Goal: Transaction & Acquisition: Purchase product/service

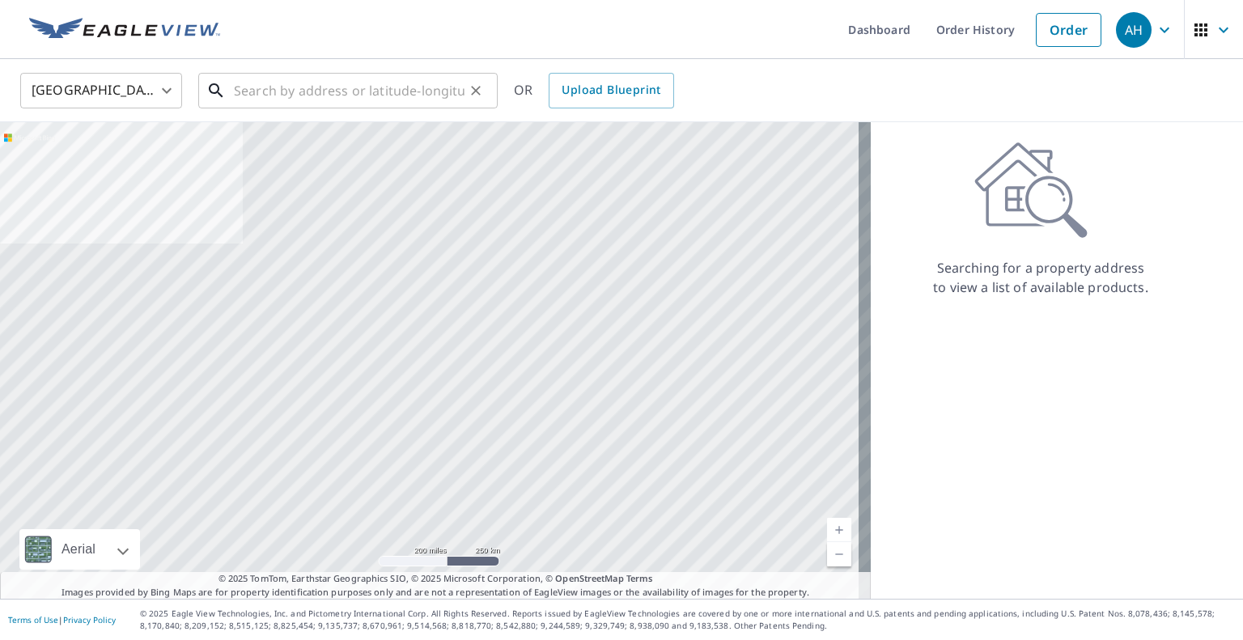
click at [365, 96] on input "text" at bounding box center [349, 90] width 231 height 45
paste input "[STREET_ADDRESS]"
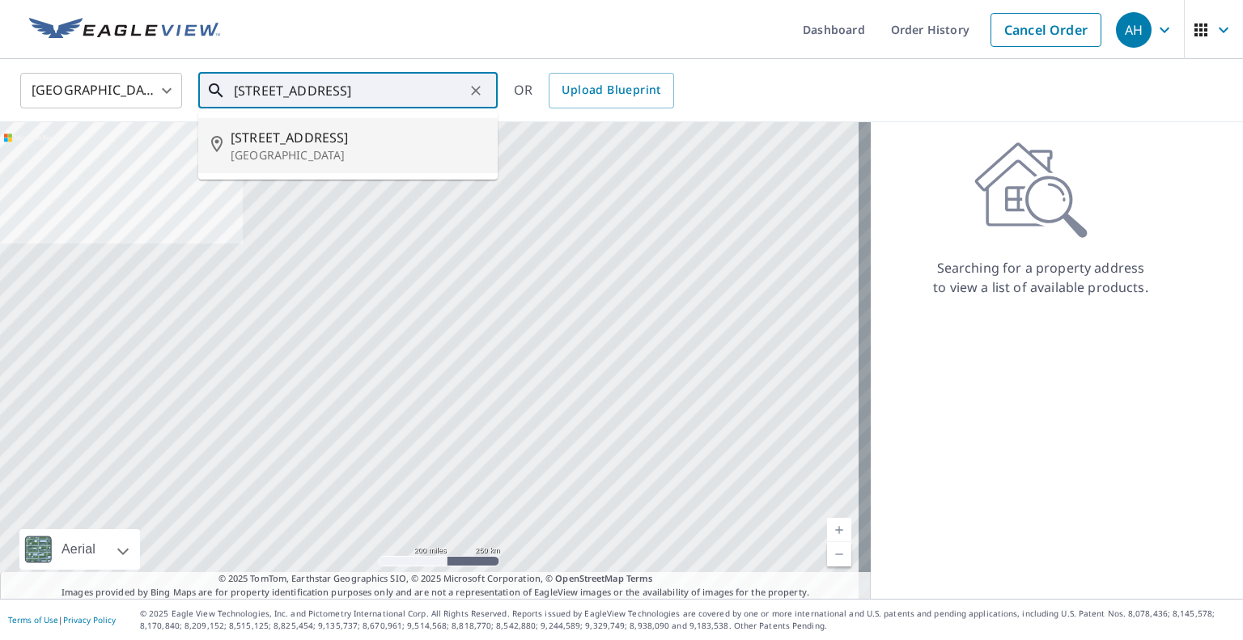
click at [329, 151] on p "[GEOGRAPHIC_DATA]" at bounding box center [358, 155] width 254 height 16
type input "[STREET_ADDRESS]"
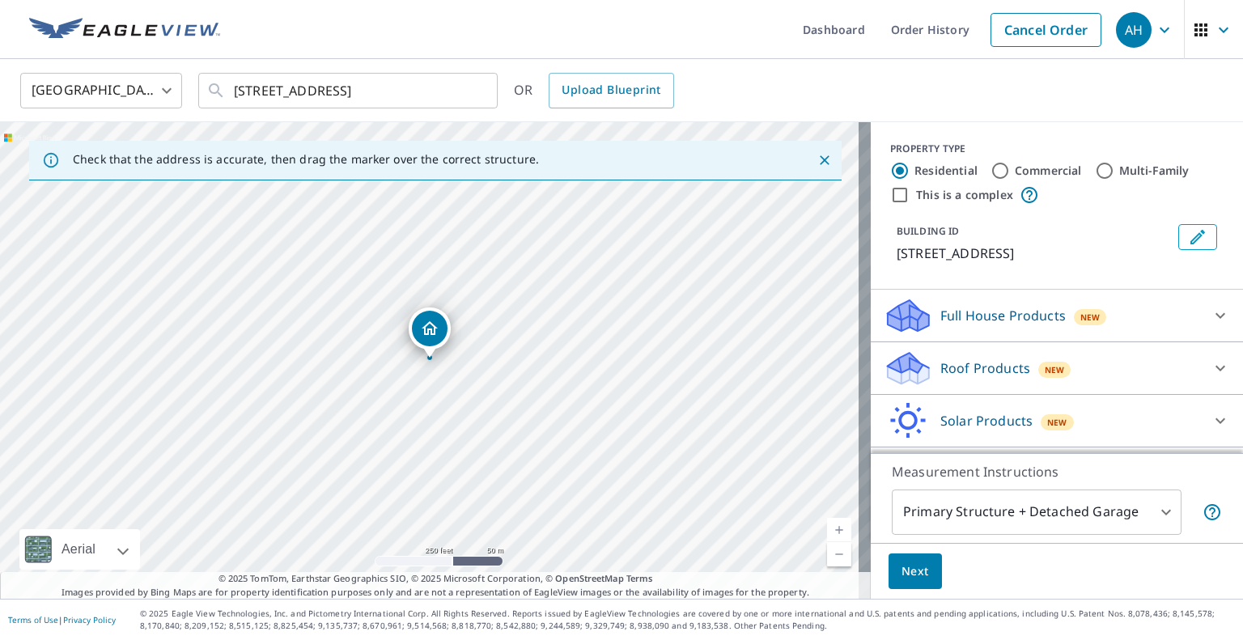
drag, startPoint x: 940, startPoint y: 378, endPoint x: 884, endPoint y: 401, distance: 61.0
click at [939, 378] on div "Roof Products New" at bounding box center [1042, 369] width 317 height 38
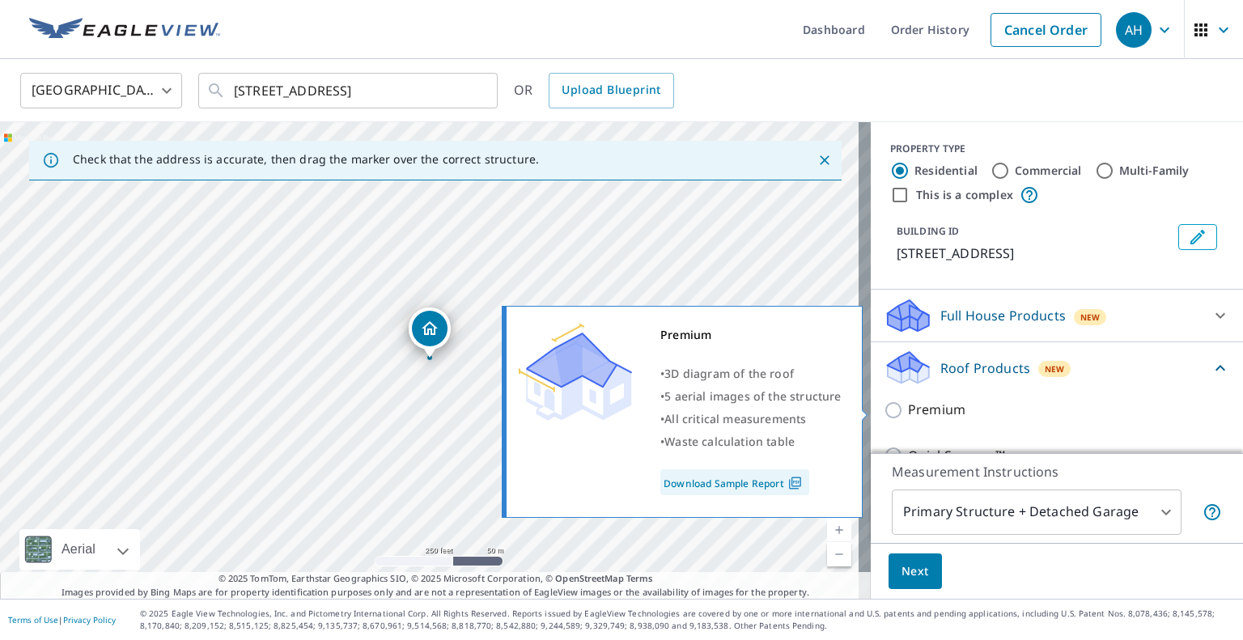
click at [884, 403] on input "Premium" at bounding box center [896, 410] width 24 height 19
checkbox input "true"
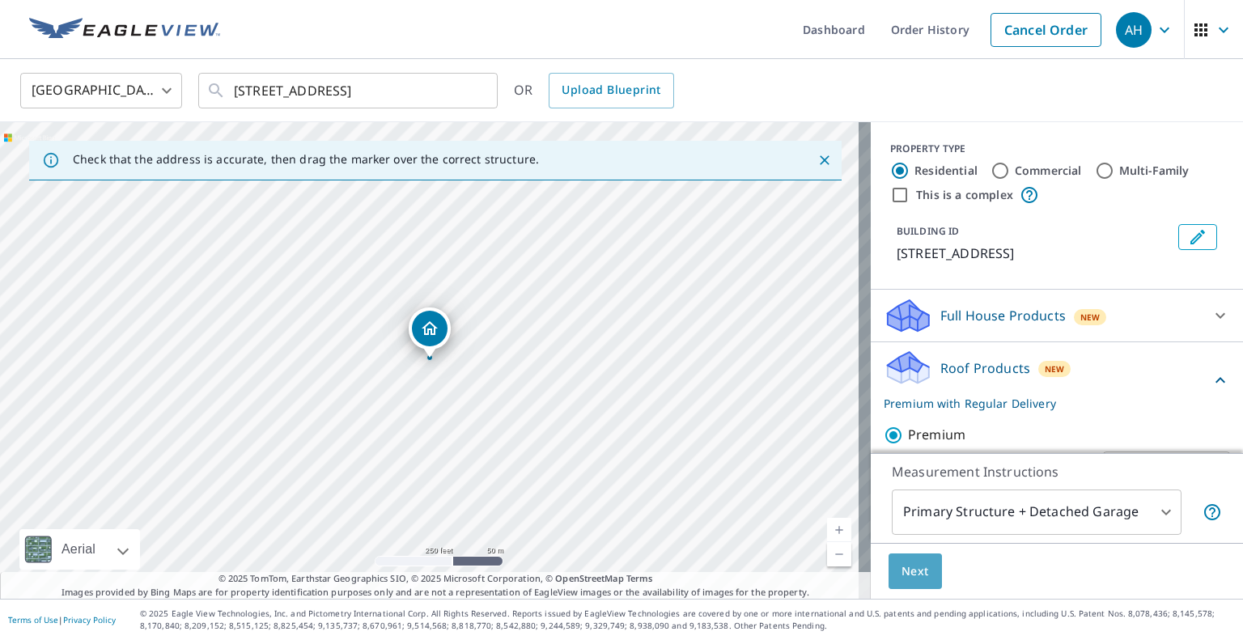
click at [910, 562] on span "Next" at bounding box center [916, 572] width 28 height 20
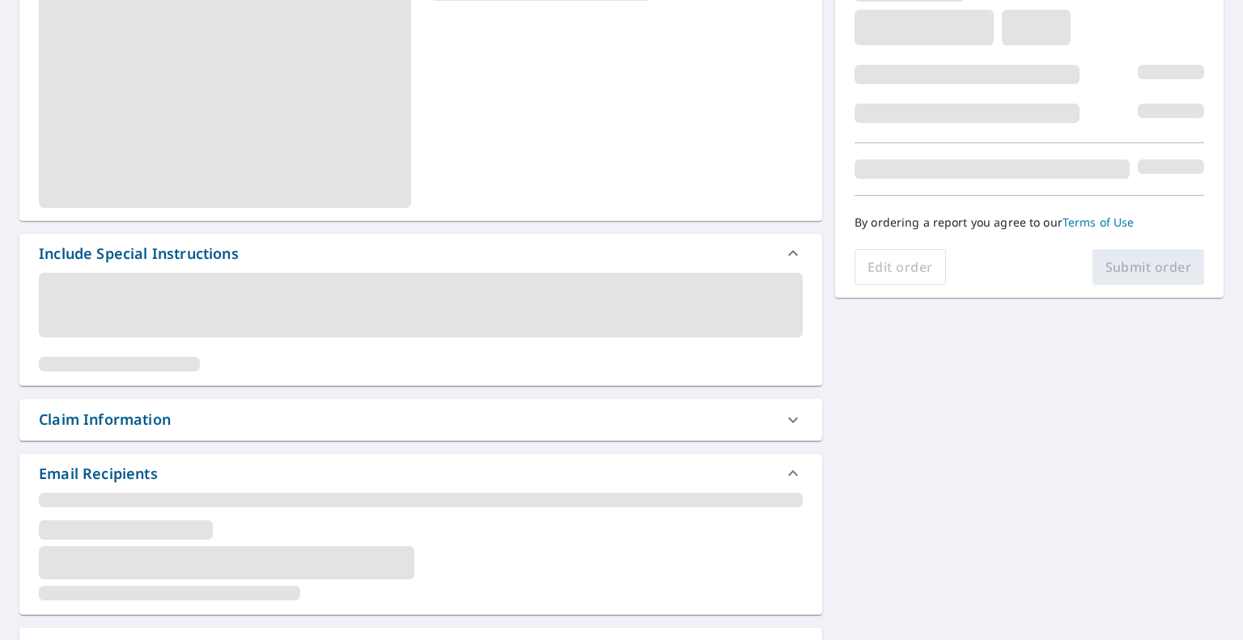
scroll to position [324, 0]
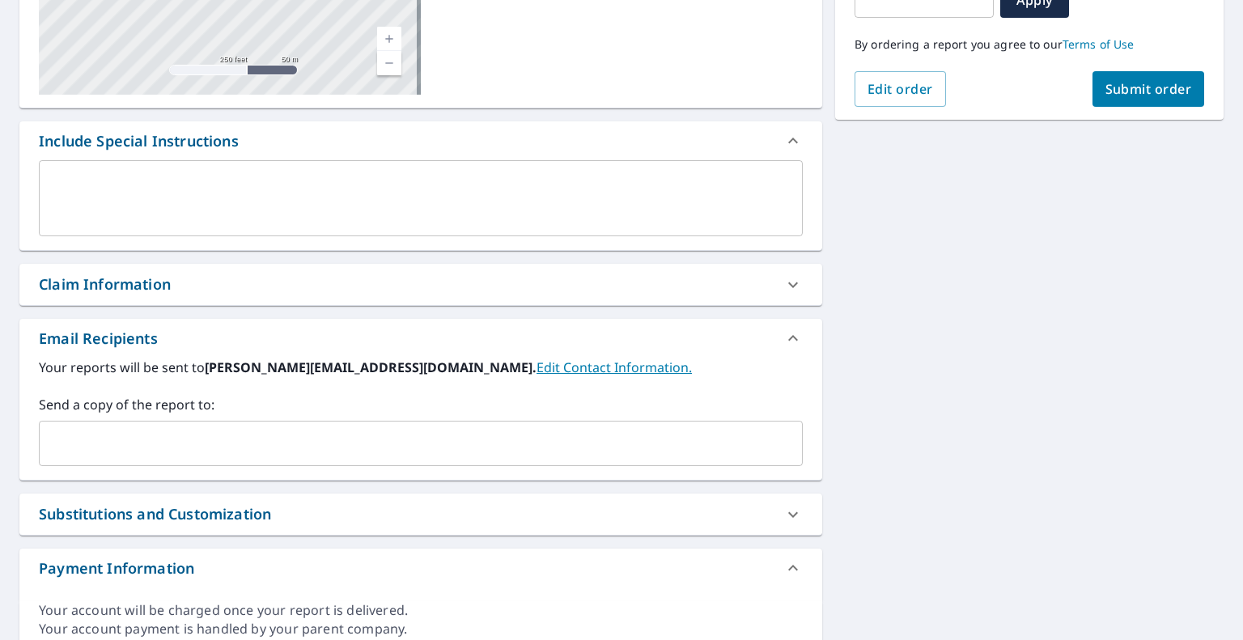
click at [252, 444] on input "text" at bounding box center [408, 443] width 725 height 31
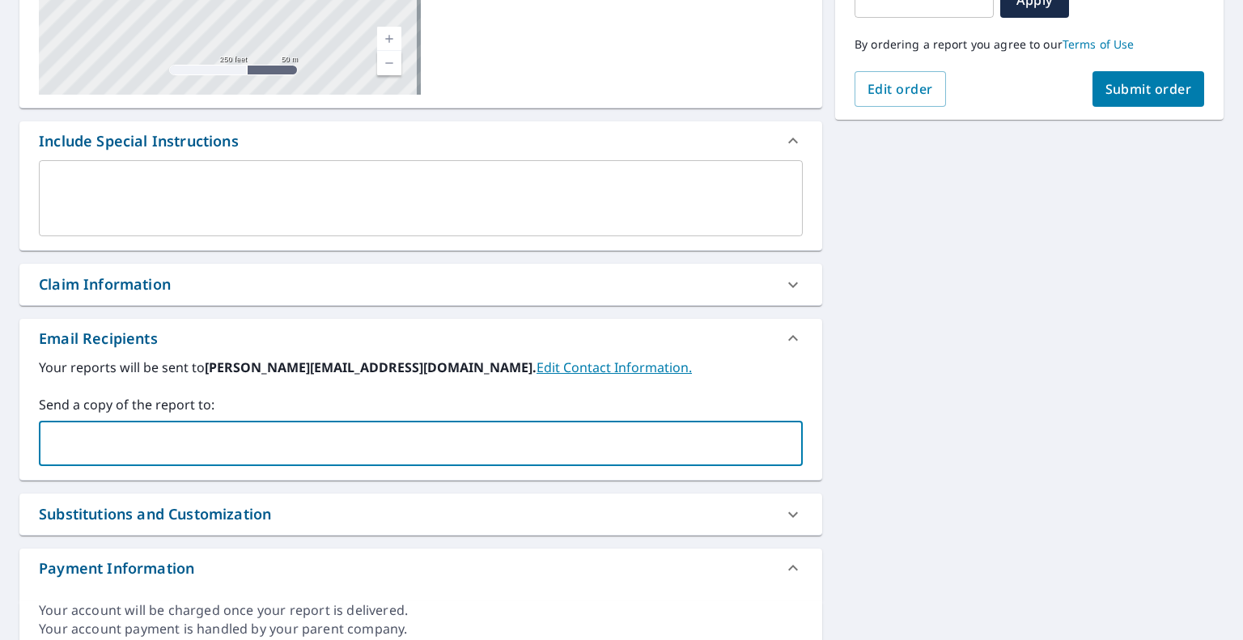
paste input "[EMAIL_ADDRESS][DOMAIN_NAME]"
type input "[EMAIL_ADDRESS][DOMAIN_NAME]"
click at [1129, 96] on span "Submit order" at bounding box center [1149, 89] width 87 height 18
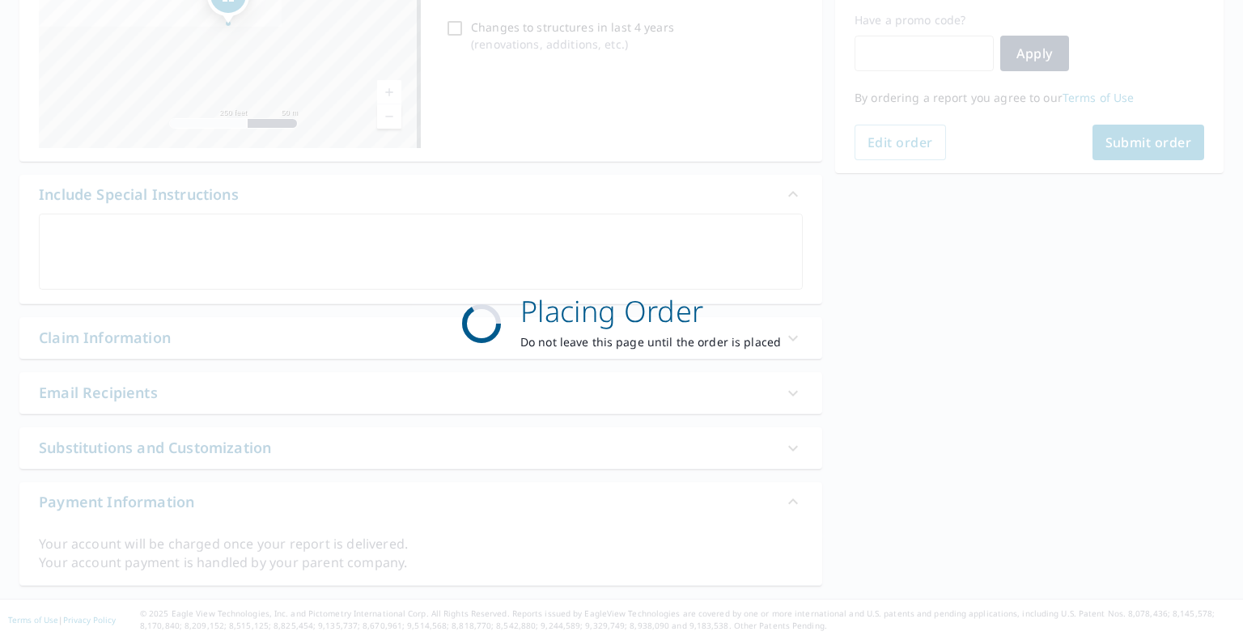
scroll to position [269, 0]
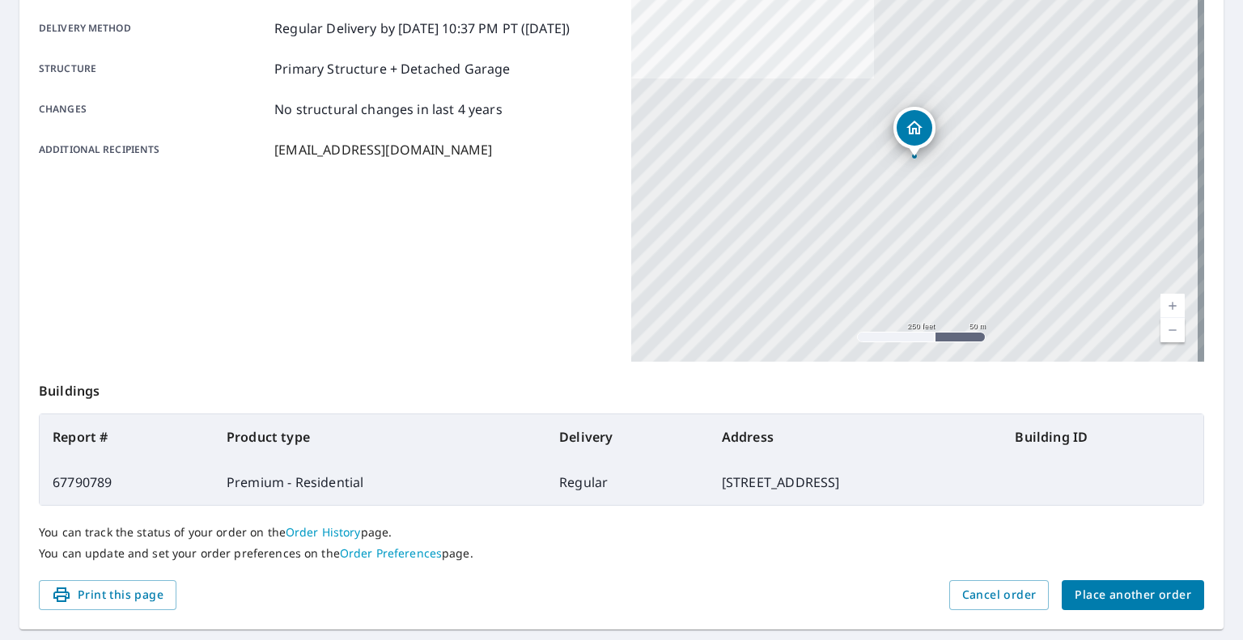
click at [1110, 601] on span "Place another order" at bounding box center [1133, 595] width 117 height 20
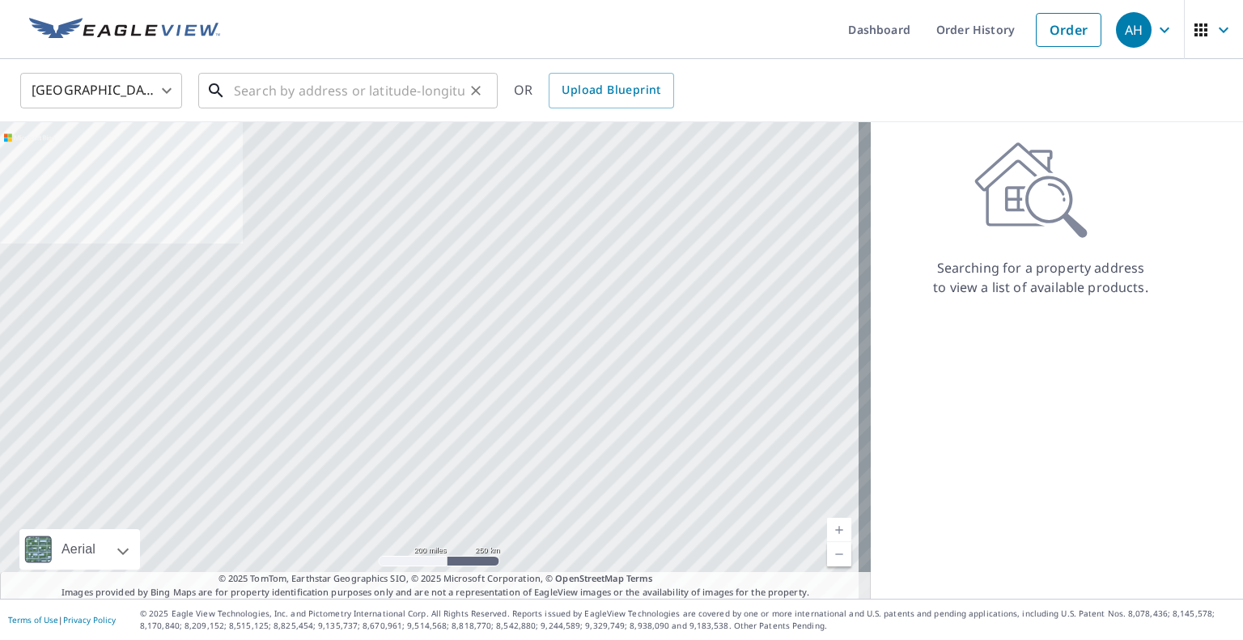
click at [417, 89] on input "text" at bounding box center [349, 90] width 231 height 45
paste input "[STREET_ADDRESS]"
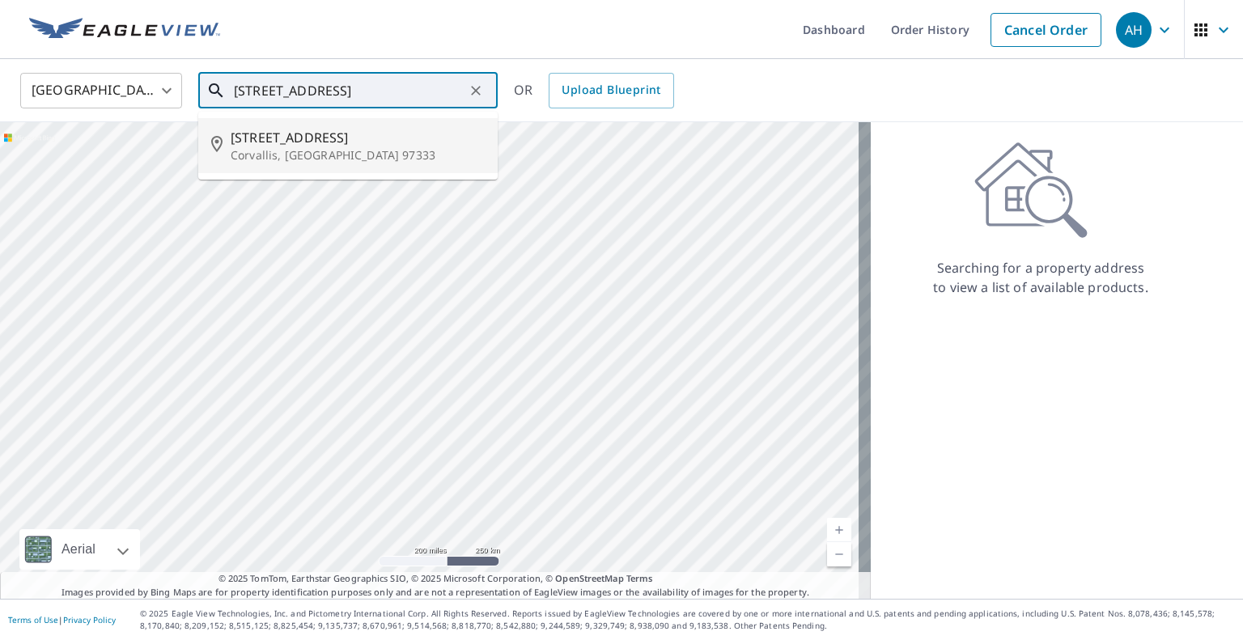
click at [342, 156] on p "Corvallis, [GEOGRAPHIC_DATA] 97333" at bounding box center [358, 155] width 254 height 16
type input "[STREET_ADDRESS]"
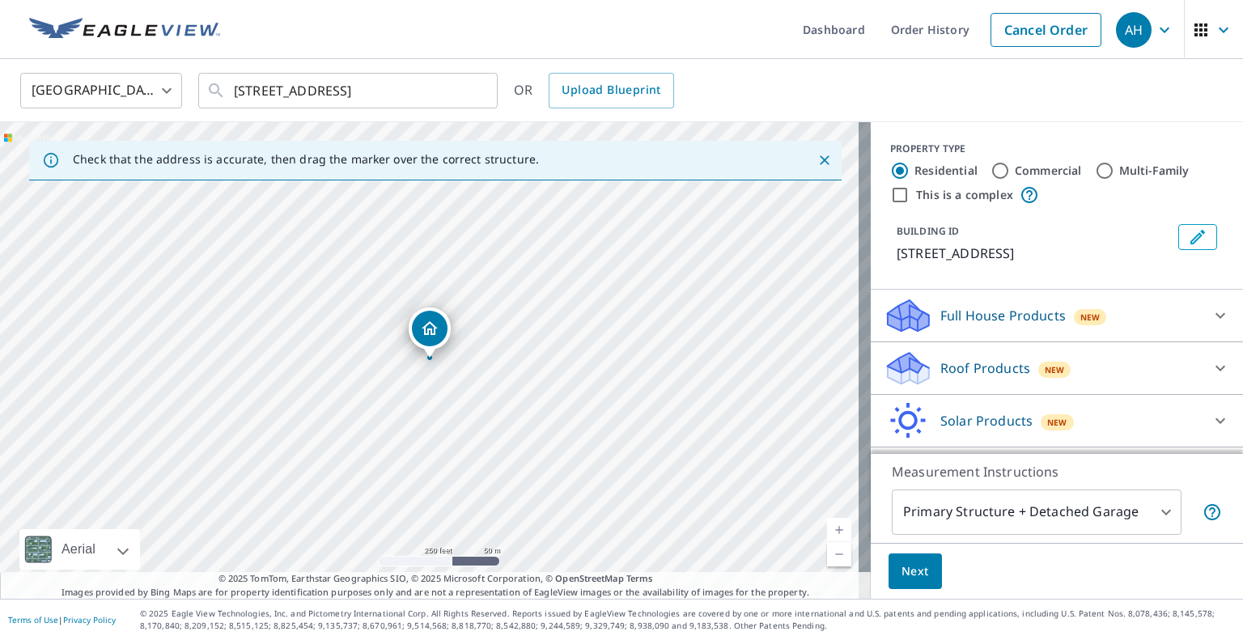
click at [918, 383] on icon at bounding box center [923, 373] width 11 height 19
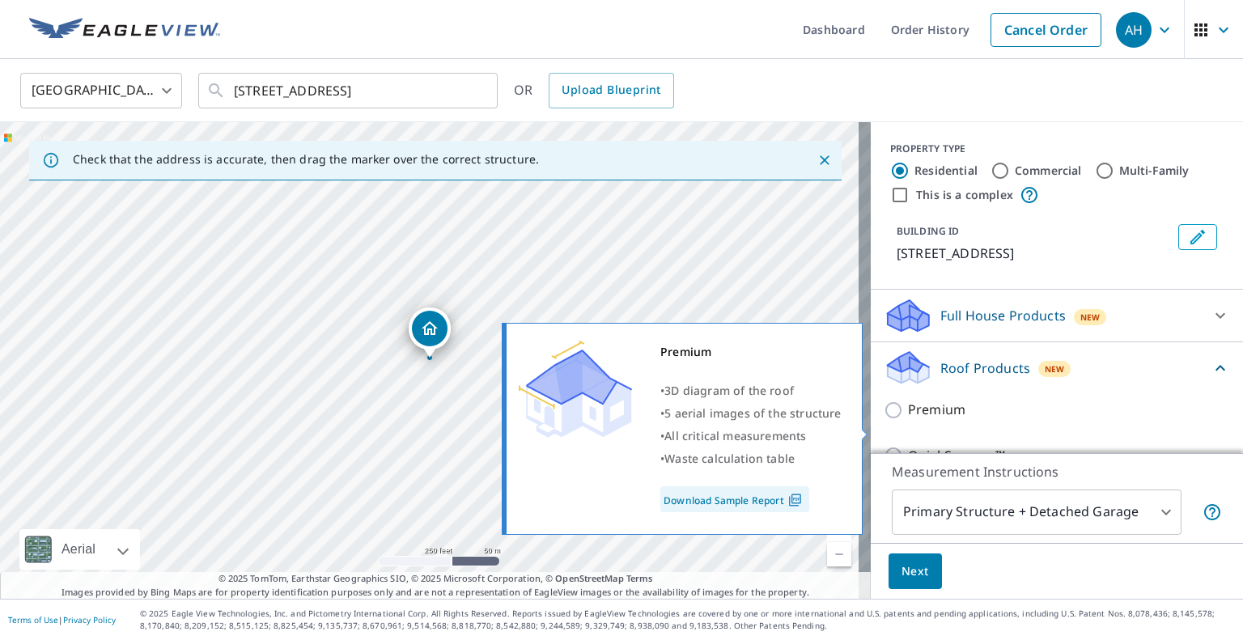
click at [884, 420] on input "Premium" at bounding box center [896, 410] width 24 height 19
checkbox input "true"
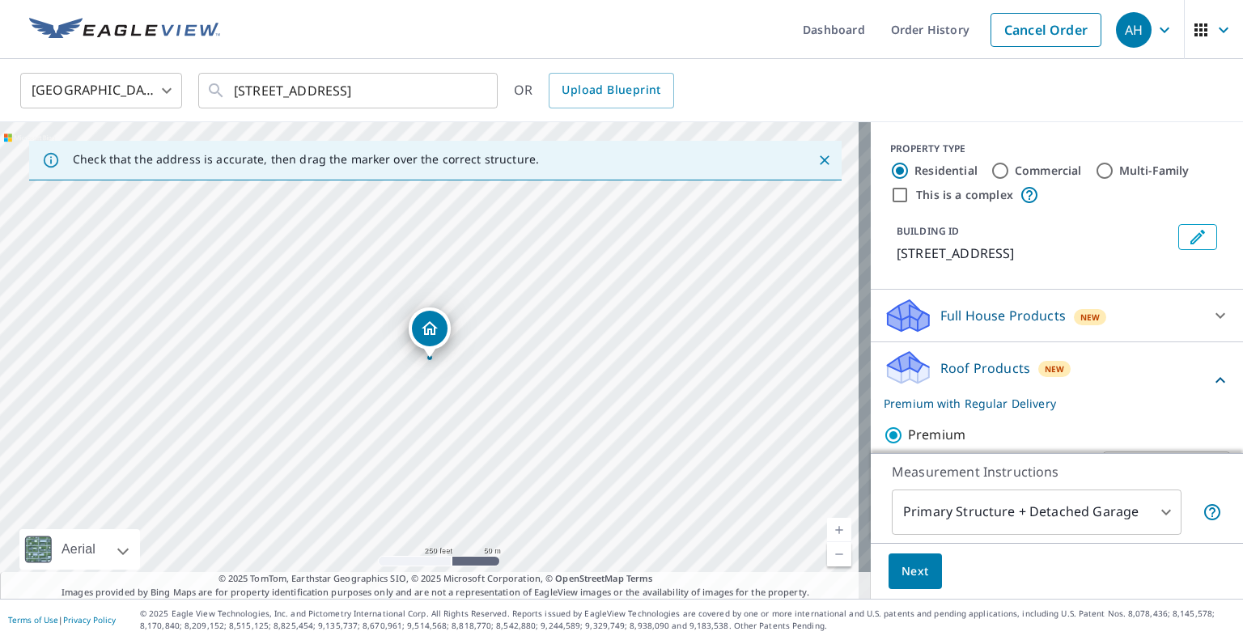
click at [902, 575] on span "Next" at bounding box center [916, 572] width 28 height 20
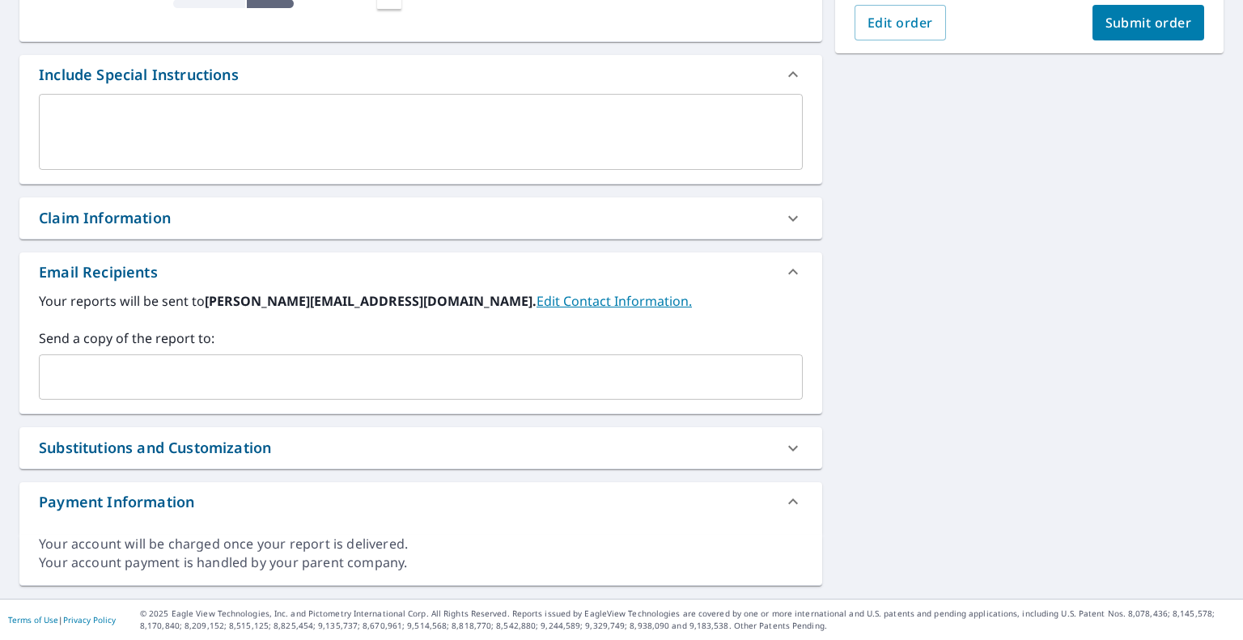
scroll to position [388, 0]
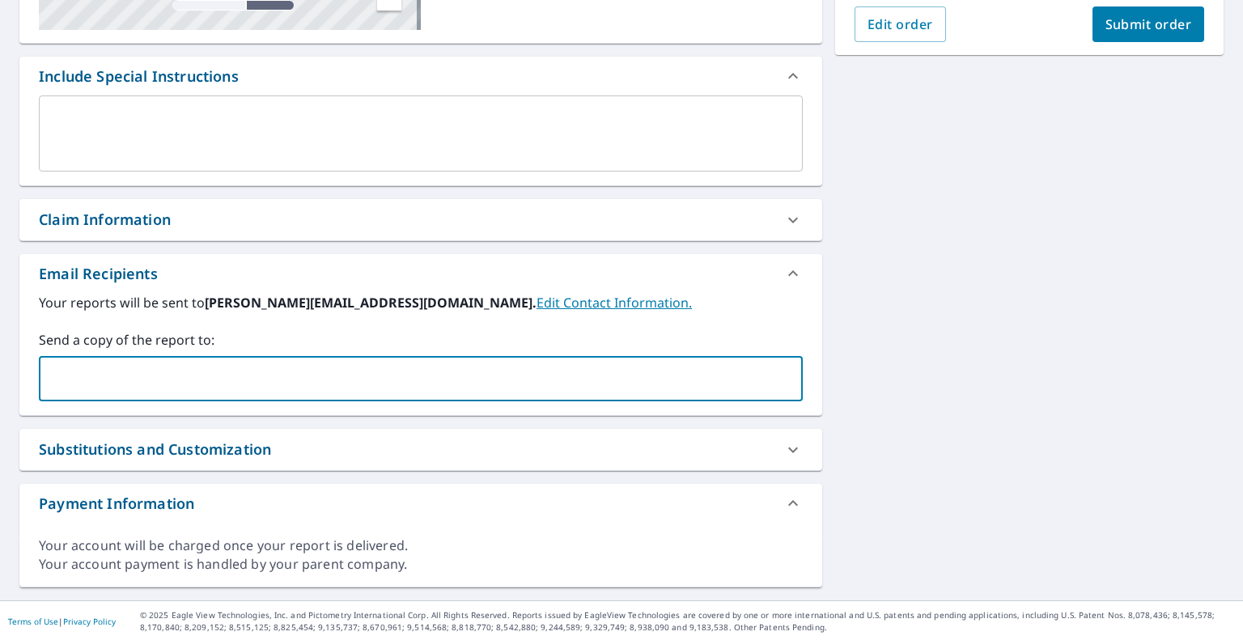
click at [284, 378] on input "text" at bounding box center [408, 378] width 725 height 31
paste input "[EMAIL_ADDRESS][DOMAIN_NAME]"
type input "[EMAIL_ADDRESS][DOMAIN_NAME]"
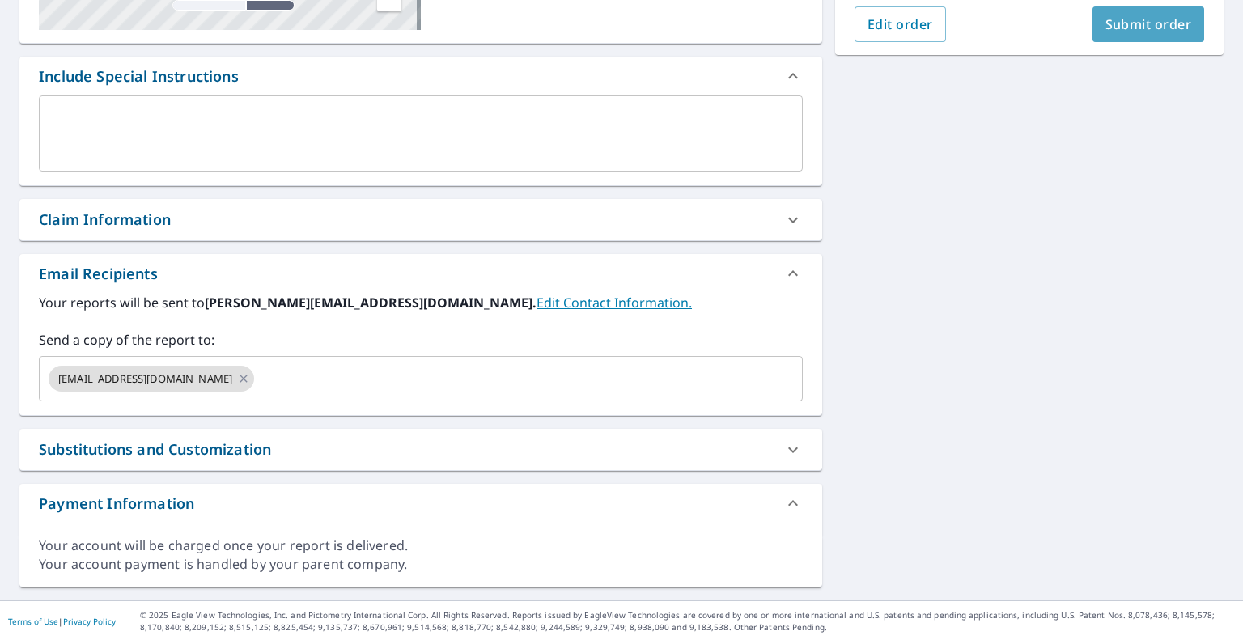
click at [1130, 20] on span "Submit order" at bounding box center [1149, 24] width 87 height 18
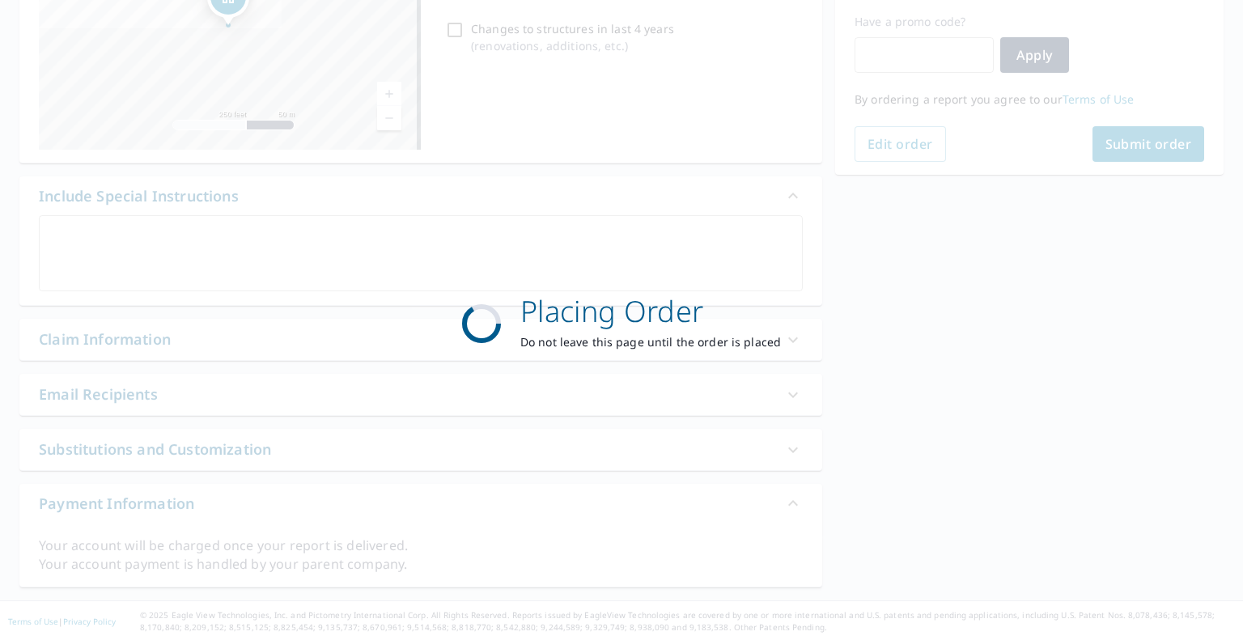
scroll to position [269, 0]
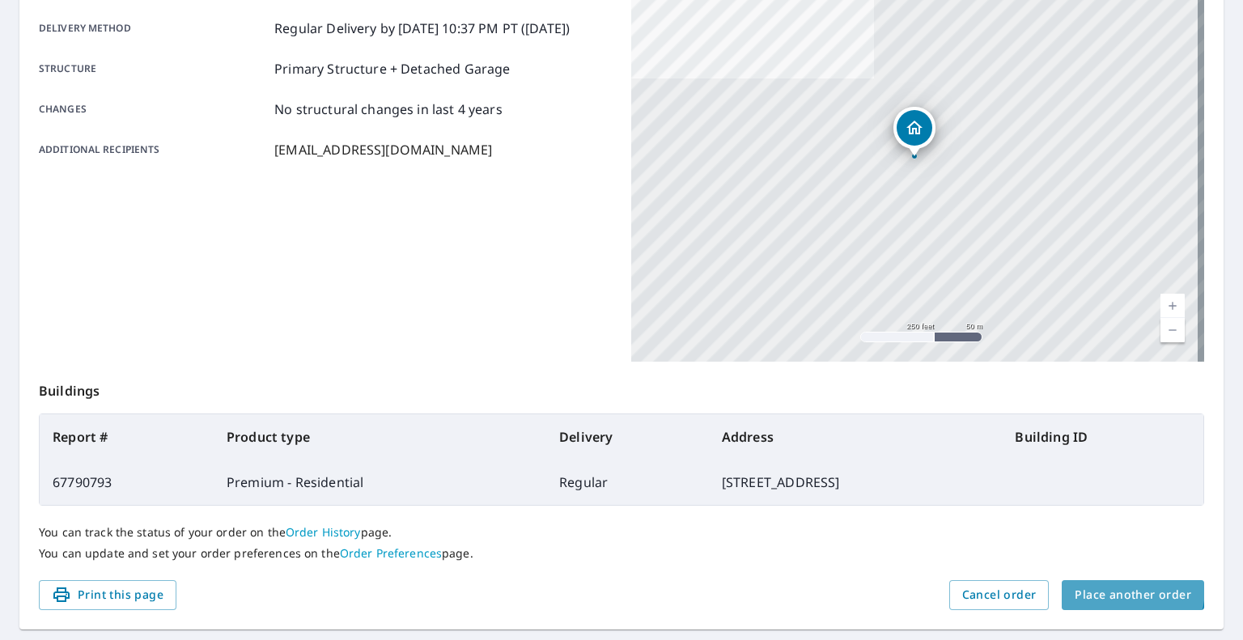
click at [1102, 588] on span "Place another order" at bounding box center [1133, 595] width 117 height 20
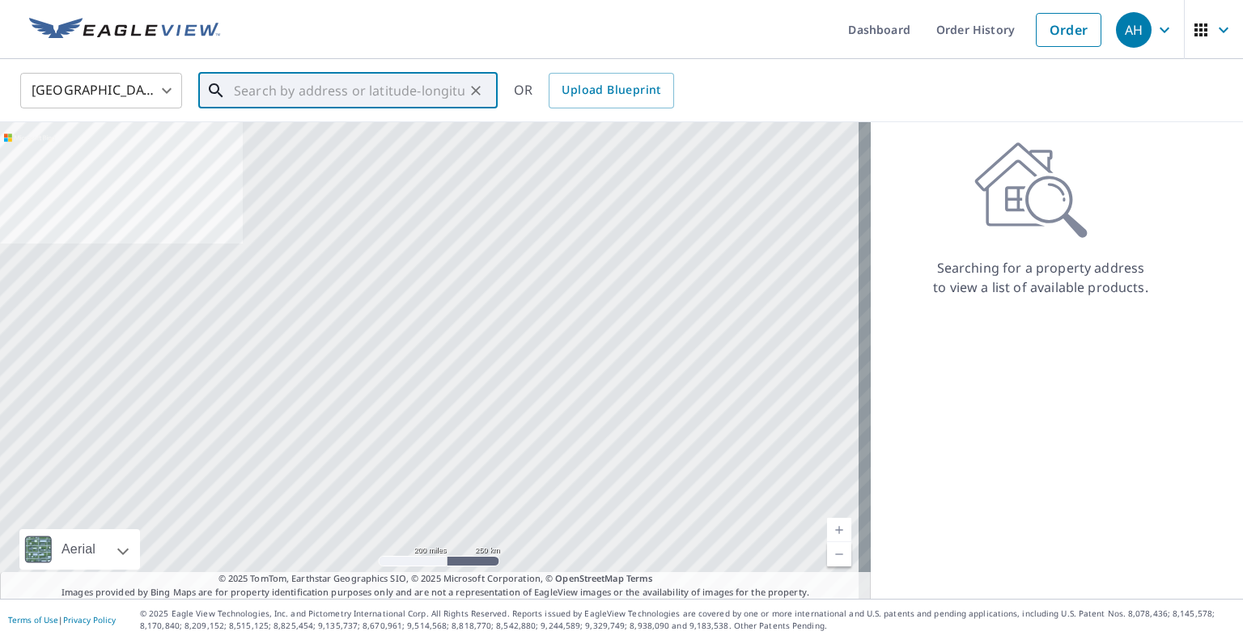
click at [378, 78] on input "text" at bounding box center [349, 90] width 231 height 45
paste input "[STREET_ADDRESS]"
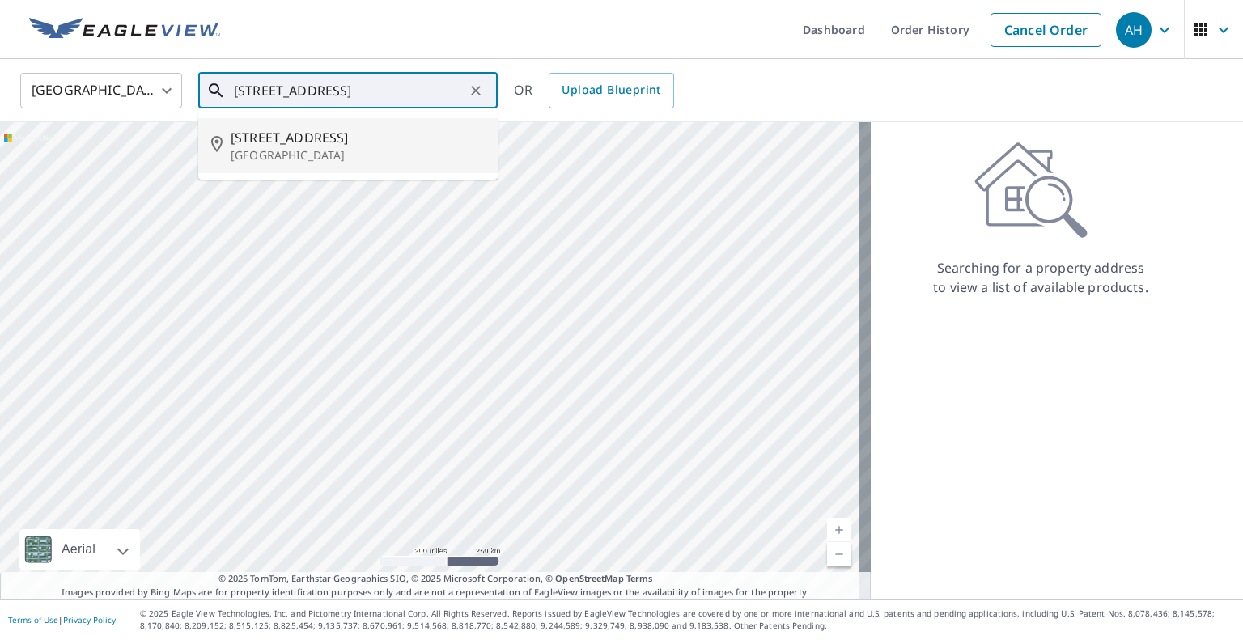
click at [338, 148] on p "[GEOGRAPHIC_DATA]" at bounding box center [358, 155] width 254 height 16
type input "[STREET_ADDRESS]"
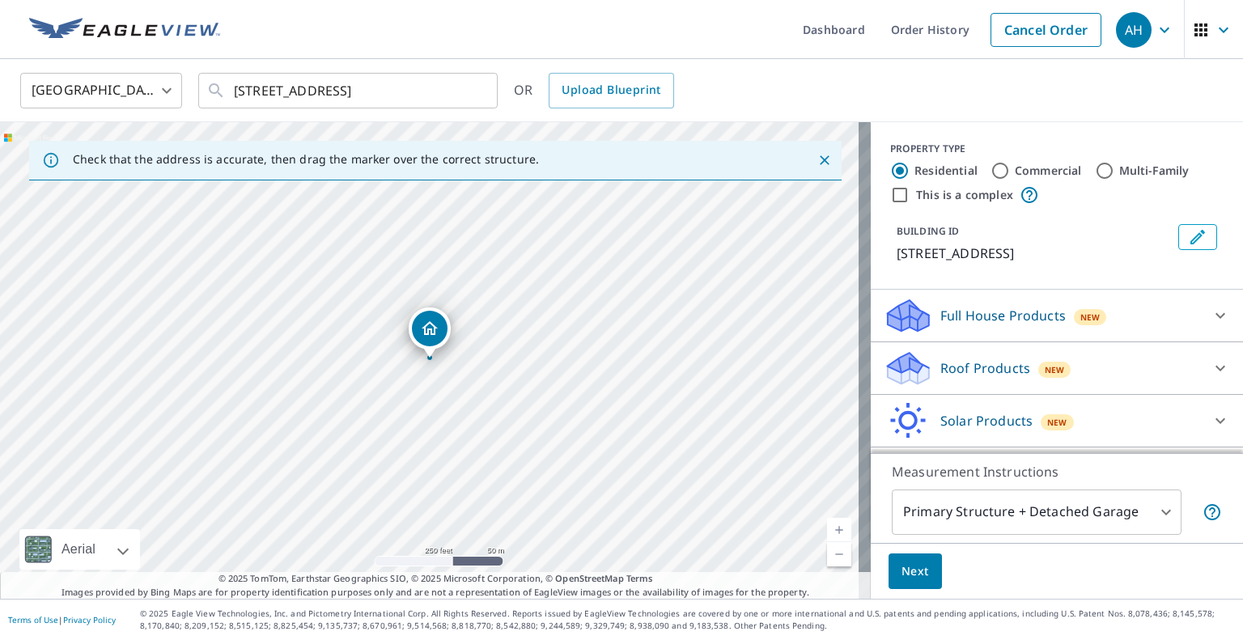
click at [952, 377] on p "Roof Products" at bounding box center [985, 368] width 90 height 19
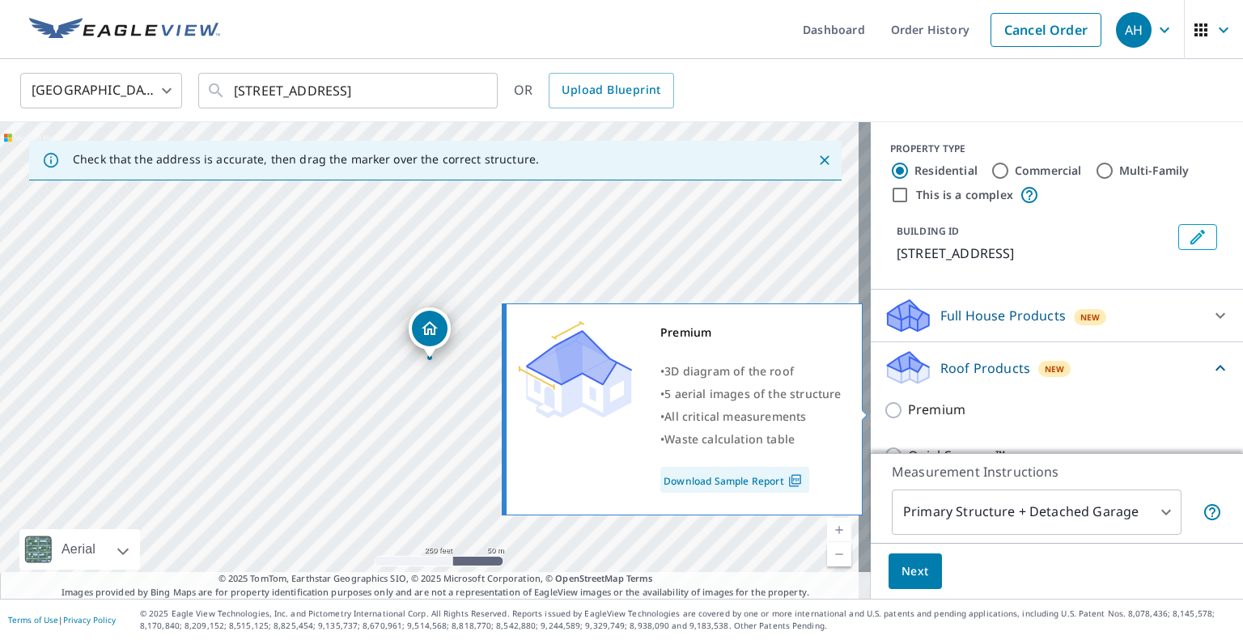
click at [884, 404] on input "Premium" at bounding box center [896, 410] width 24 height 19
checkbox input "true"
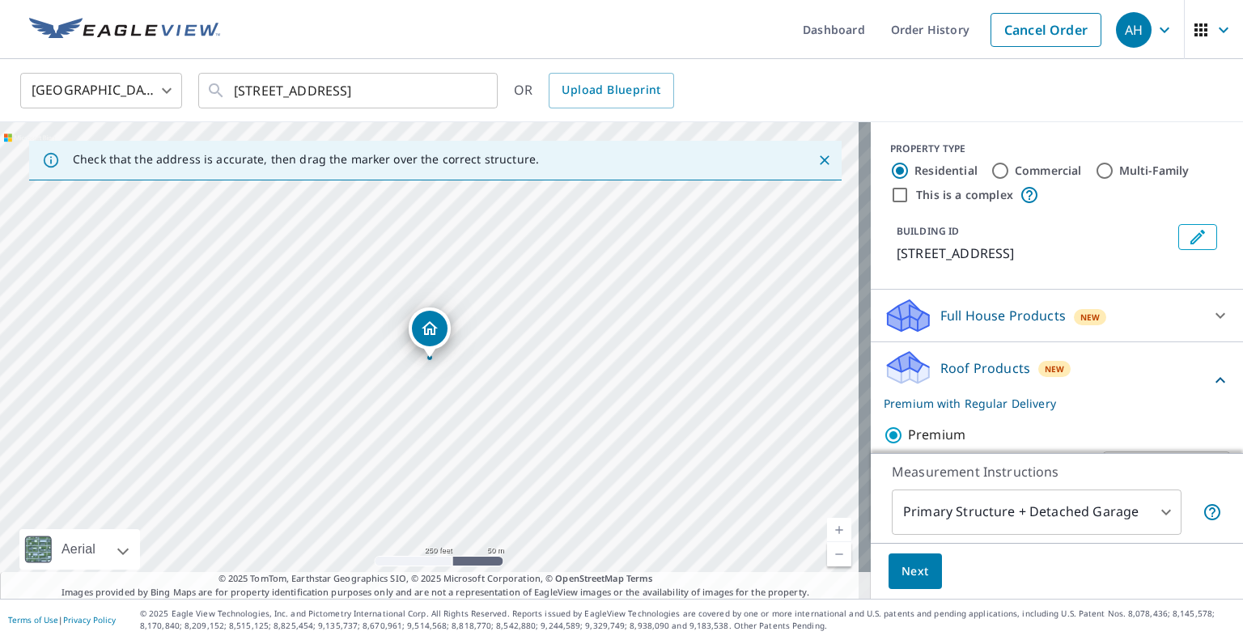
click at [910, 562] on span "Next" at bounding box center [916, 572] width 28 height 20
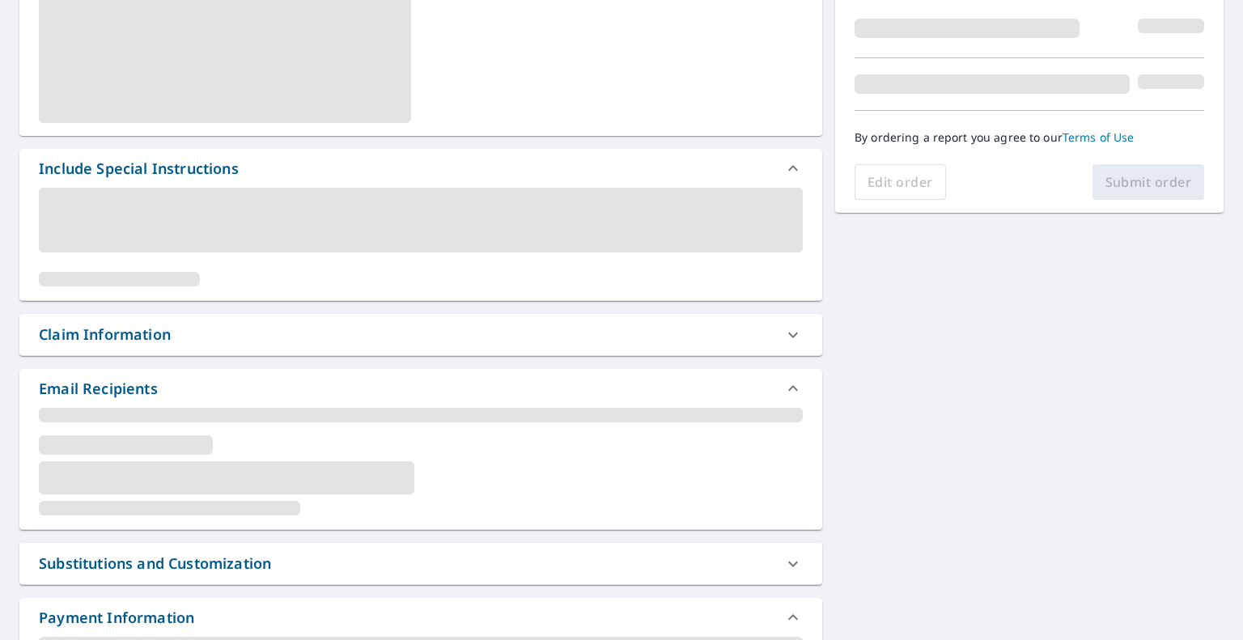
scroll to position [405, 0]
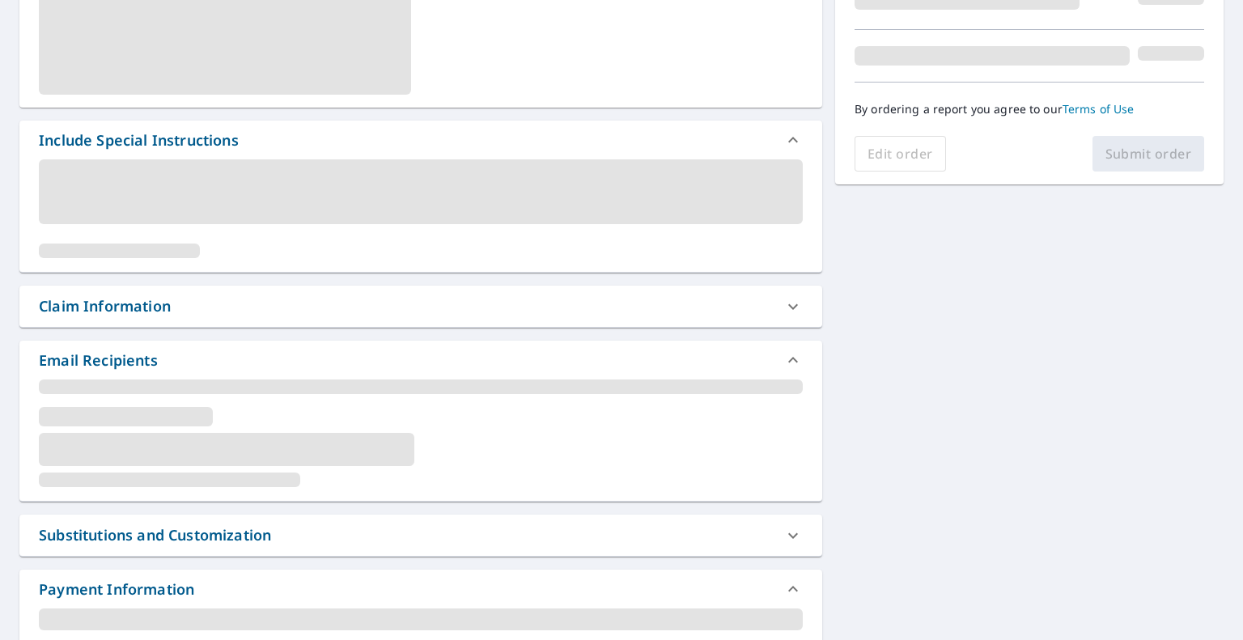
click at [901, 428] on div "Include Special Instructions Claim Information Email Recipients Substitutions a…" at bounding box center [621, 416] width 1243 height 1343
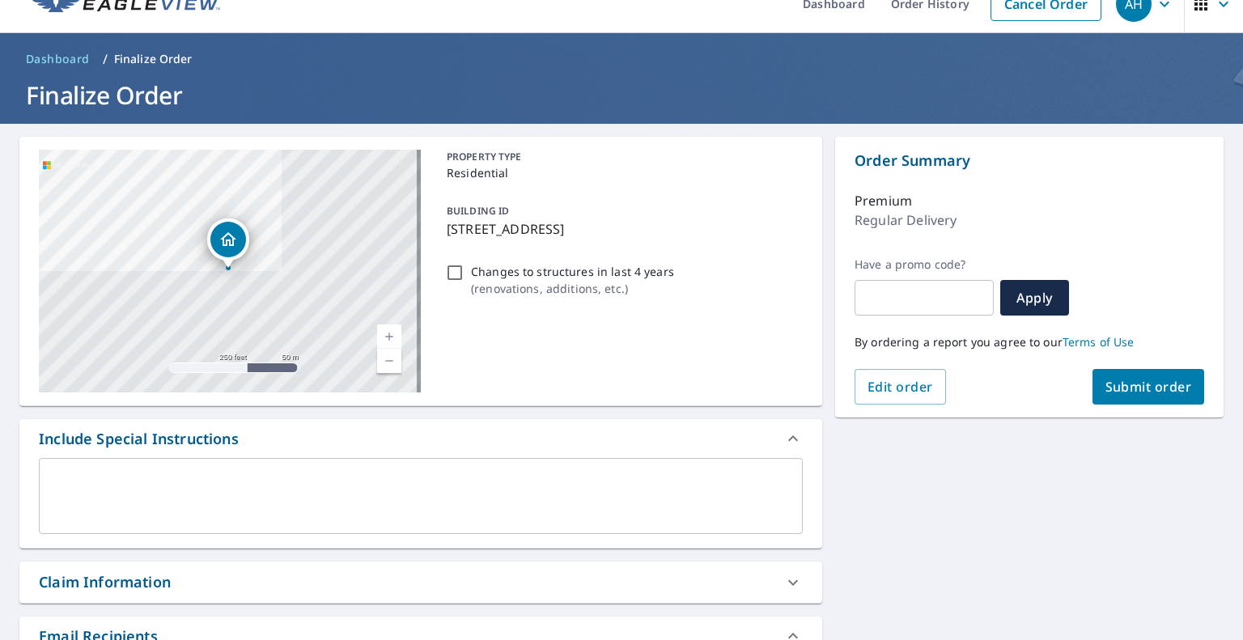
scroll to position [388, 0]
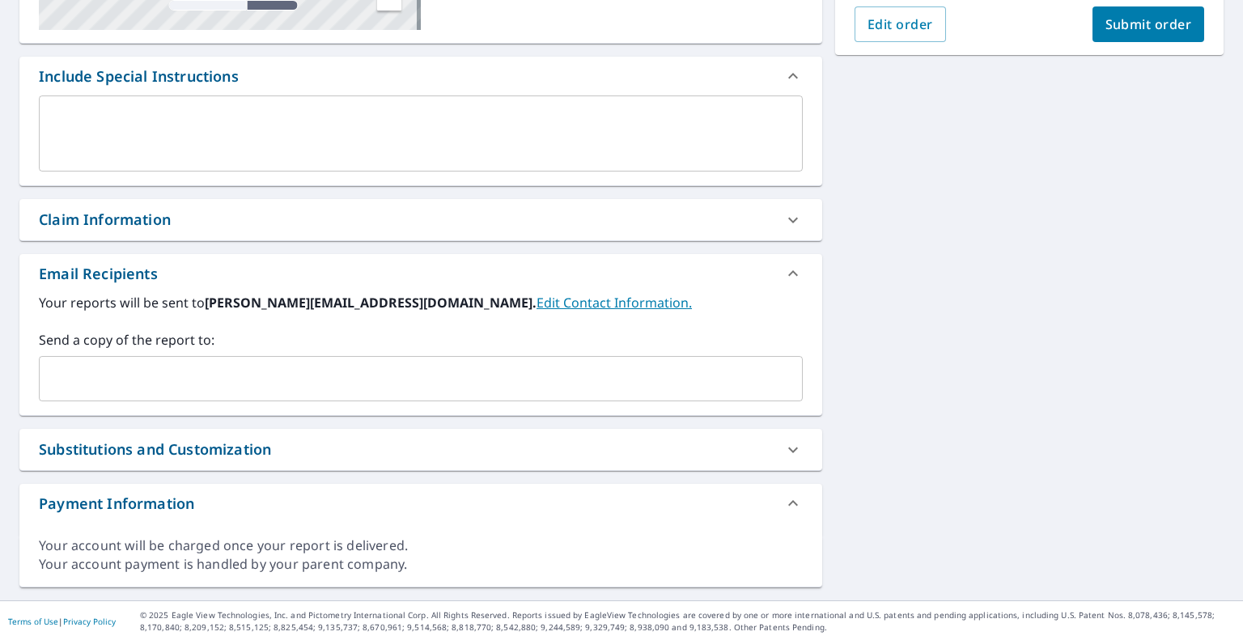
click at [233, 390] on input "text" at bounding box center [408, 378] width 725 height 31
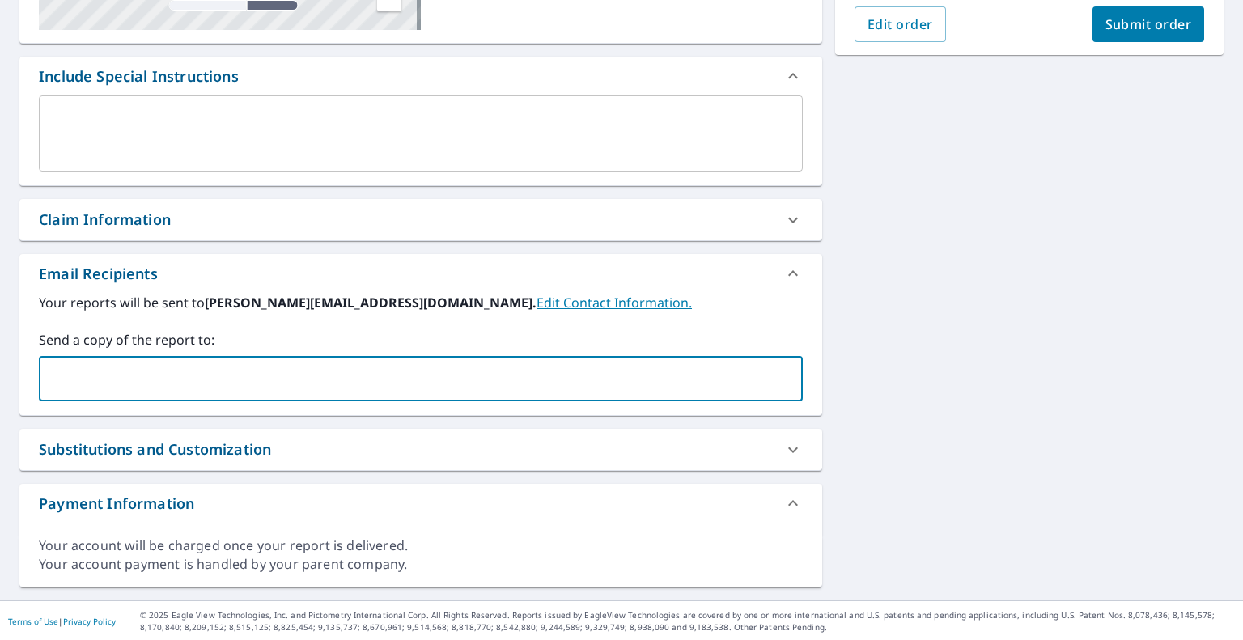
paste input "[EMAIL_ADDRESS][DOMAIN_NAME]"
type input "[EMAIL_ADDRESS][DOMAIN_NAME]"
click at [1118, 11] on button "Submit order" at bounding box center [1149, 24] width 112 height 36
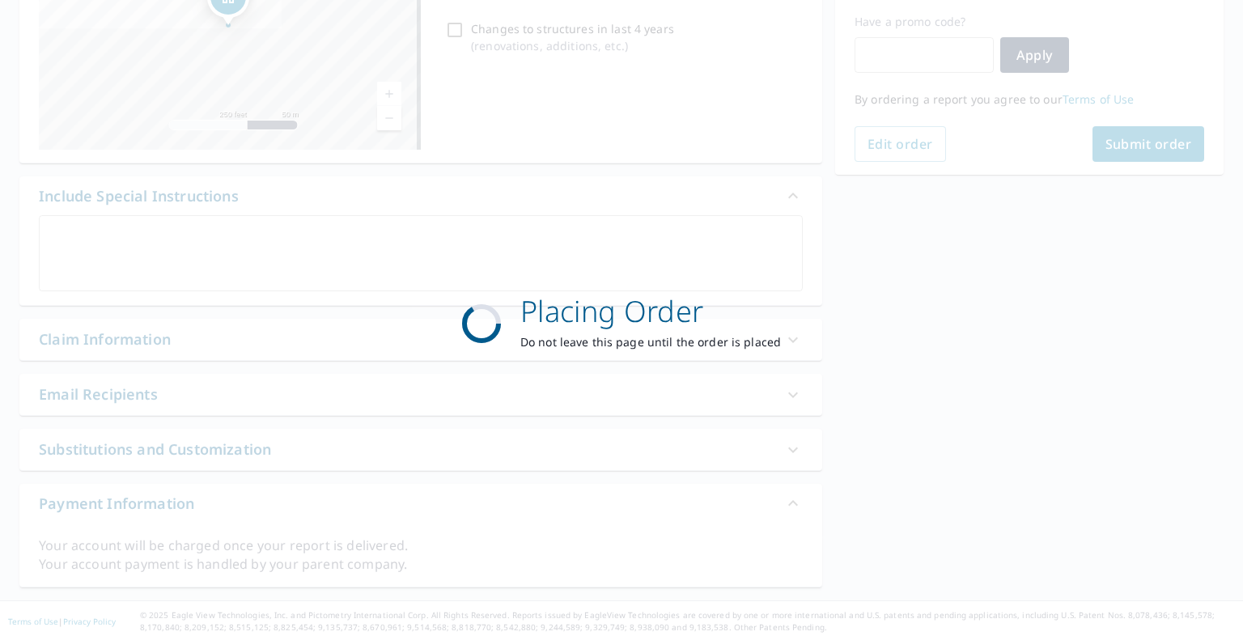
scroll to position [269, 0]
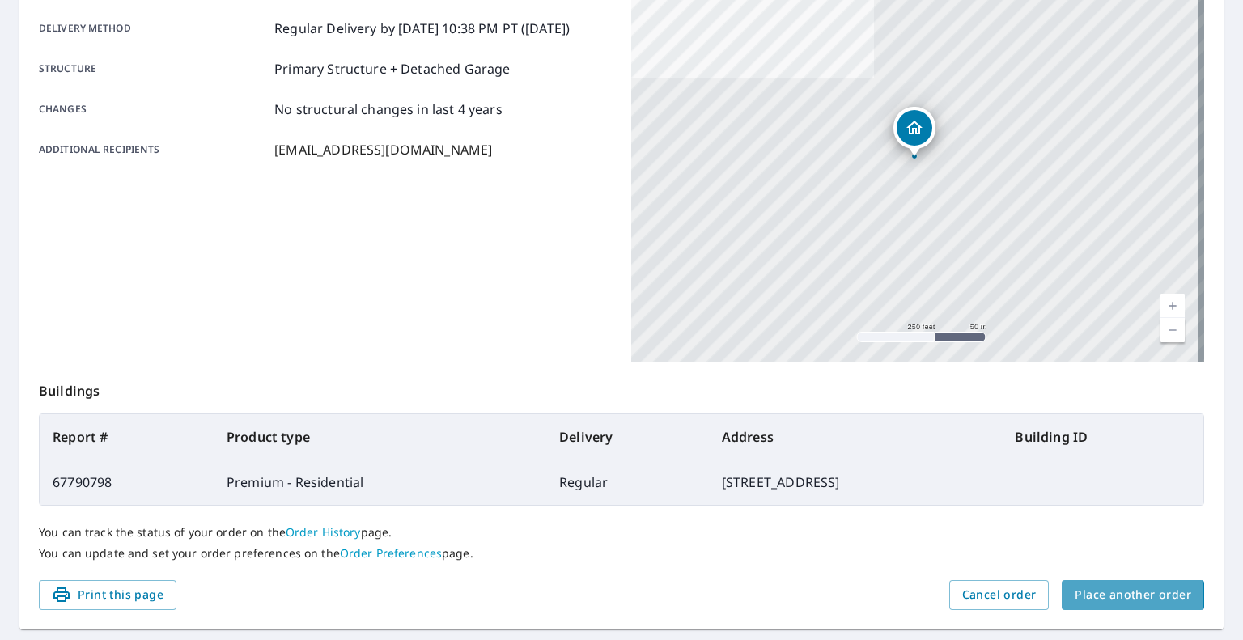
click at [1084, 596] on span "Place another order" at bounding box center [1133, 595] width 117 height 20
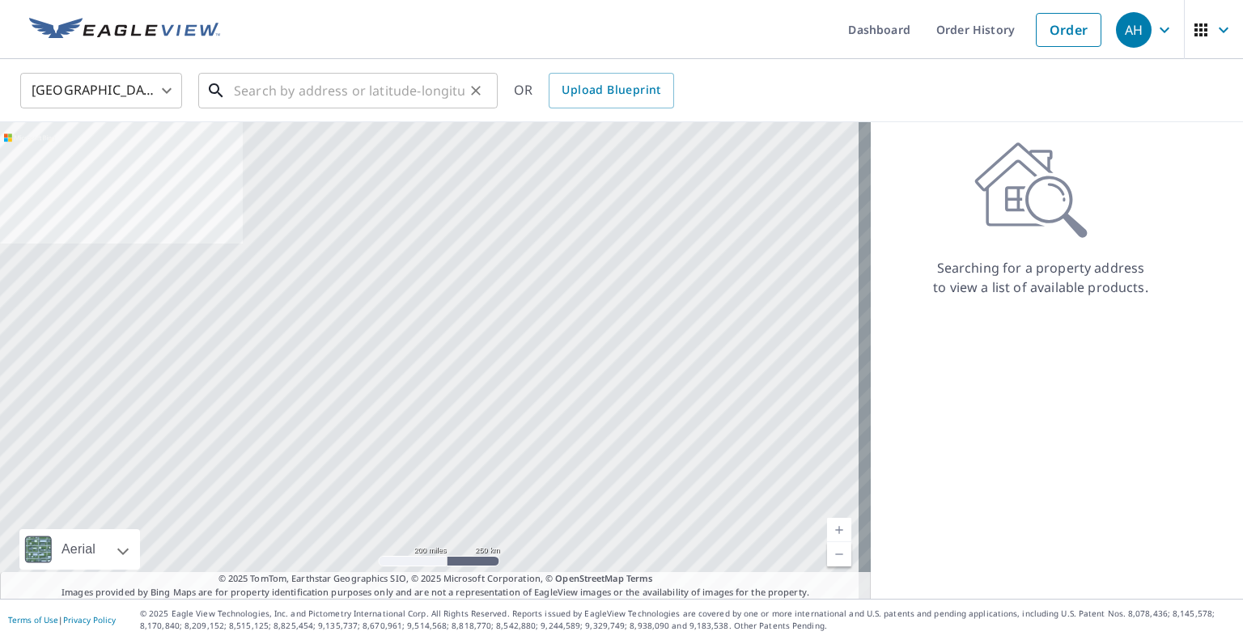
click at [393, 96] on input "text" at bounding box center [349, 90] width 231 height 45
paste input "[STREET_ADDRESS]"
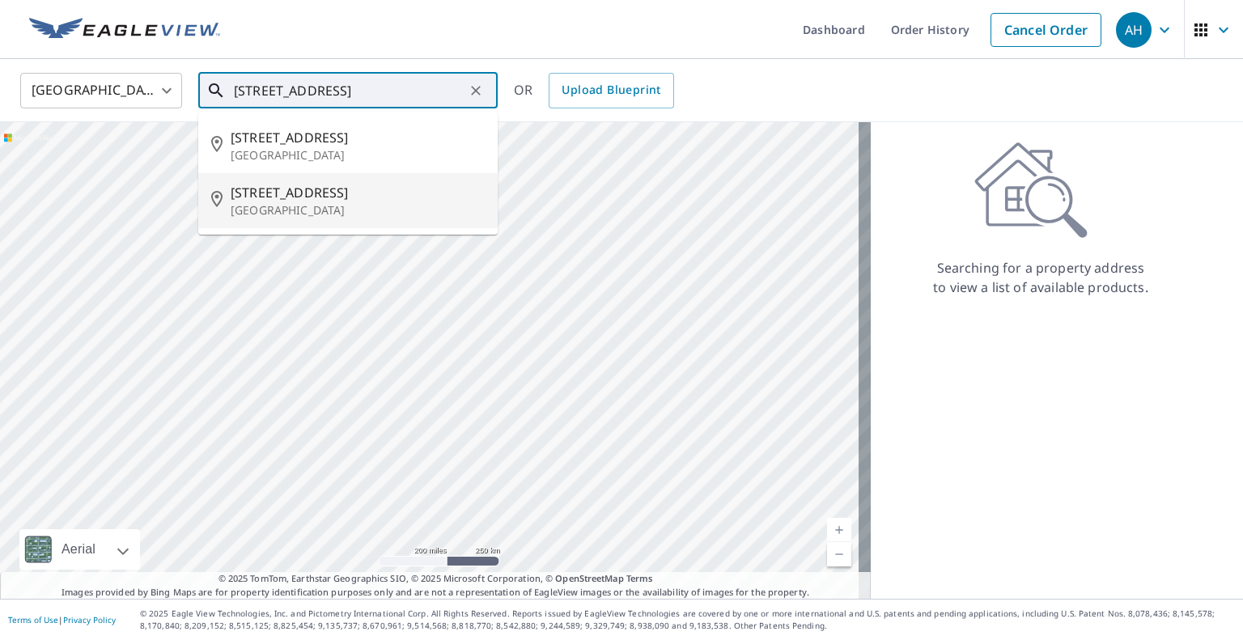
click at [312, 200] on span "[STREET_ADDRESS]" at bounding box center [358, 192] width 254 height 19
type input "[STREET_ADDRESS]"
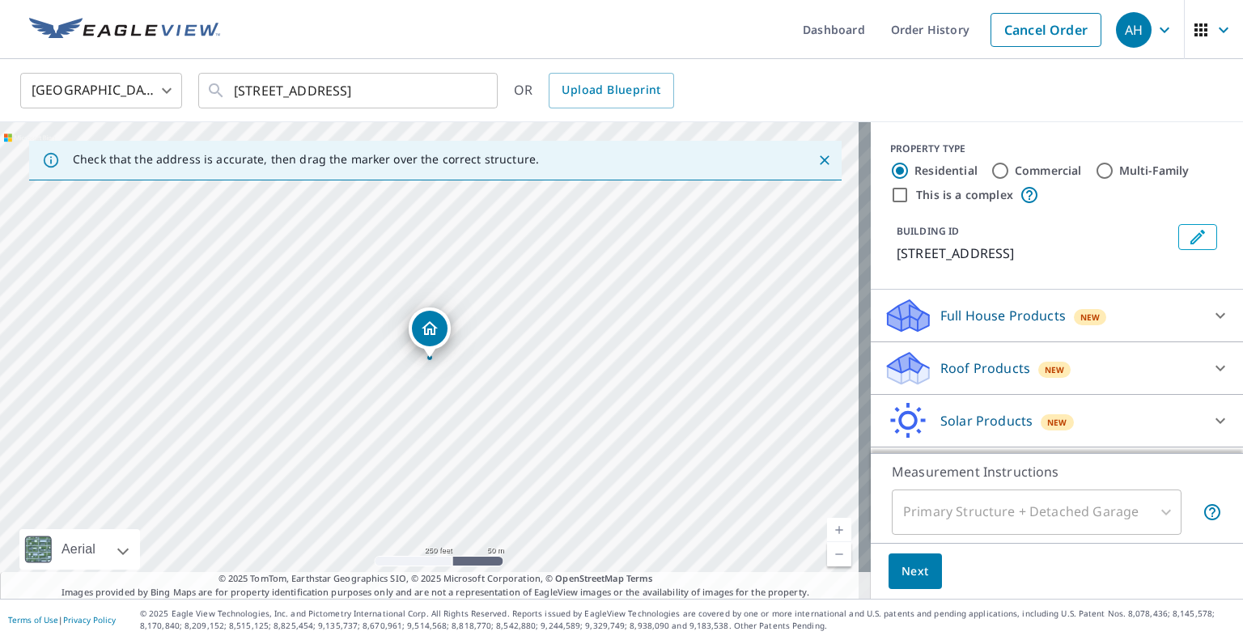
click at [923, 378] on div "Roof Products New" at bounding box center [1042, 369] width 317 height 38
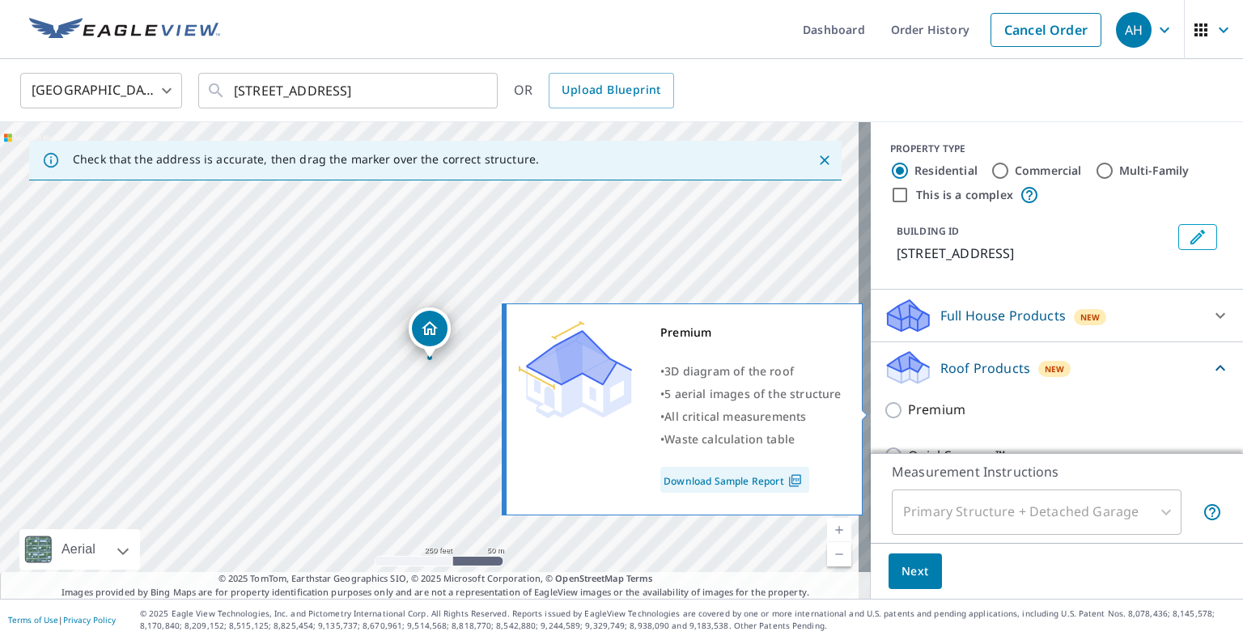
click at [885, 401] on input "Premium" at bounding box center [896, 410] width 24 height 19
checkbox input "true"
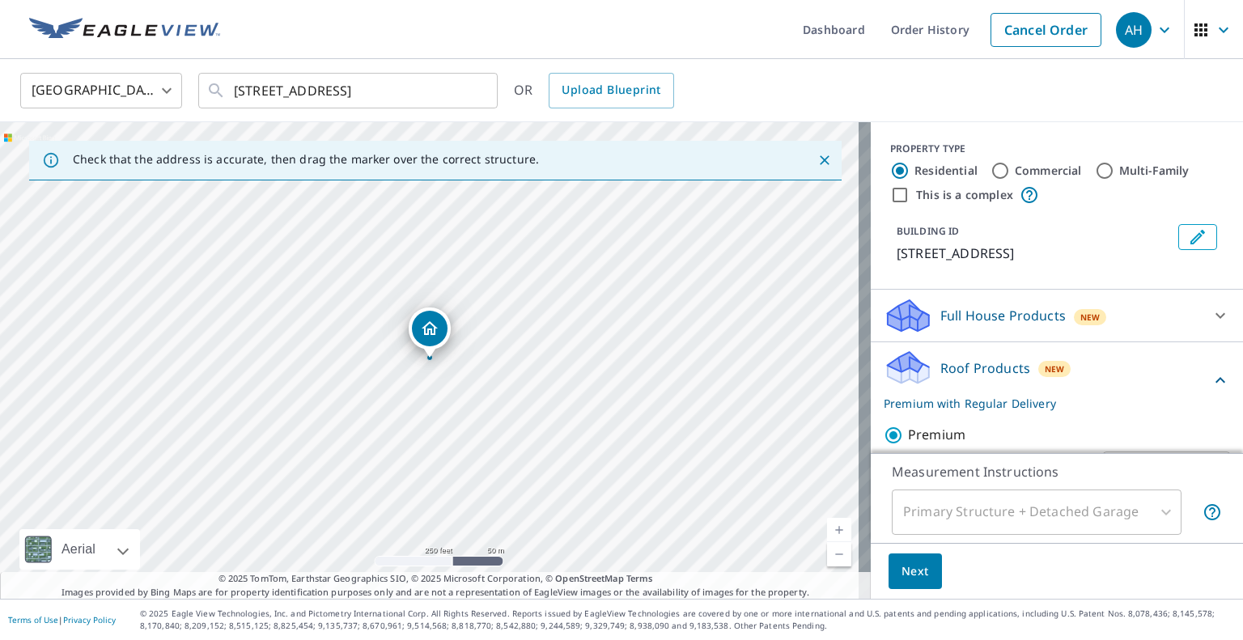
click at [902, 564] on span "Next" at bounding box center [916, 572] width 28 height 20
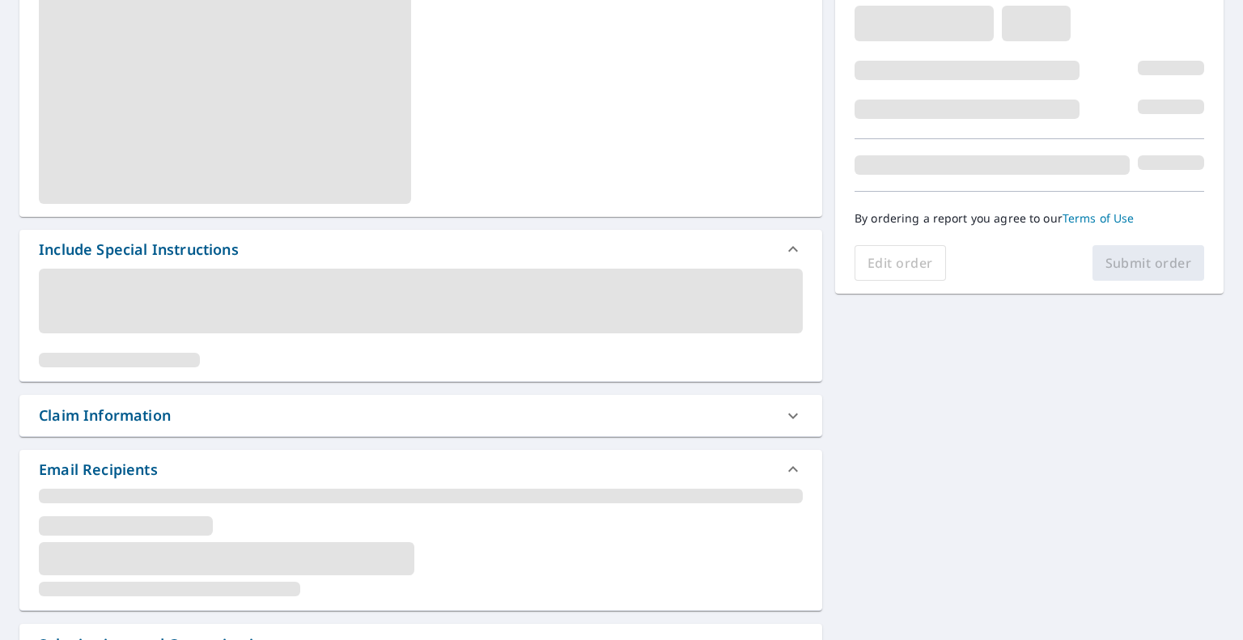
scroll to position [324, 0]
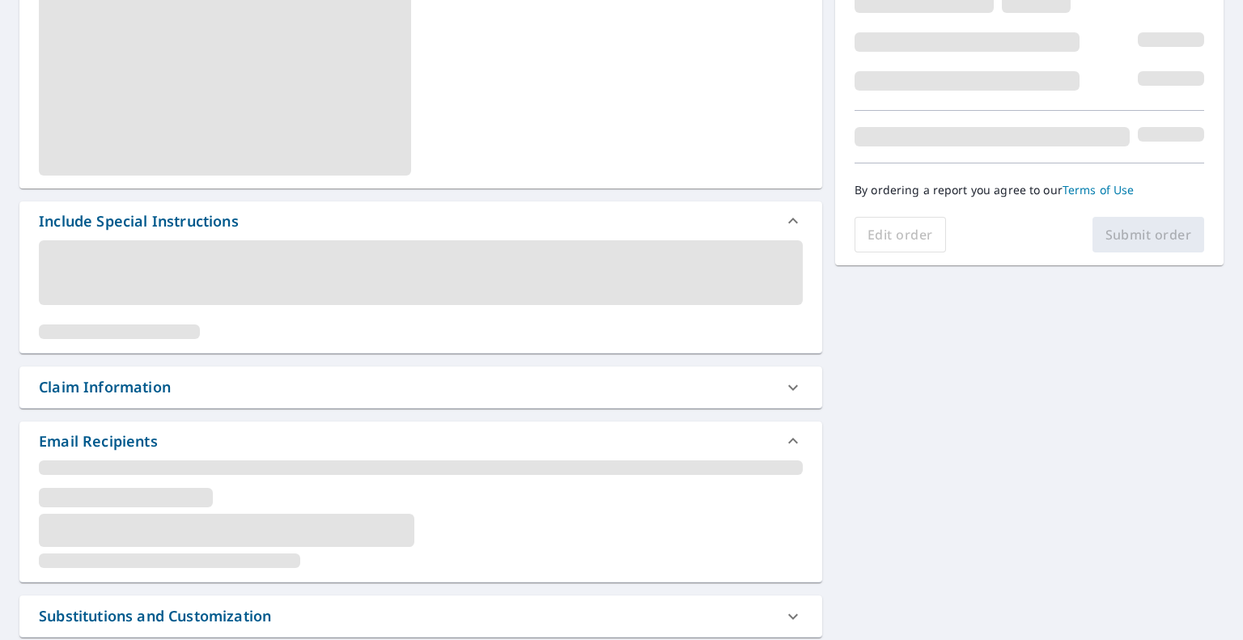
click at [910, 472] on div "Include Special Instructions Claim Information Email Recipients Substitutions a…" at bounding box center [621, 497] width 1243 height 1343
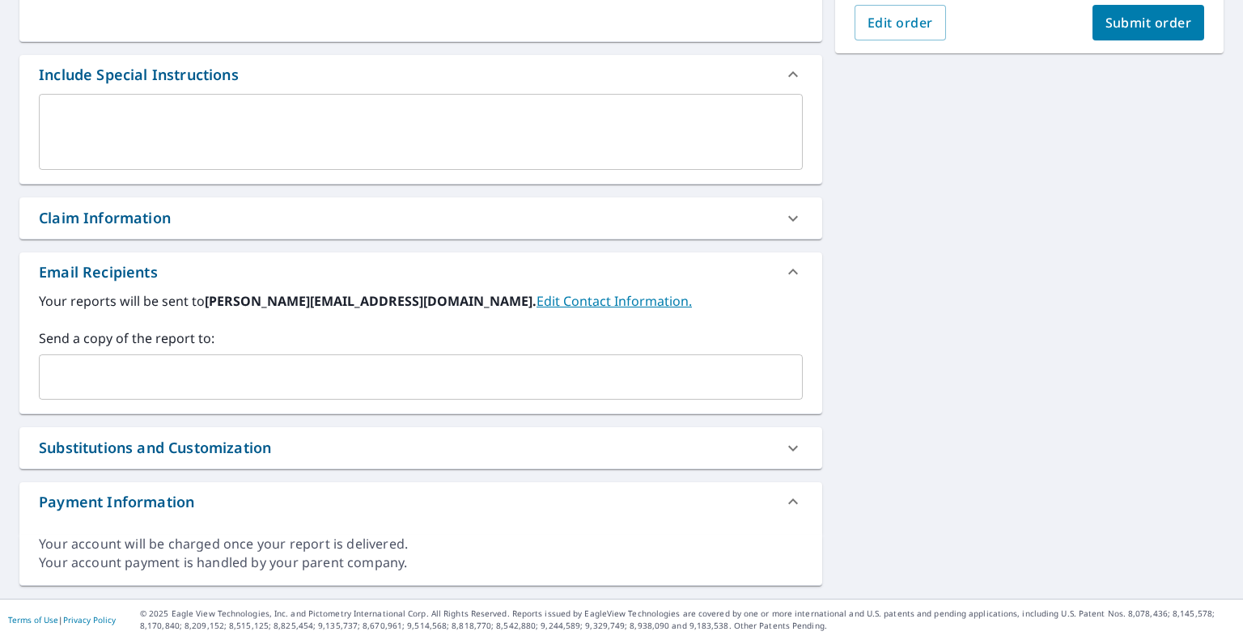
scroll to position [388, 0]
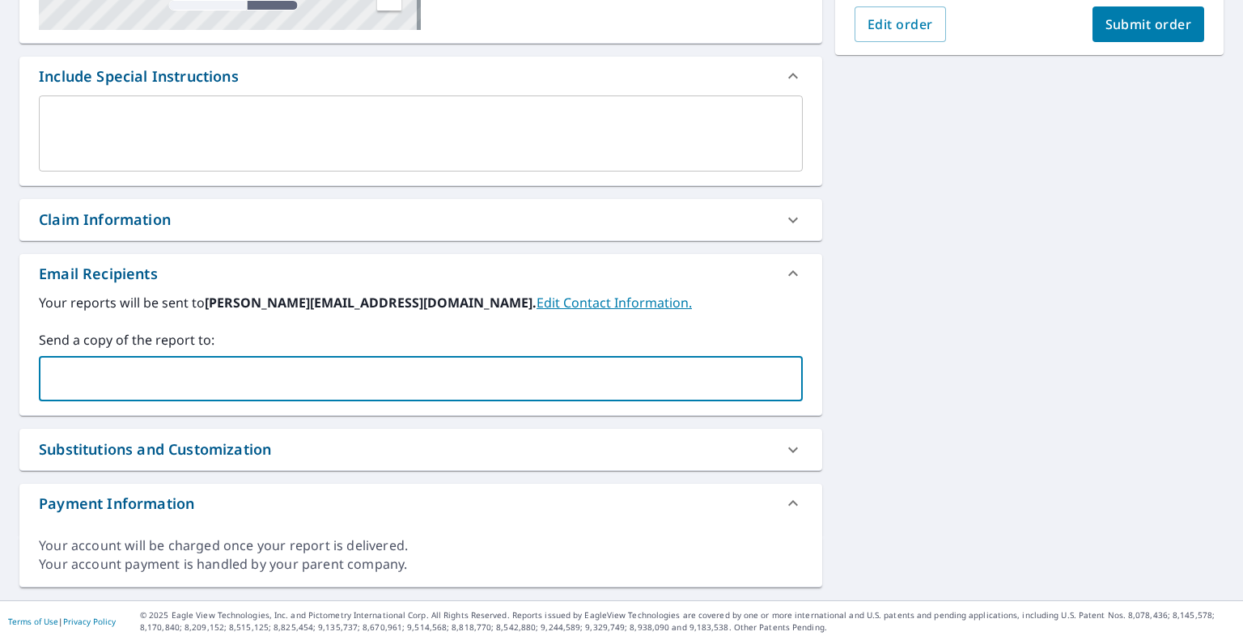
click at [293, 384] on input "text" at bounding box center [408, 378] width 725 height 31
paste input "[EMAIL_ADDRESS][DOMAIN_NAME]"
type input "[EMAIL_ADDRESS][DOMAIN_NAME]"
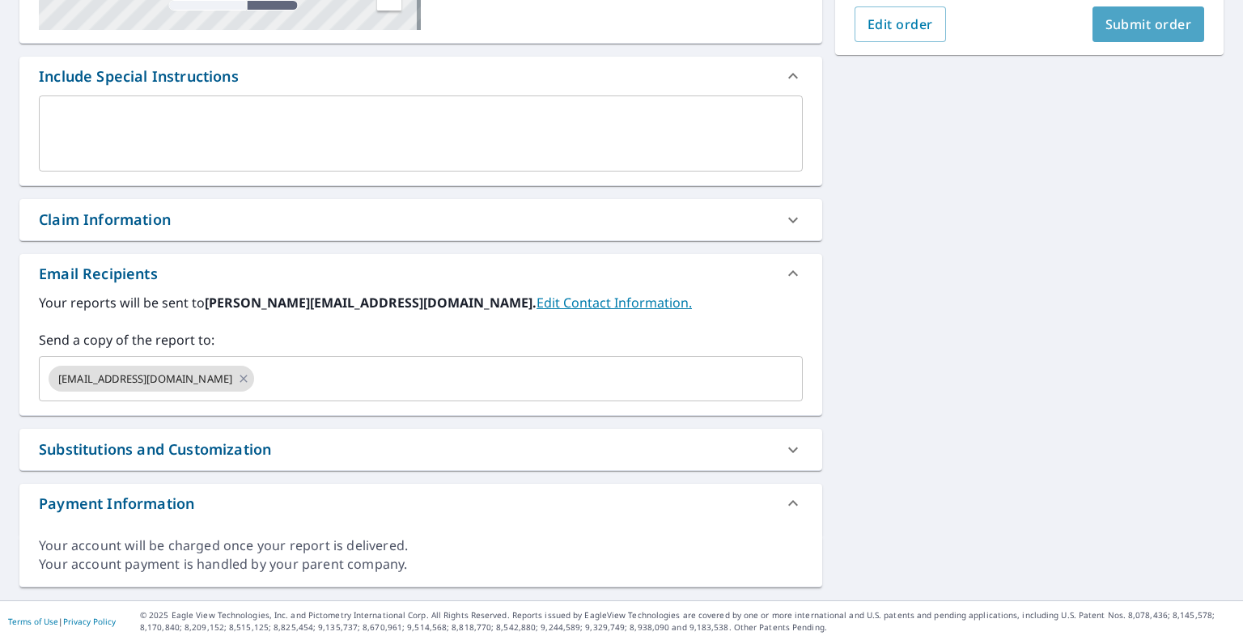
click at [1124, 20] on span "Submit order" at bounding box center [1149, 24] width 87 height 18
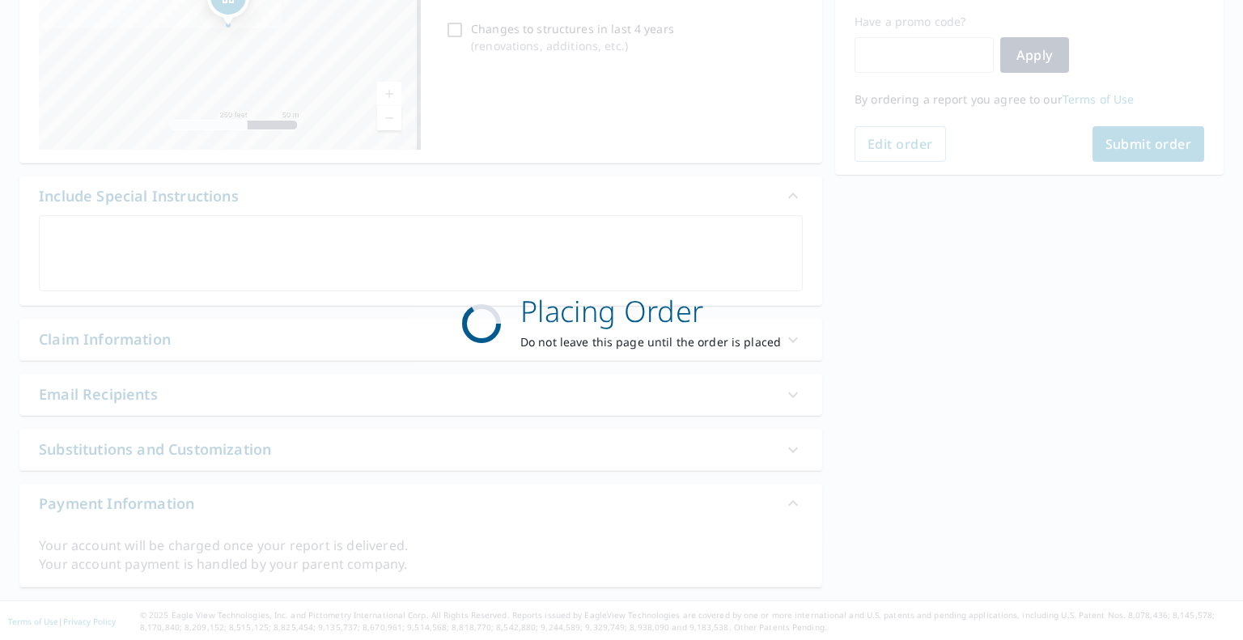
scroll to position [269, 0]
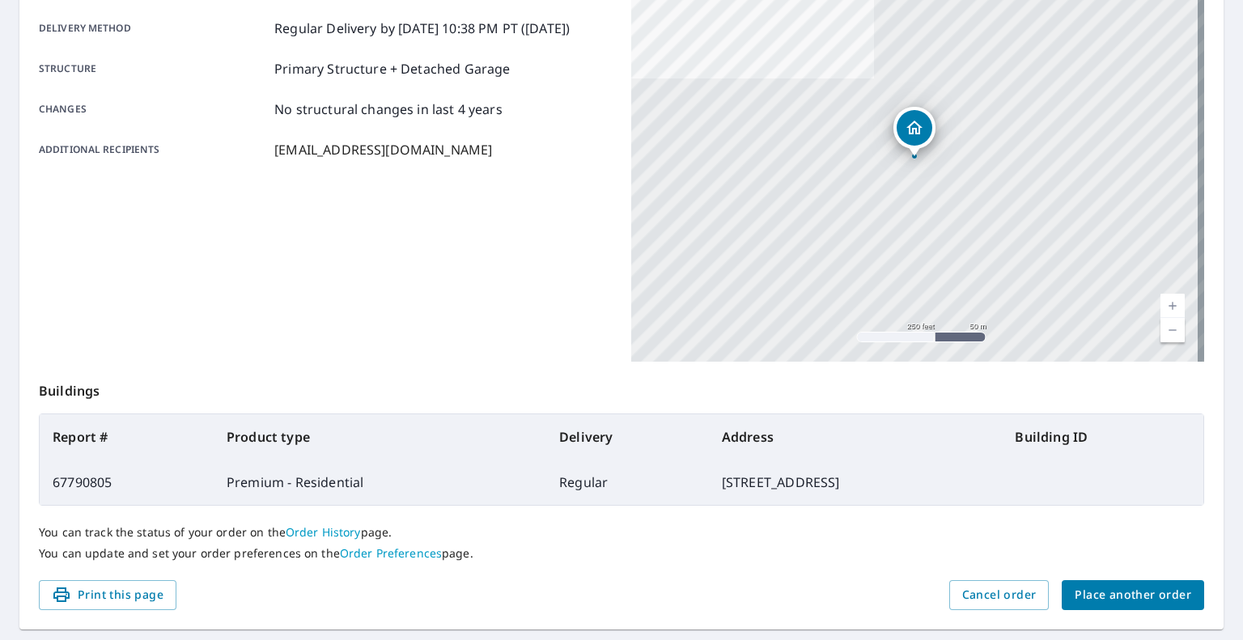
click at [1094, 584] on button "Place another order" at bounding box center [1133, 595] width 142 height 30
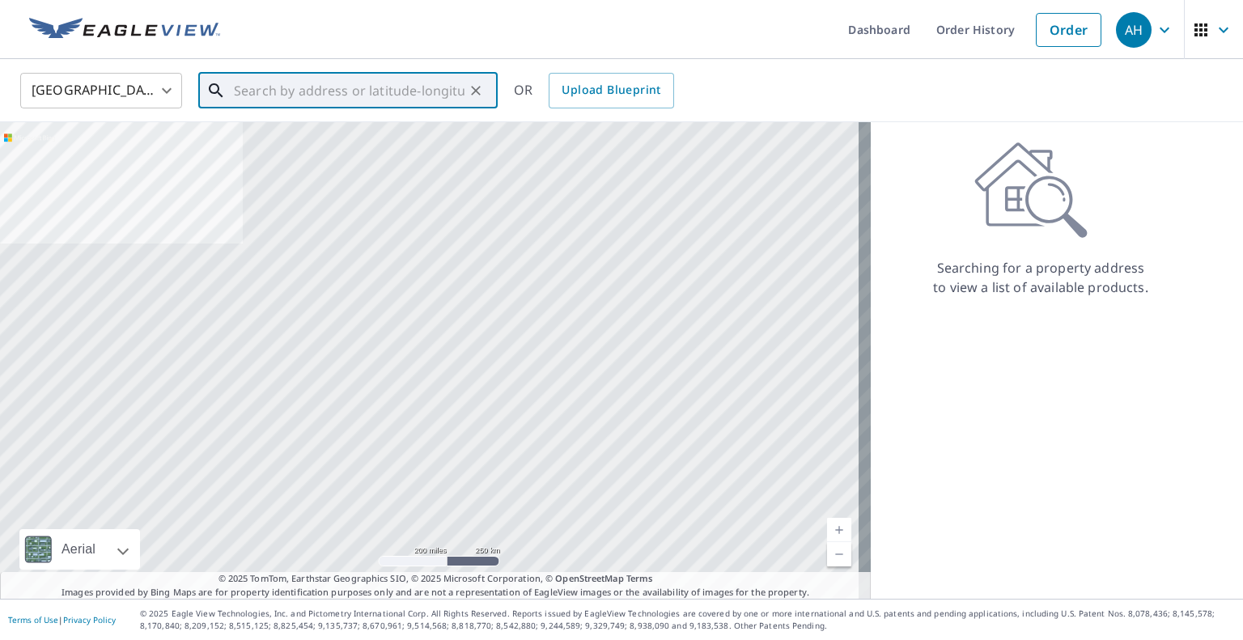
click at [322, 85] on input "text" at bounding box center [349, 90] width 231 height 45
paste input "[STREET_ADDRESS]"
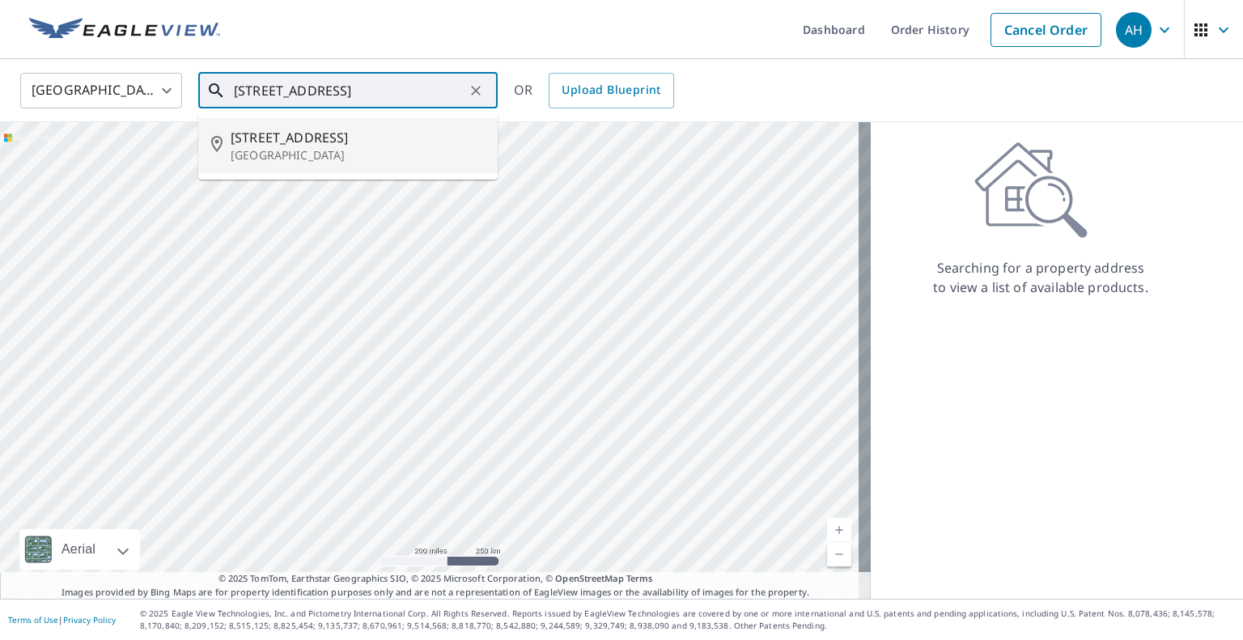
click at [305, 145] on span "[STREET_ADDRESS]" at bounding box center [358, 137] width 254 height 19
type input "[STREET_ADDRESS]"
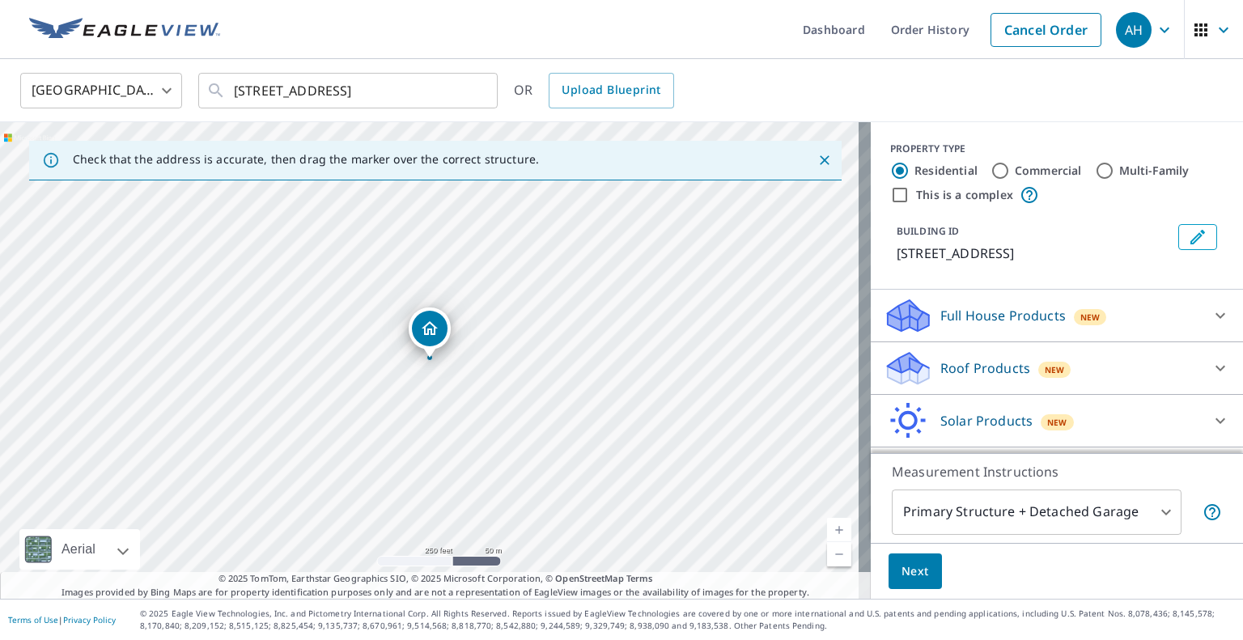
click at [949, 360] on p "Roof Products" at bounding box center [985, 368] width 90 height 19
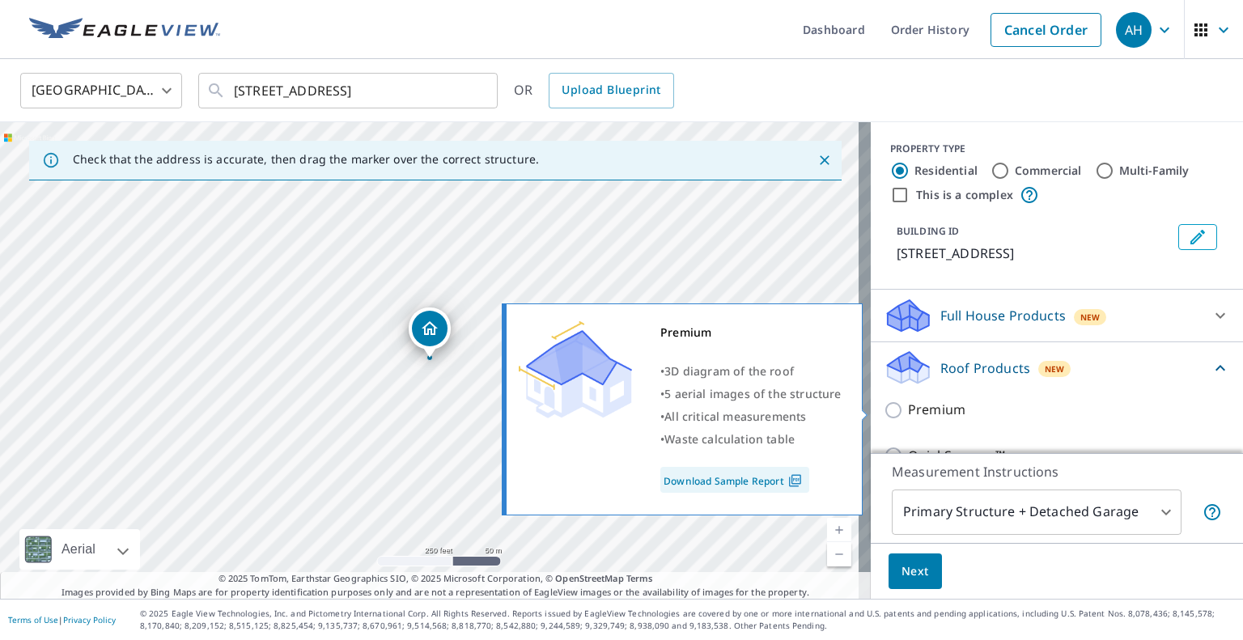
click at [884, 406] on input "Premium" at bounding box center [896, 410] width 24 height 19
checkbox input "true"
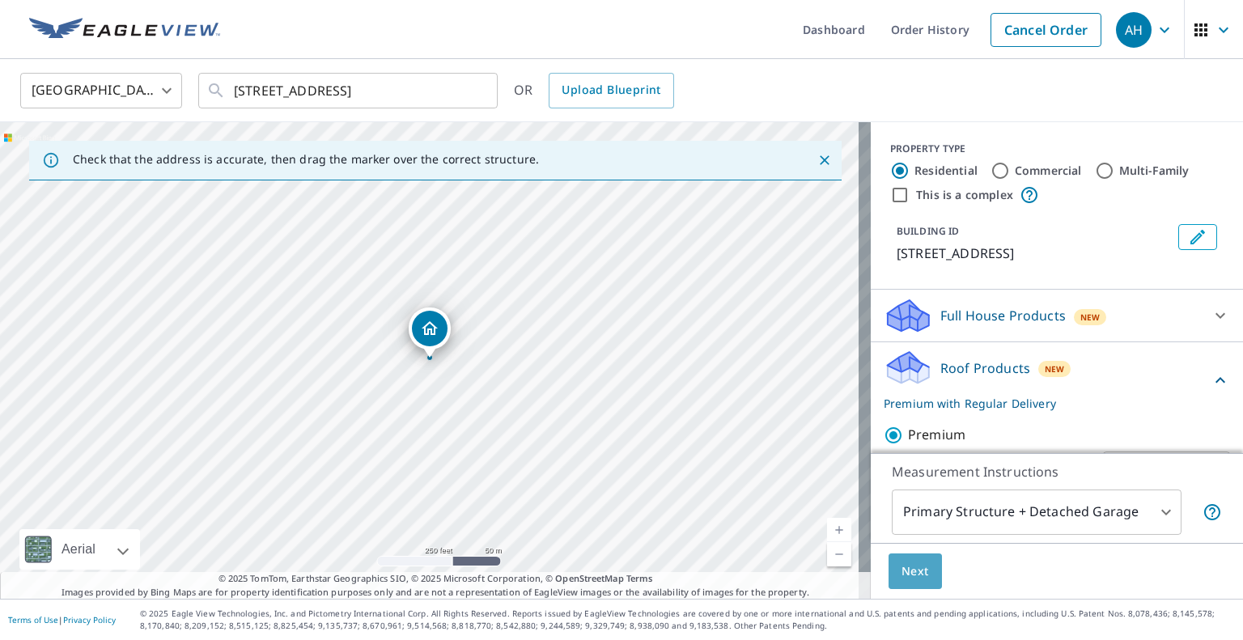
click at [916, 584] on button "Next" at bounding box center [915, 572] width 53 height 36
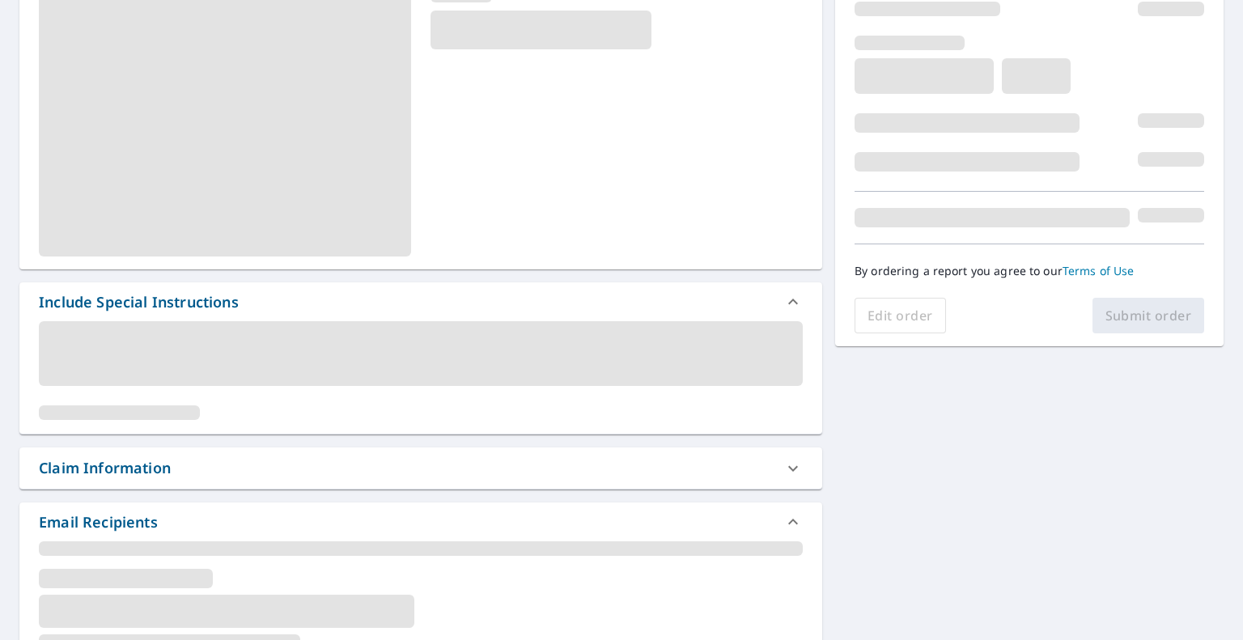
scroll to position [324, 0]
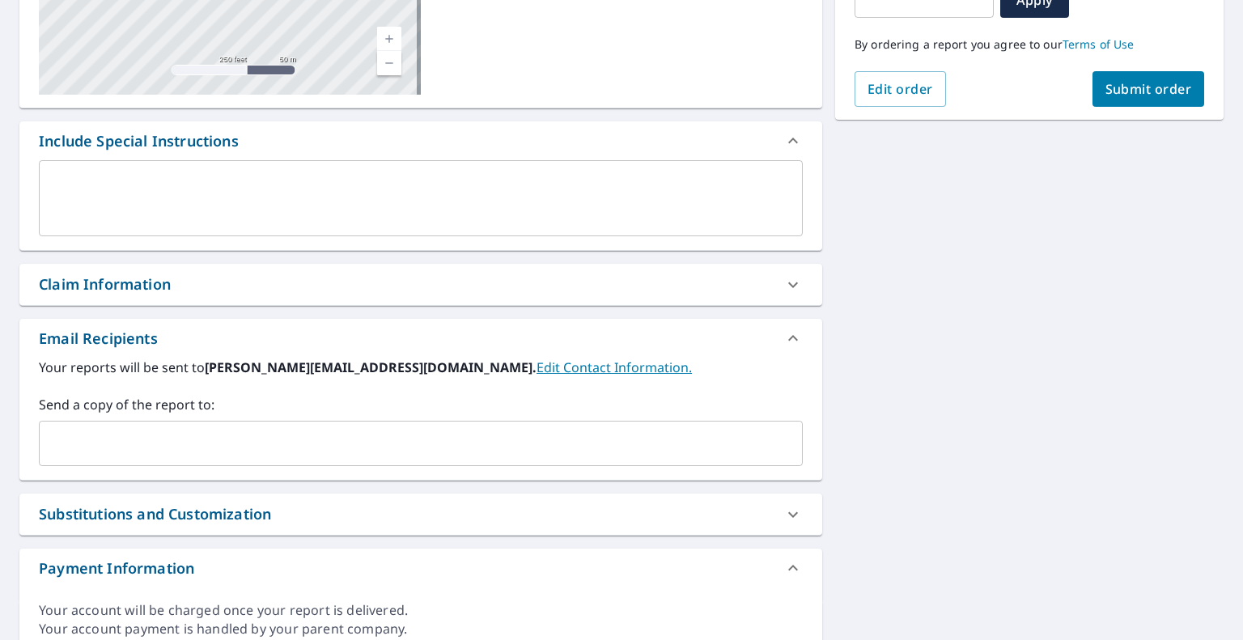
click at [238, 461] on div "​" at bounding box center [421, 443] width 764 height 45
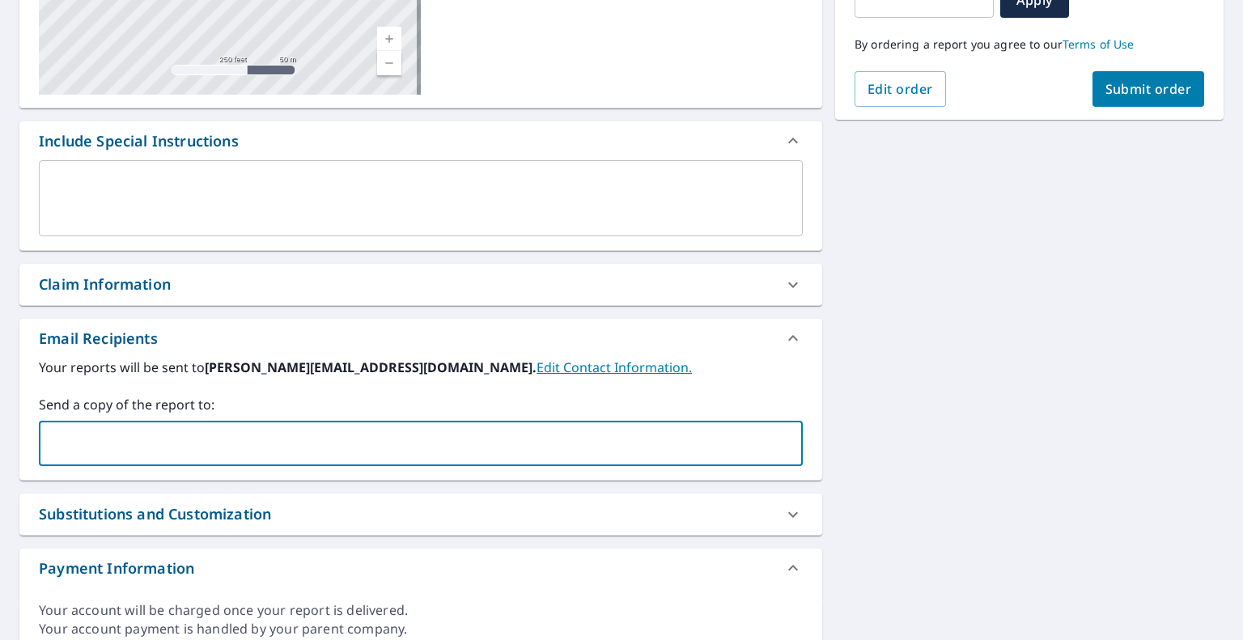
paste input "[EMAIL_ADDRESS][DOMAIN_NAME]"
type input "[EMAIL_ADDRESS][DOMAIN_NAME]"
click at [1112, 94] on span "Submit order" at bounding box center [1149, 89] width 87 height 18
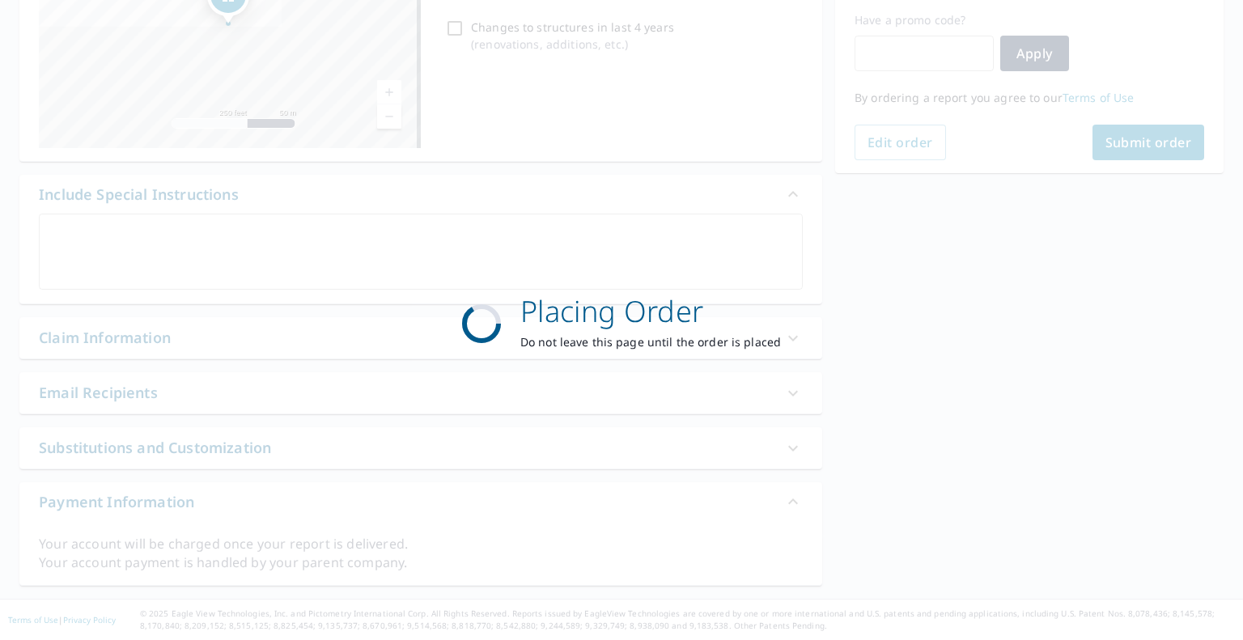
scroll to position [269, 0]
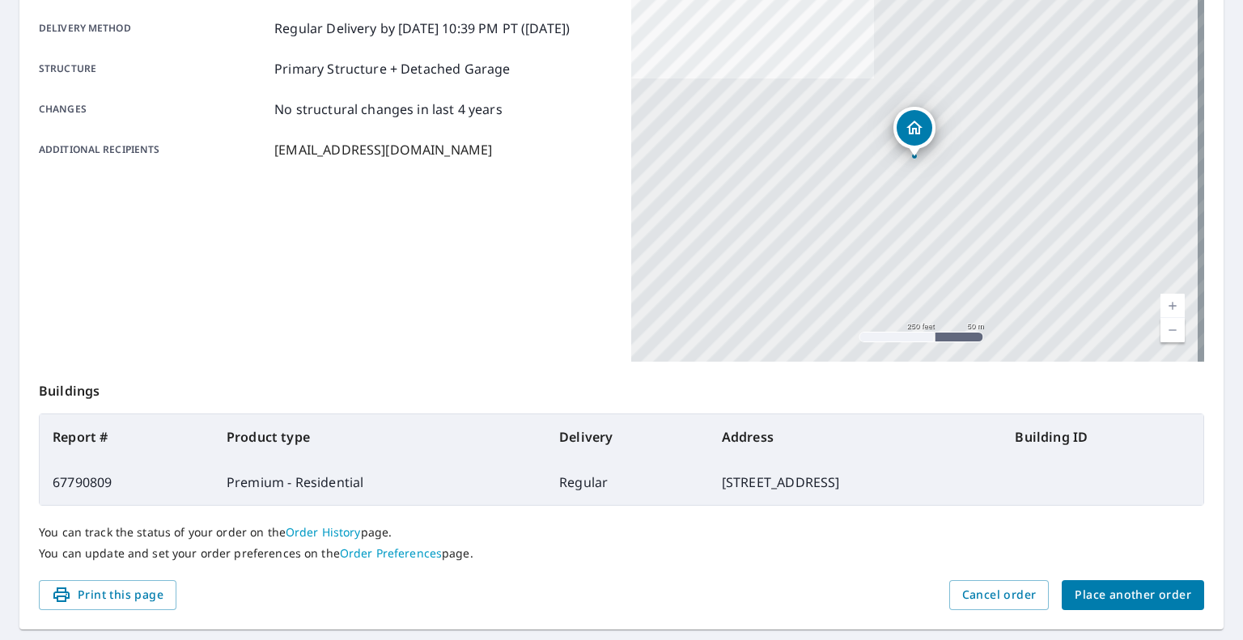
click at [1117, 590] on span "Place another order" at bounding box center [1133, 595] width 117 height 20
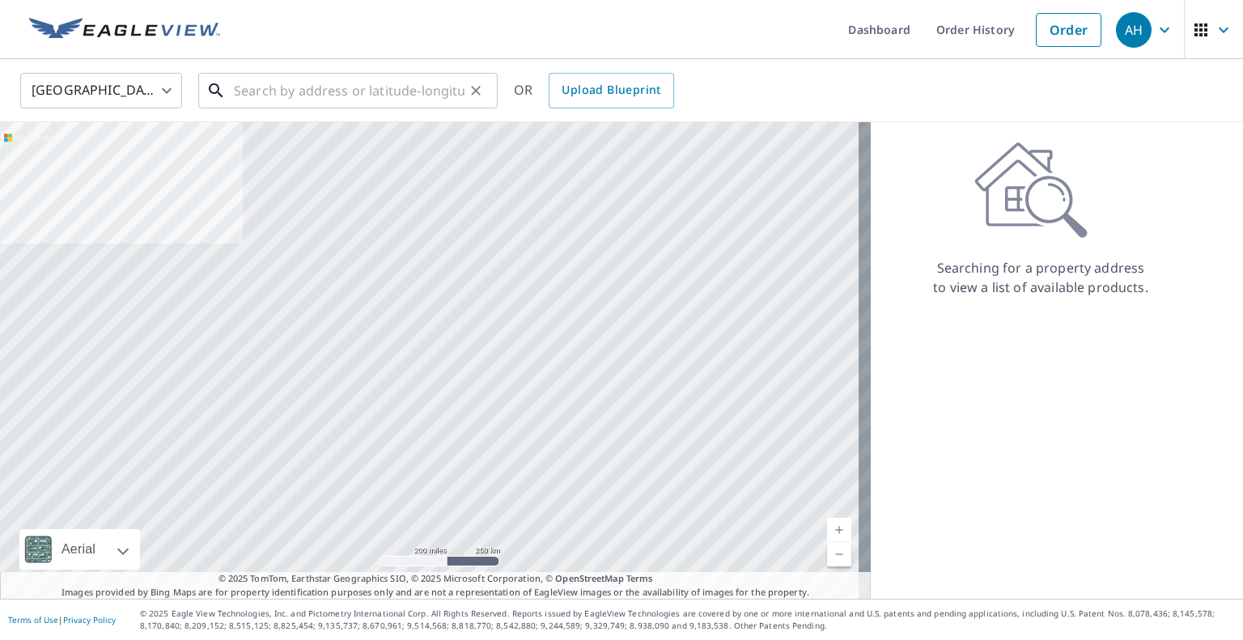
click at [343, 96] on input "text" at bounding box center [349, 90] width 231 height 45
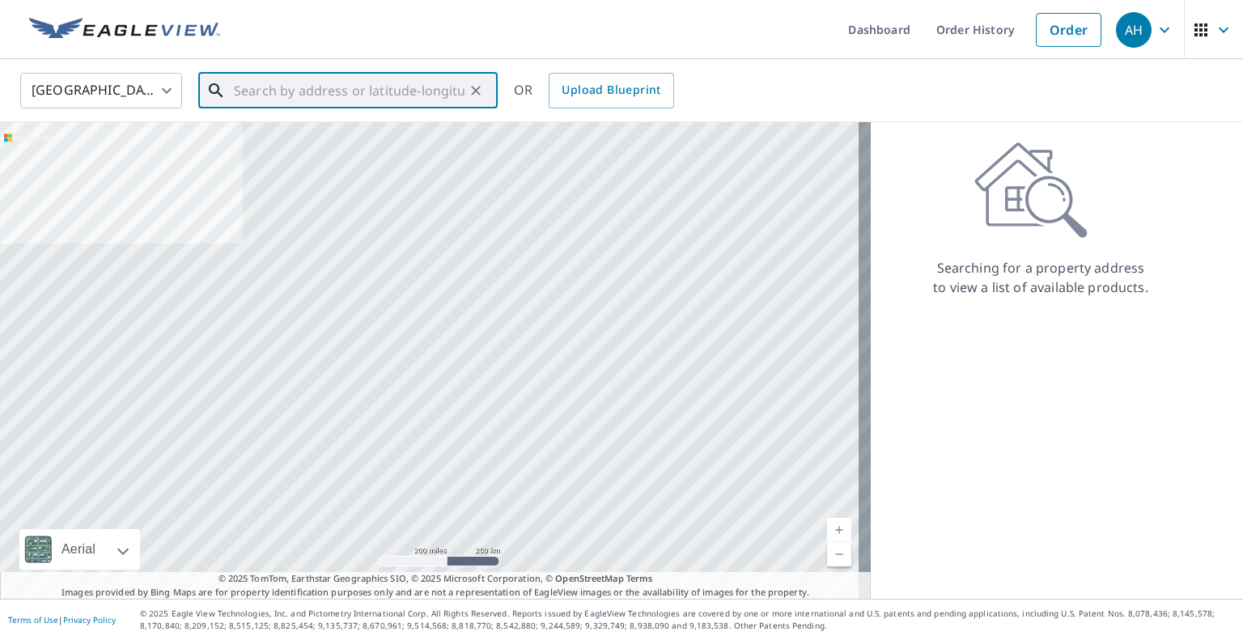
paste input "[STREET_ADDRESS]"
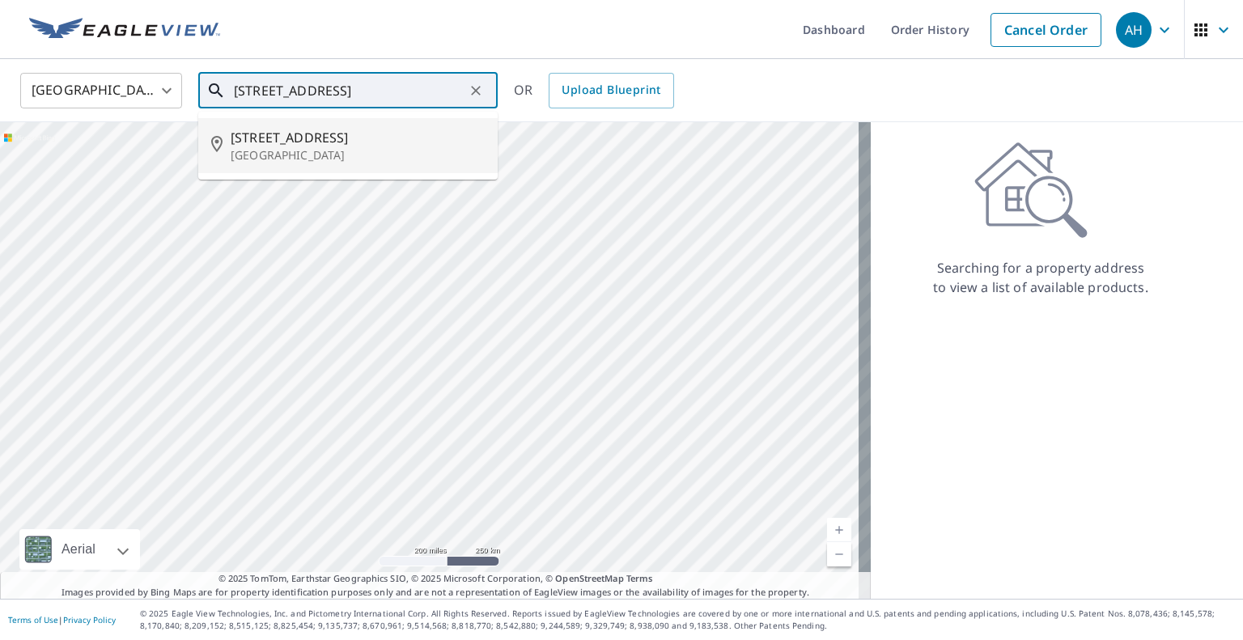
click at [298, 161] on p "[GEOGRAPHIC_DATA]" at bounding box center [358, 155] width 254 height 16
type input "[STREET_ADDRESS]"
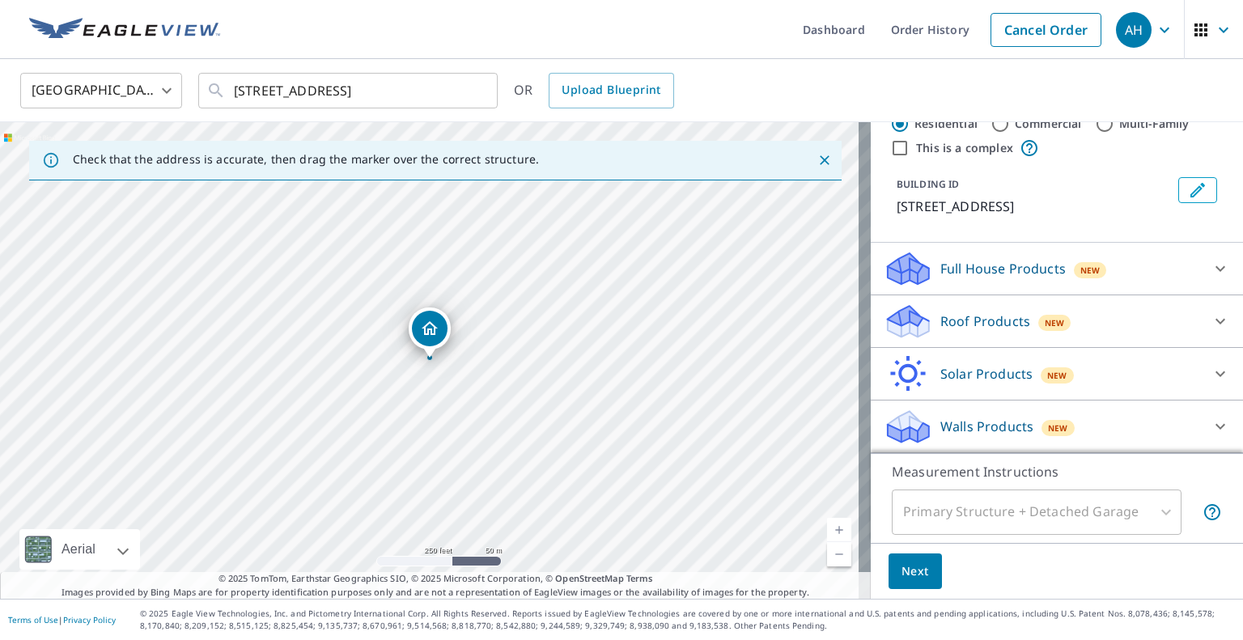
click at [940, 323] on p "Roof Products" at bounding box center [985, 321] width 90 height 19
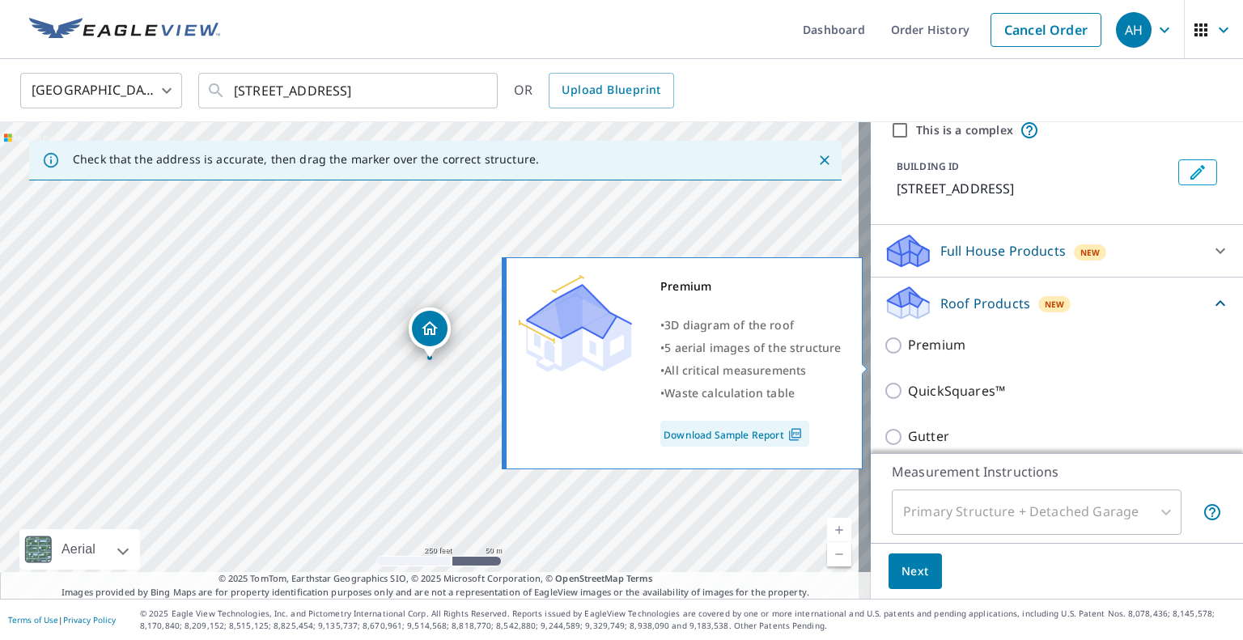
click at [888, 355] on input "Premium" at bounding box center [896, 345] width 24 height 19
checkbox input "true"
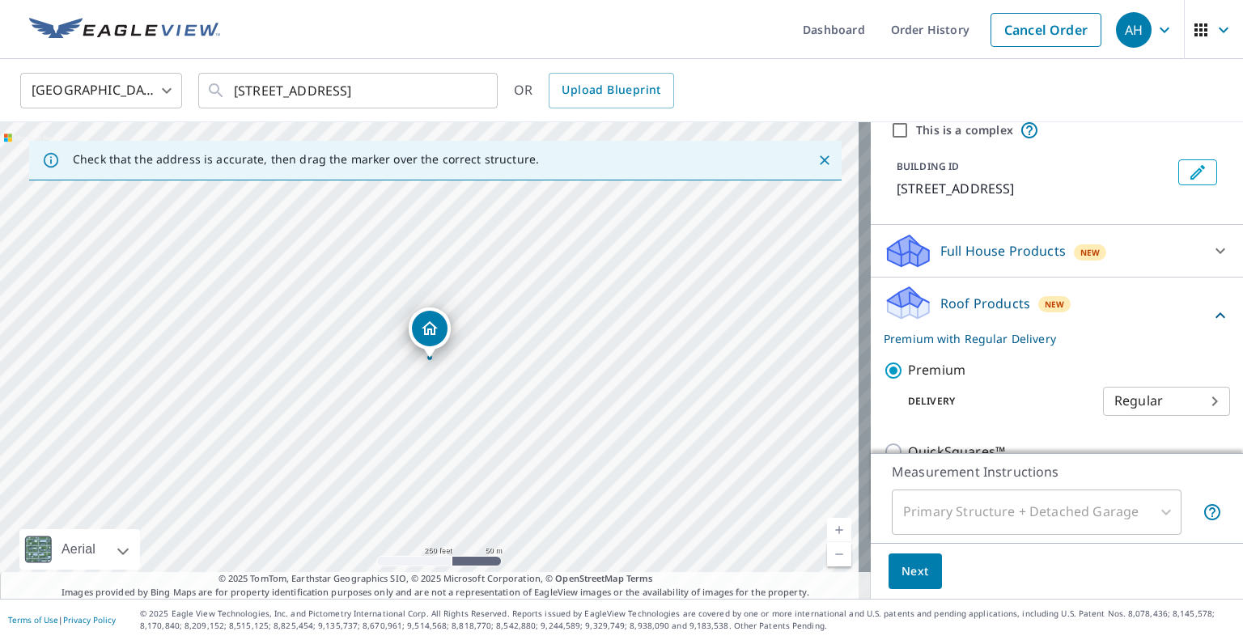
click at [895, 558] on button "Next" at bounding box center [915, 572] width 53 height 36
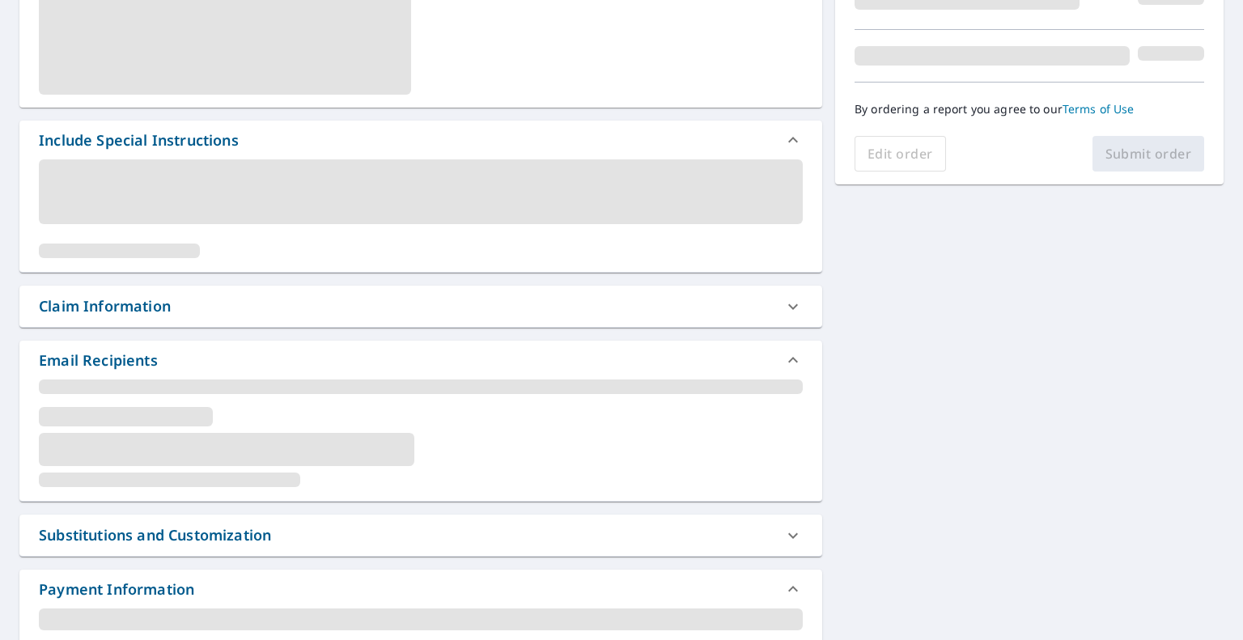
scroll to position [388, 0]
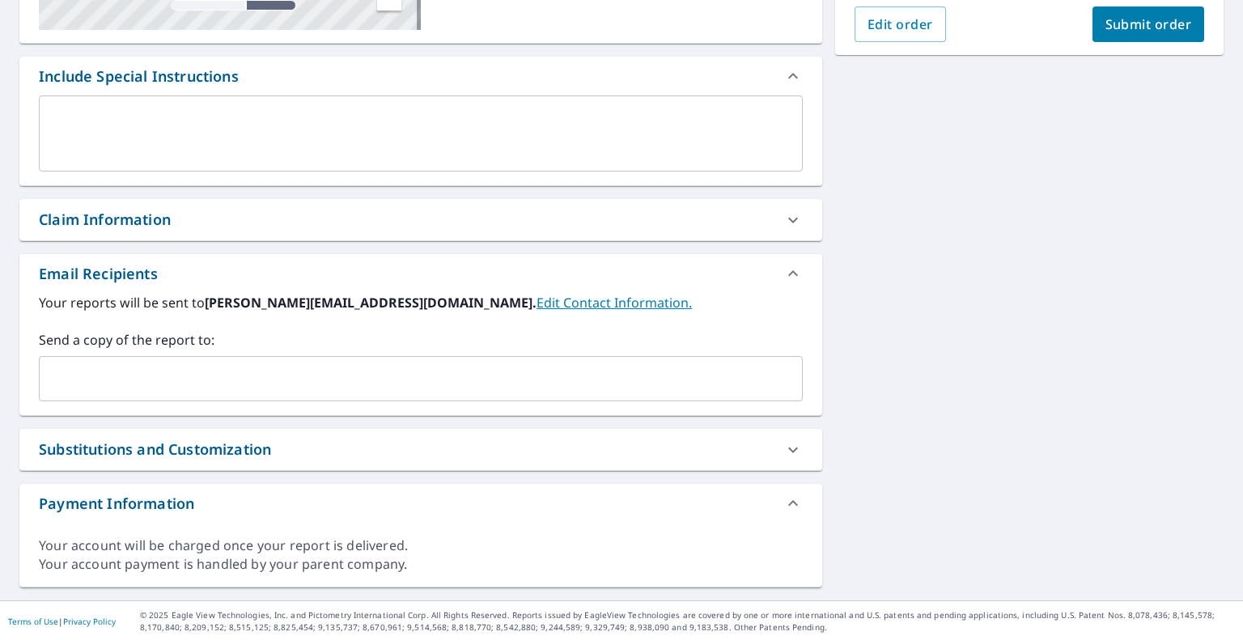
click at [375, 378] on input "text" at bounding box center [408, 378] width 725 height 31
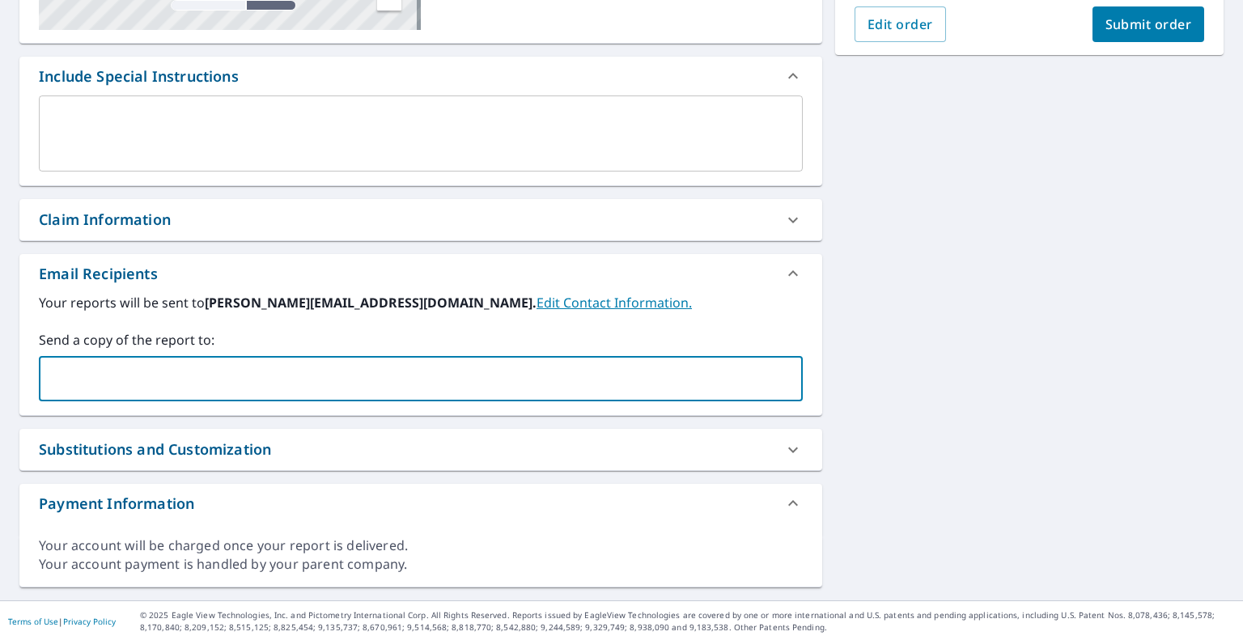
paste input "[PERSON_NAME][EMAIL_ADDRESS][DOMAIN_NAME]"
type input "[PERSON_NAME][EMAIL_ADDRESS][DOMAIN_NAME]"
click at [1134, 41] on button "Submit order" at bounding box center [1149, 24] width 112 height 36
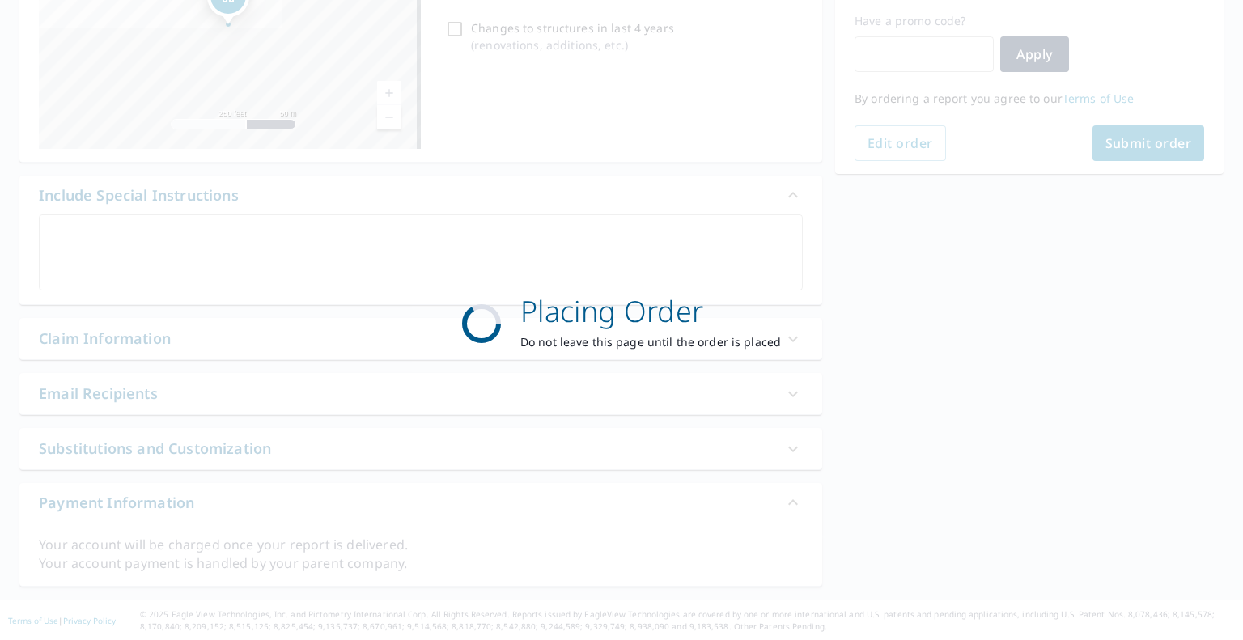
scroll to position [269, 0]
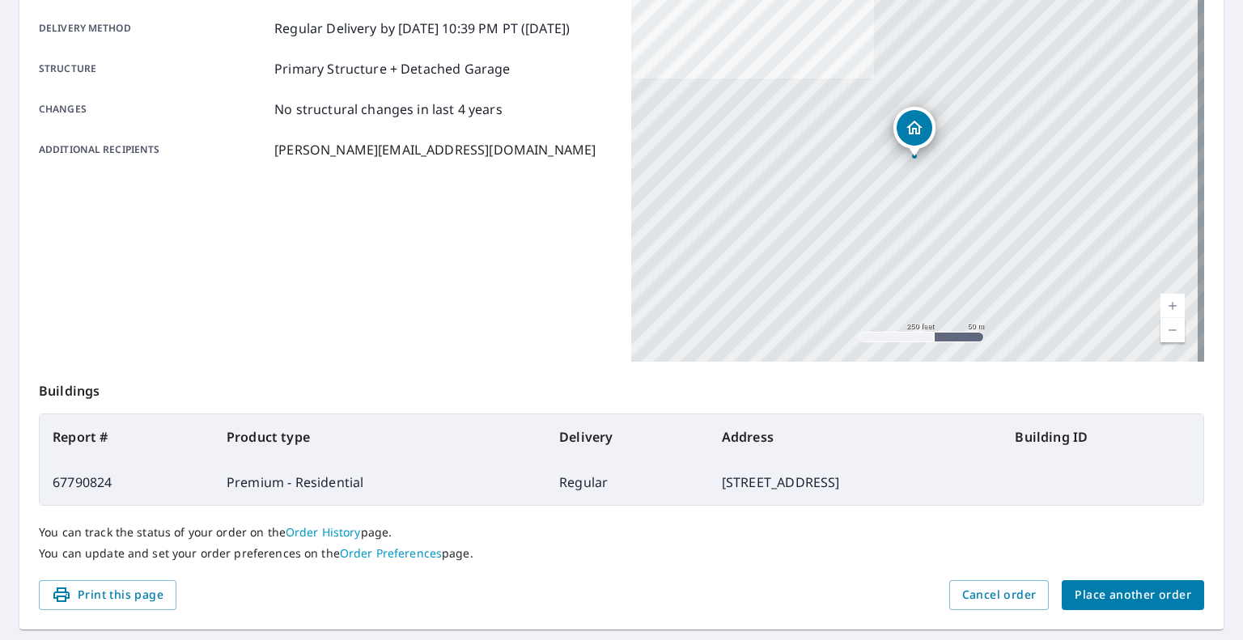
click at [1109, 586] on span "Place another order" at bounding box center [1133, 595] width 117 height 20
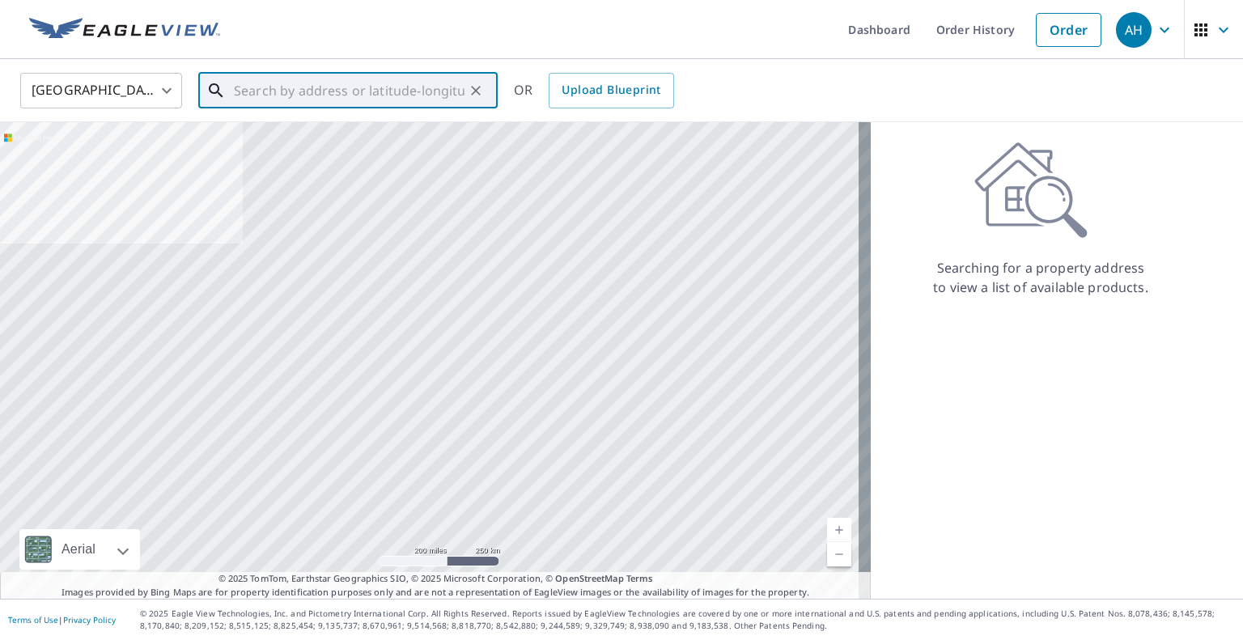
click at [362, 87] on input "text" at bounding box center [349, 90] width 231 height 45
paste input "[STREET_ADDRESS]"
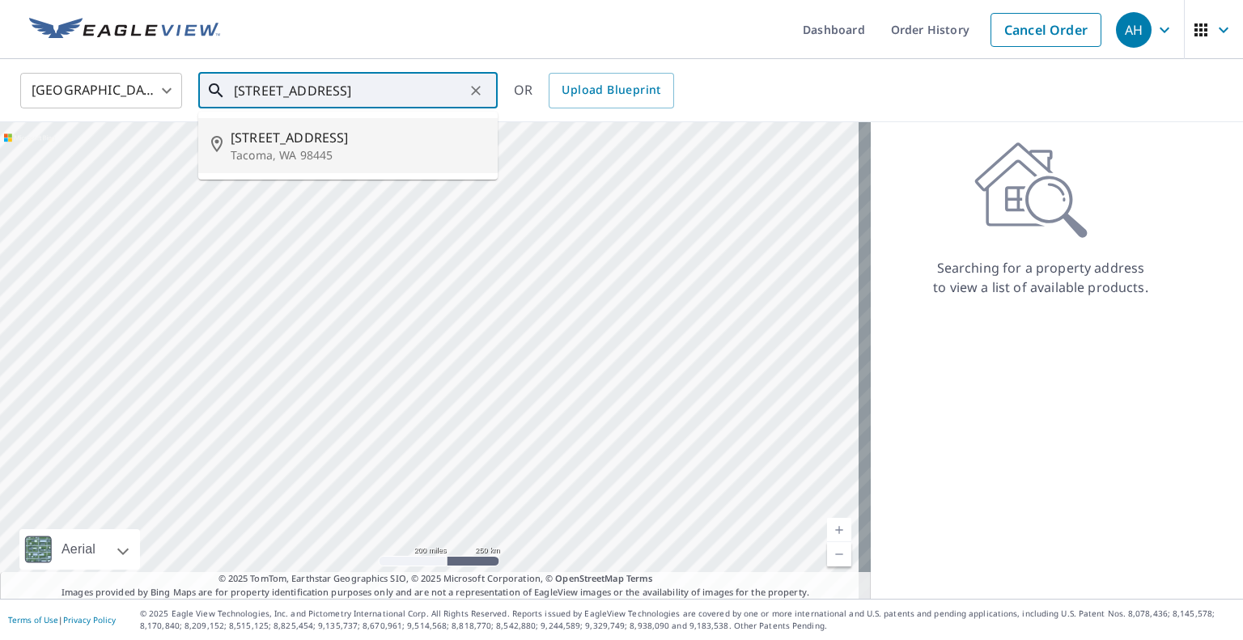
click at [282, 151] on p "Tacoma, WA 98445" at bounding box center [358, 155] width 254 height 16
type input "[STREET_ADDRESS]"
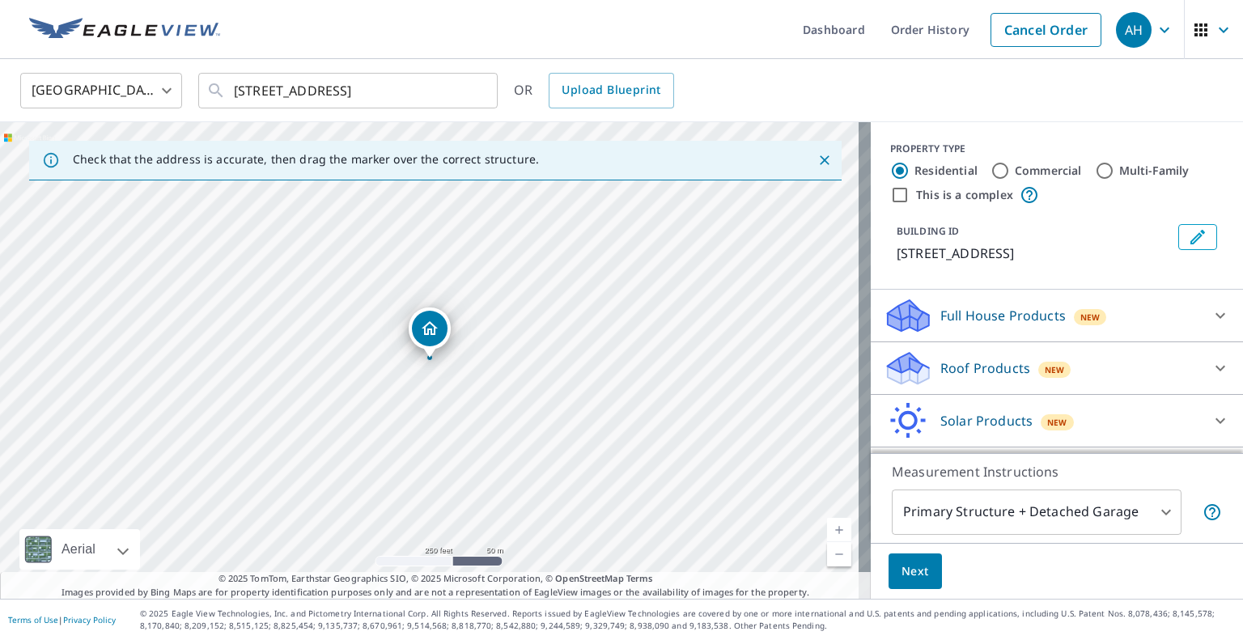
click at [952, 360] on p "Roof Products" at bounding box center [985, 368] width 90 height 19
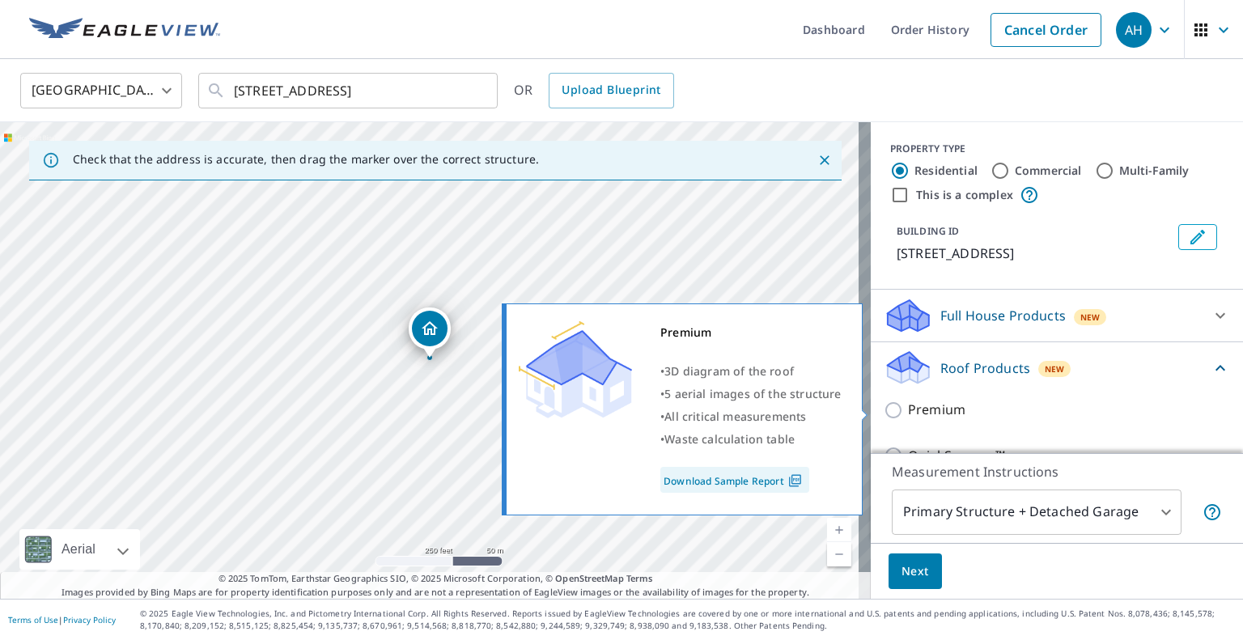
click at [884, 405] on input "Premium" at bounding box center [896, 410] width 24 height 19
checkbox input "true"
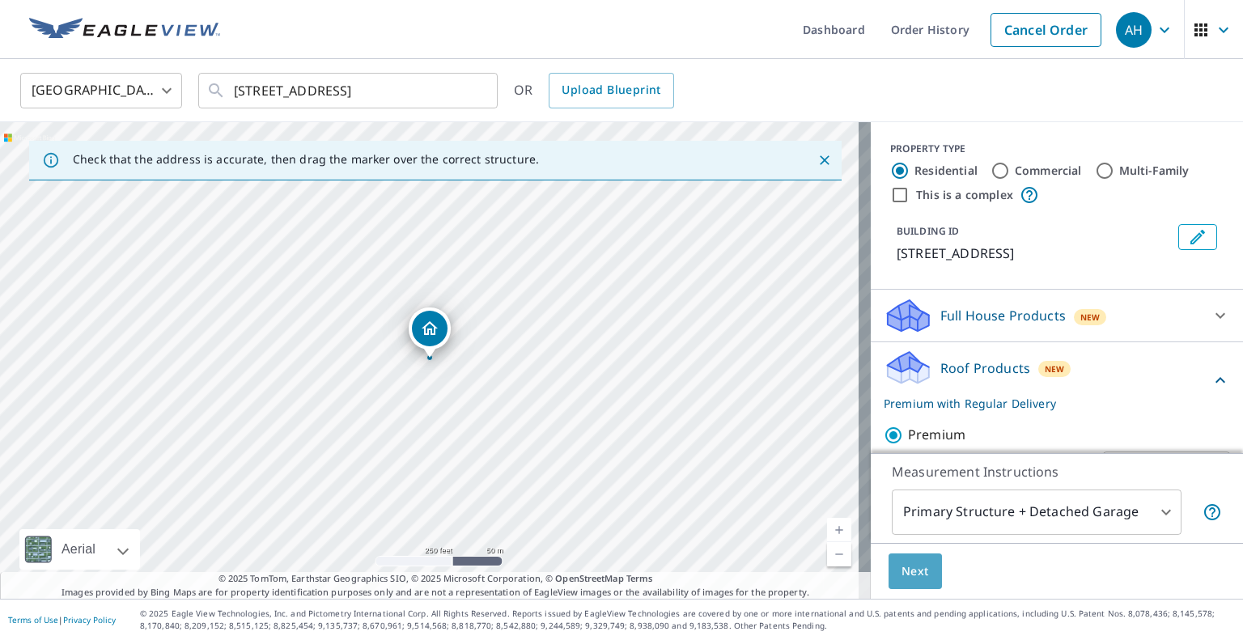
click at [908, 567] on span "Next" at bounding box center [916, 572] width 28 height 20
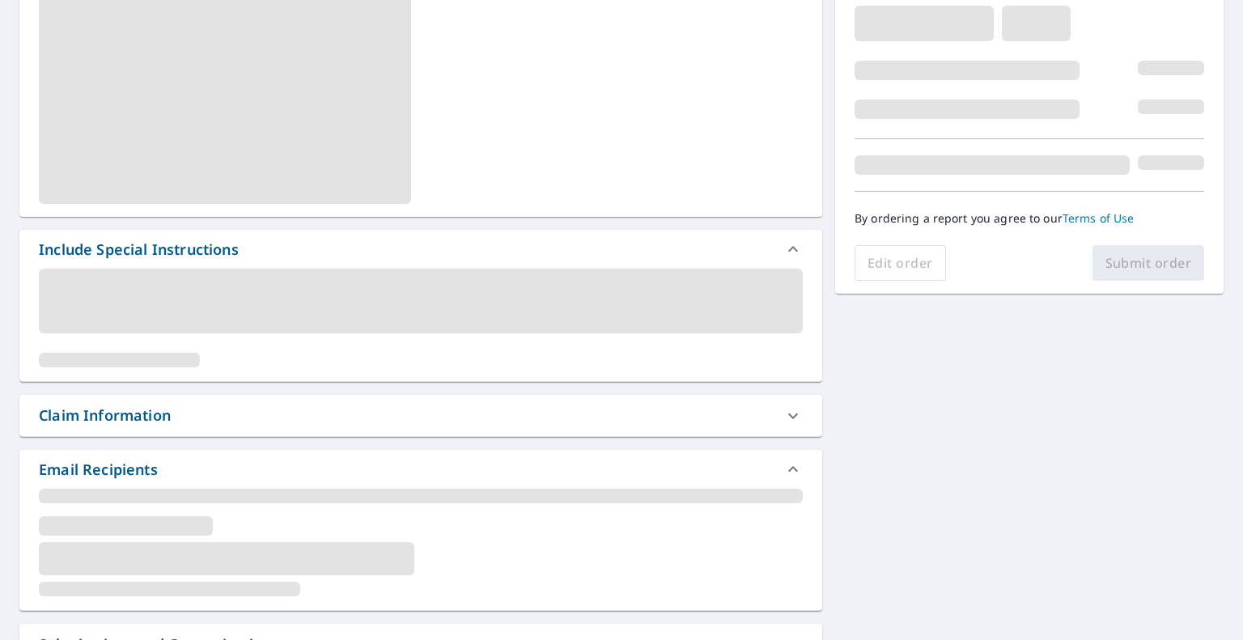
scroll to position [324, 0]
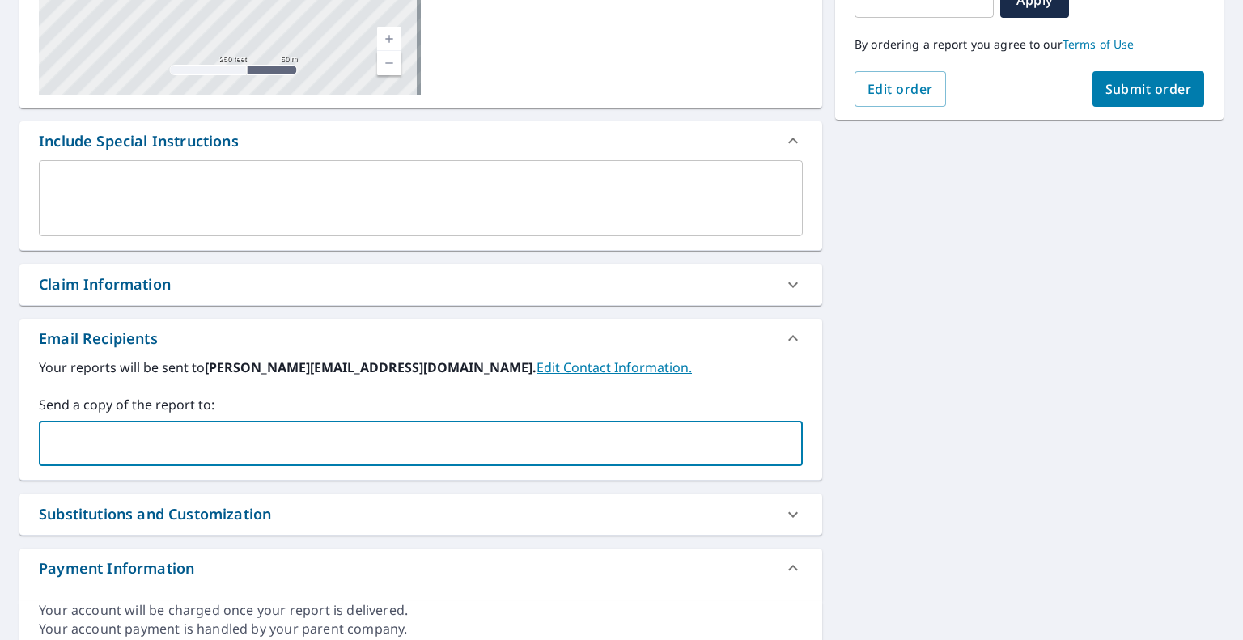
click at [219, 452] on input "text" at bounding box center [408, 443] width 725 height 31
paste input "[EMAIL_ADDRESS][DOMAIN_NAME]"
type input "[EMAIL_ADDRESS][DOMAIN_NAME]"
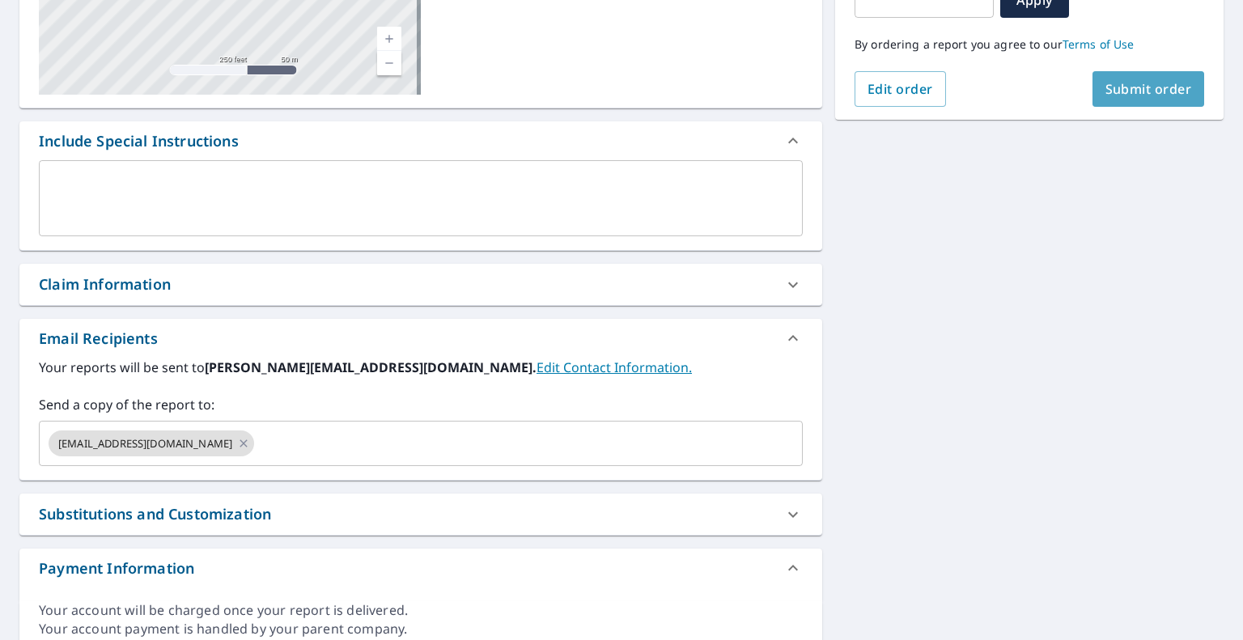
click at [1152, 102] on button "Submit order" at bounding box center [1149, 89] width 112 height 36
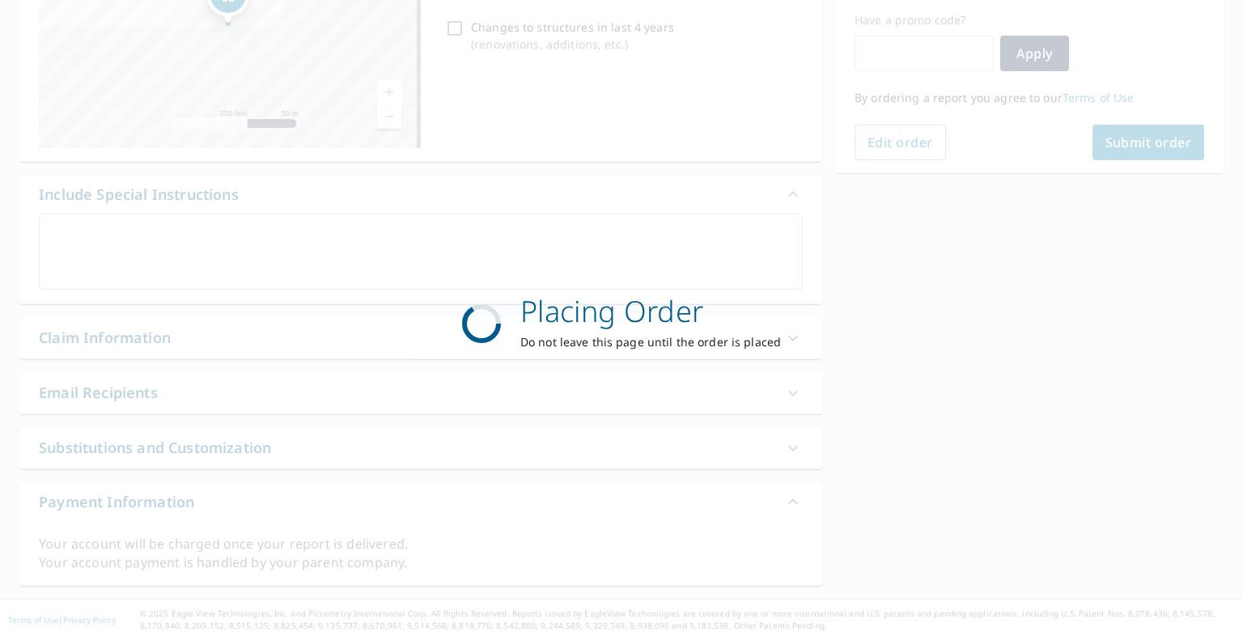
scroll to position [269, 0]
click at [853, 210] on div "Placing Order Do not leave this page until the order is placed" at bounding box center [621, 320] width 1243 height 640
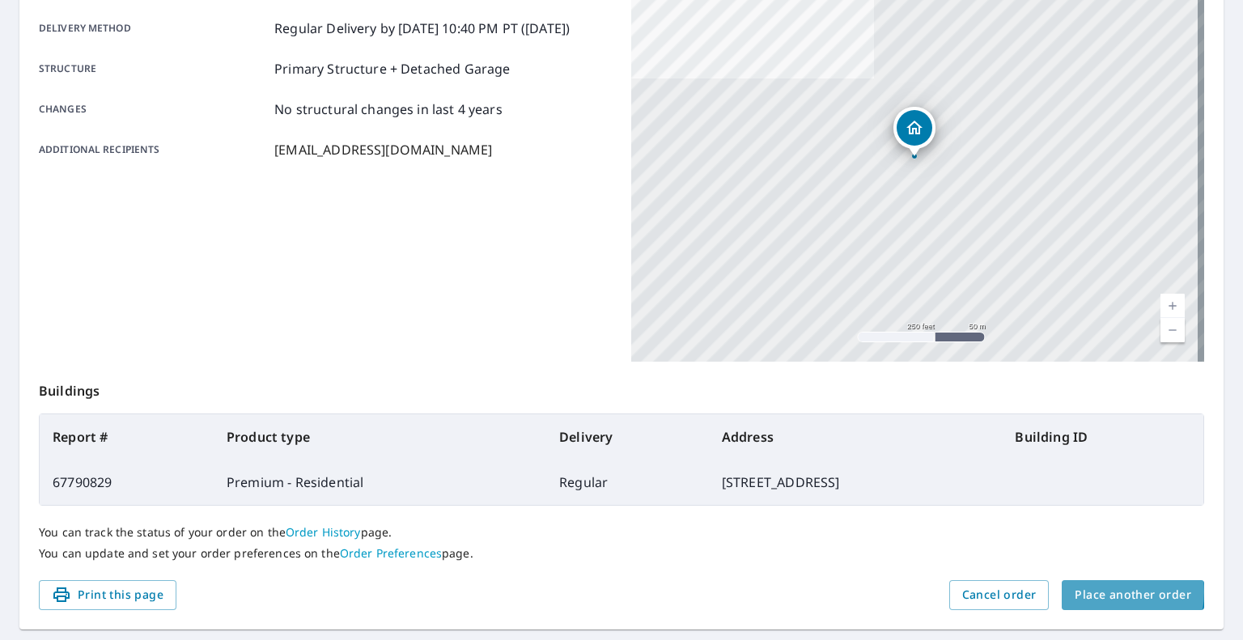
click at [1087, 592] on span "Place another order" at bounding box center [1133, 595] width 117 height 20
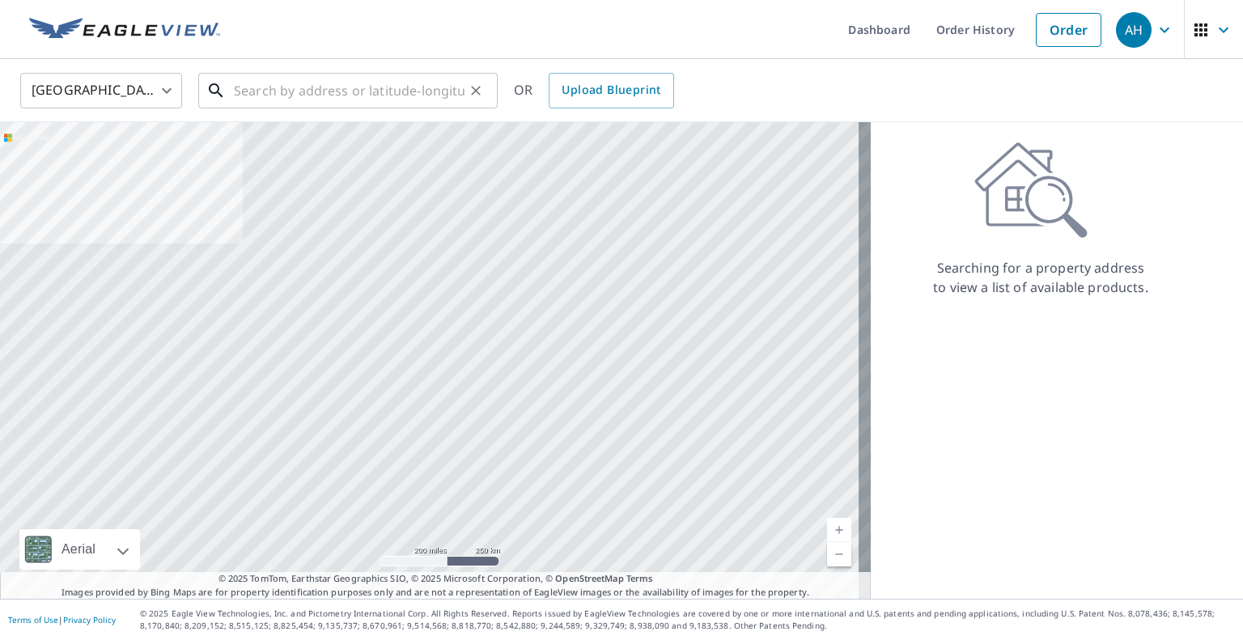
click at [322, 93] on input "text" at bounding box center [349, 90] width 231 height 45
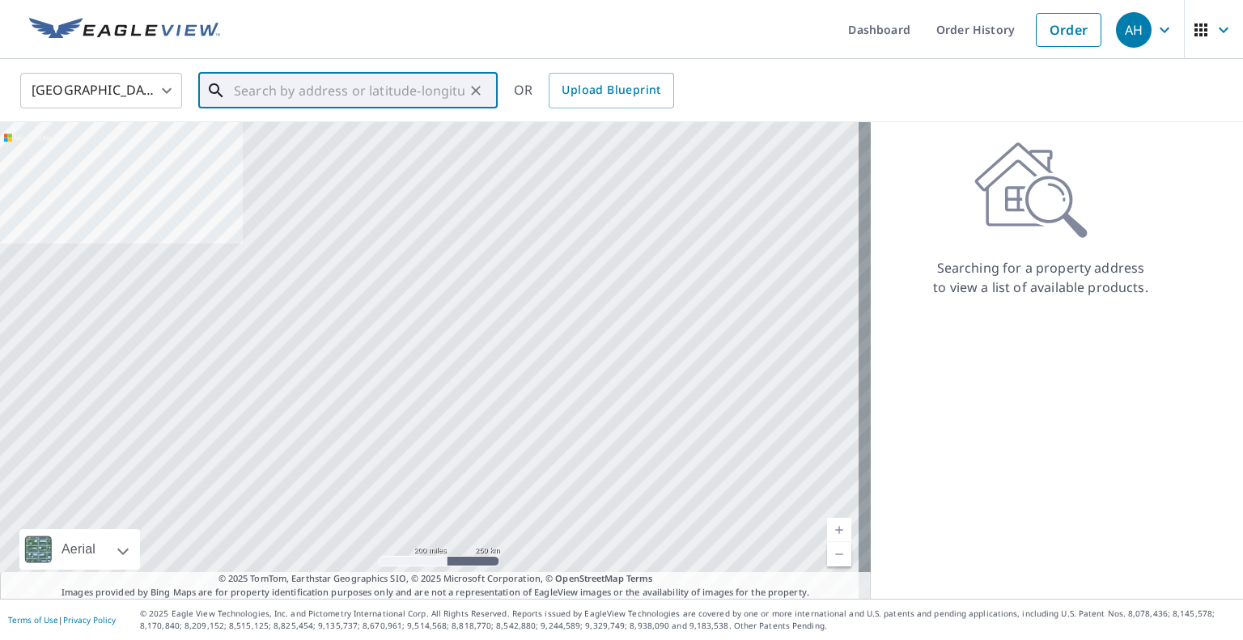
paste input "[STREET_ADDRESS]"
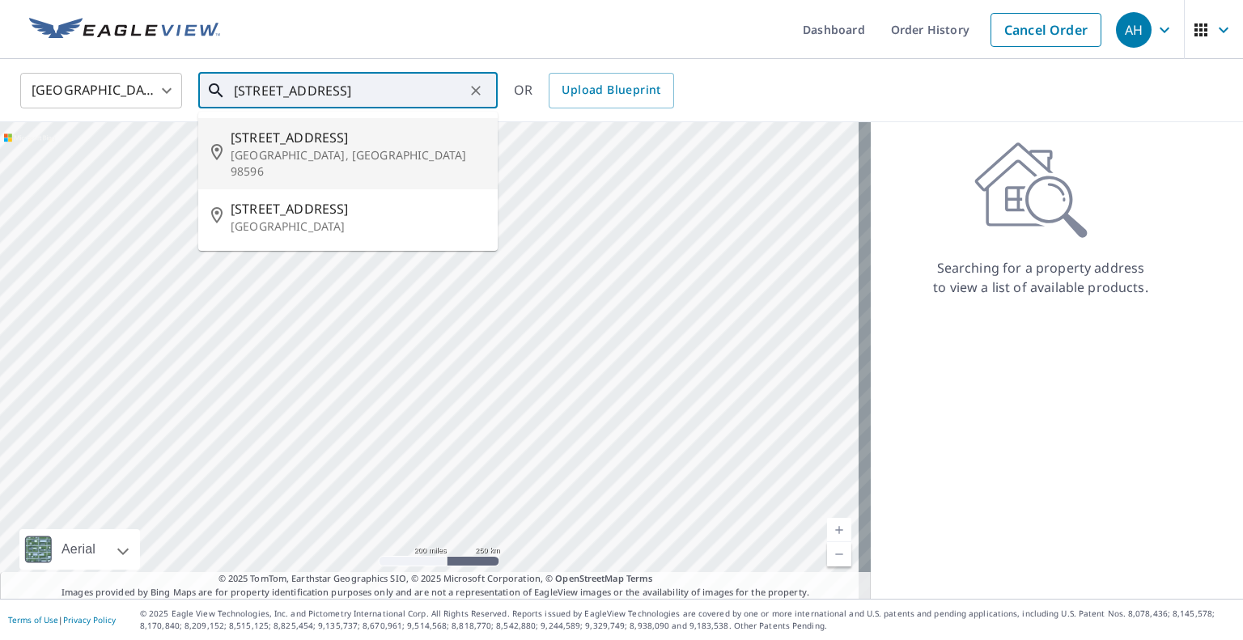
click at [332, 136] on span "[STREET_ADDRESS]" at bounding box center [358, 137] width 254 height 19
type input "[STREET_ADDRESS][PERSON_NAME]"
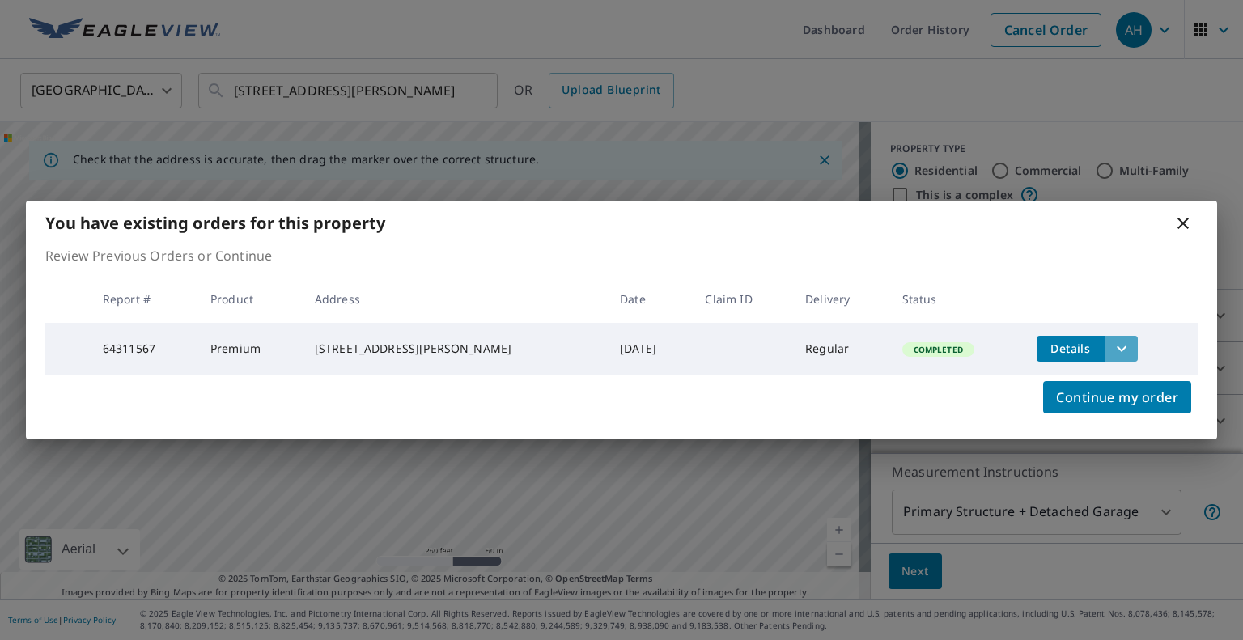
click at [1112, 339] on icon "filesDropdownBtn-64311567" at bounding box center [1121, 348] width 19 height 19
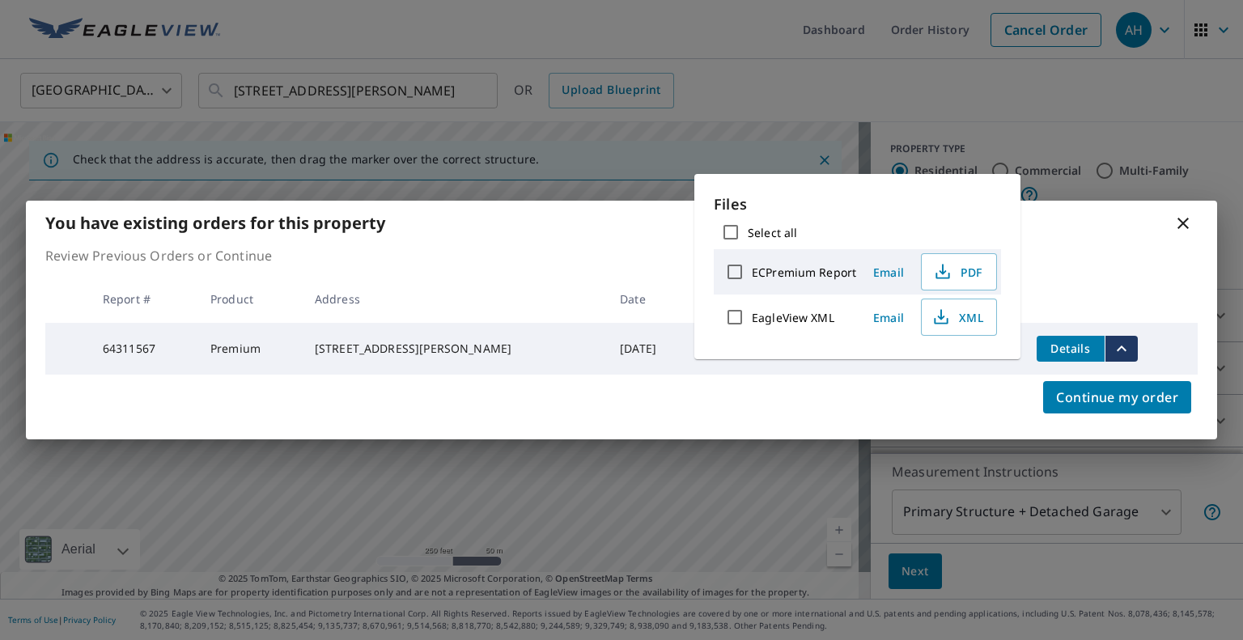
click at [1162, 326] on td "Details" at bounding box center [1111, 349] width 174 height 52
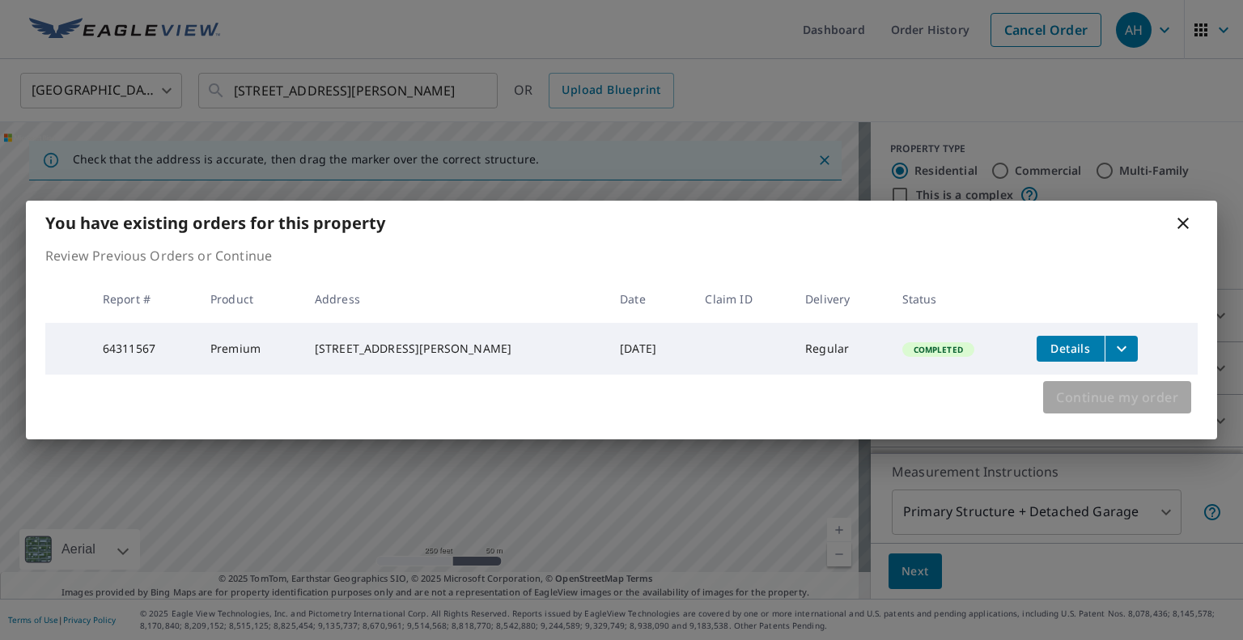
click at [1125, 398] on span "Continue my order" at bounding box center [1117, 397] width 122 height 23
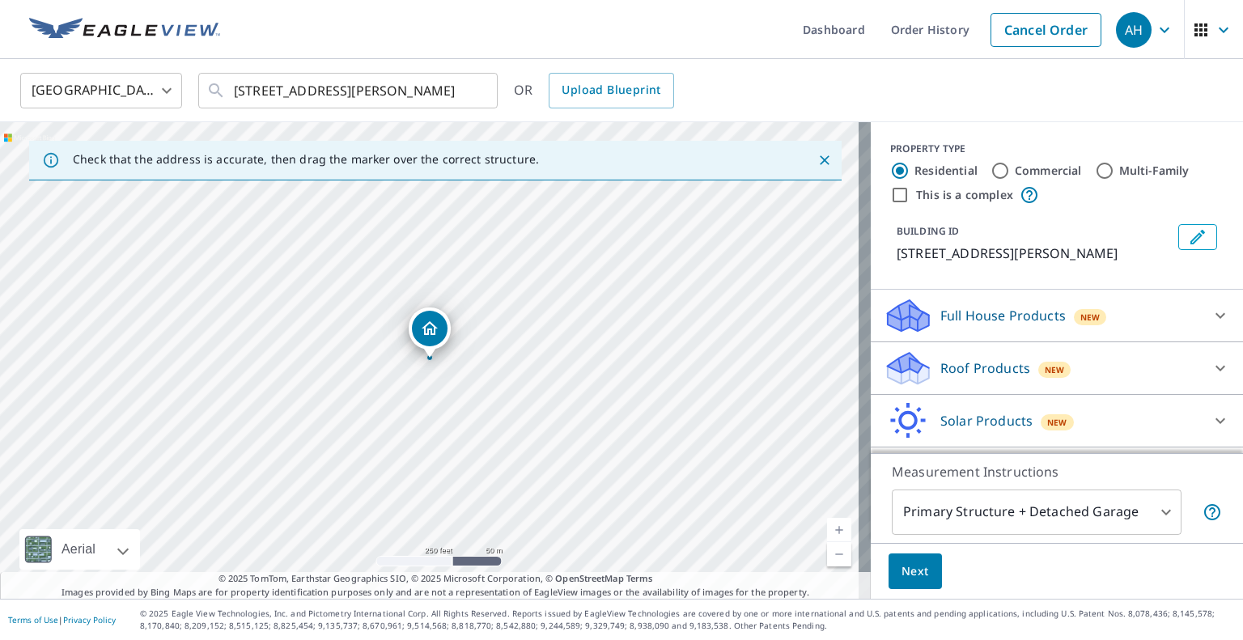
click at [940, 373] on p "Roof Products" at bounding box center [985, 368] width 90 height 19
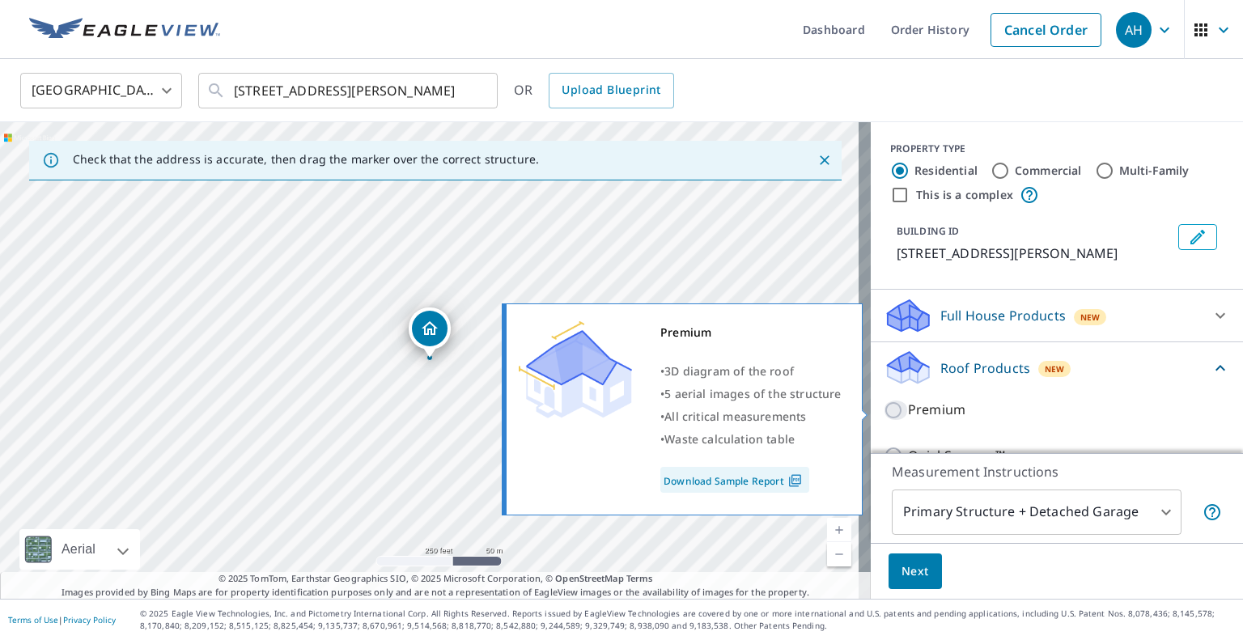
drag, startPoint x: 886, startPoint y: 411, endPoint x: 887, endPoint y: 423, distance: 12.2
click at [886, 412] on input "Premium" at bounding box center [896, 410] width 24 height 19
checkbox input "true"
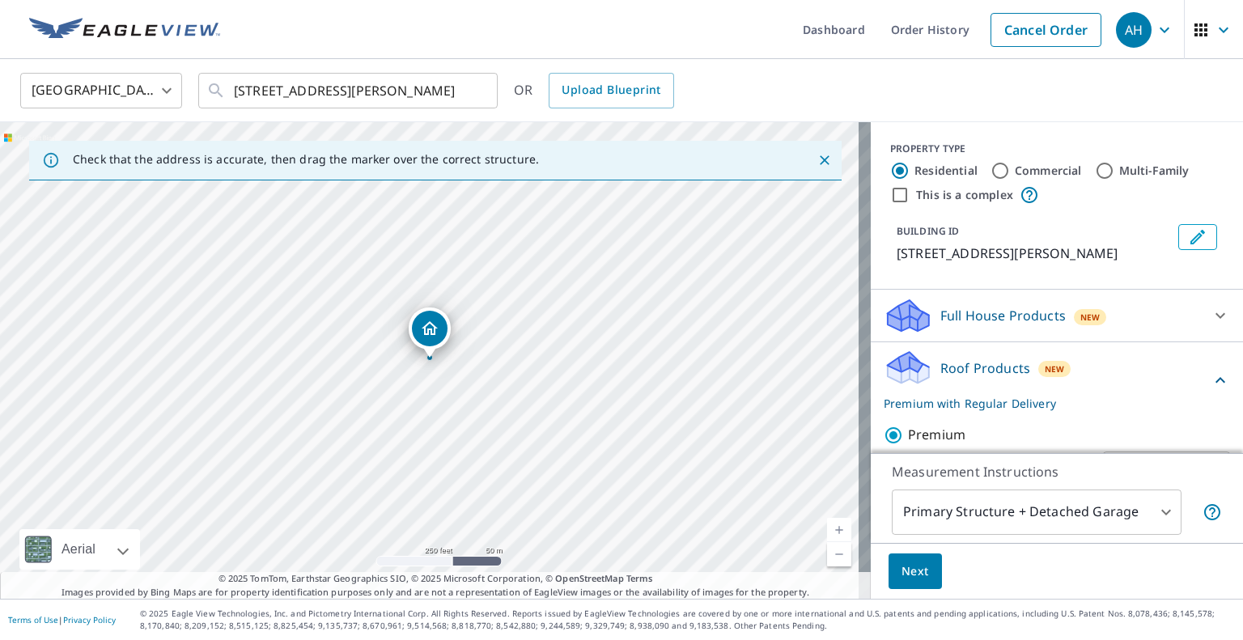
click at [902, 567] on span "Next" at bounding box center [916, 572] width 28 height 20
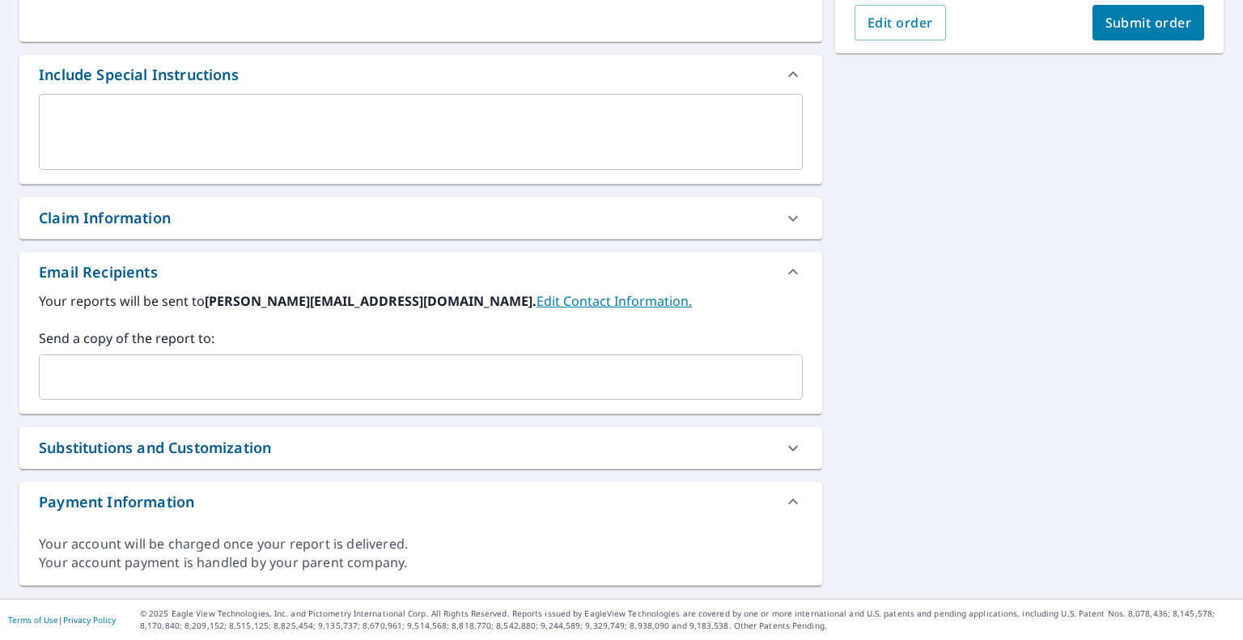
scroll to position [388, 0]
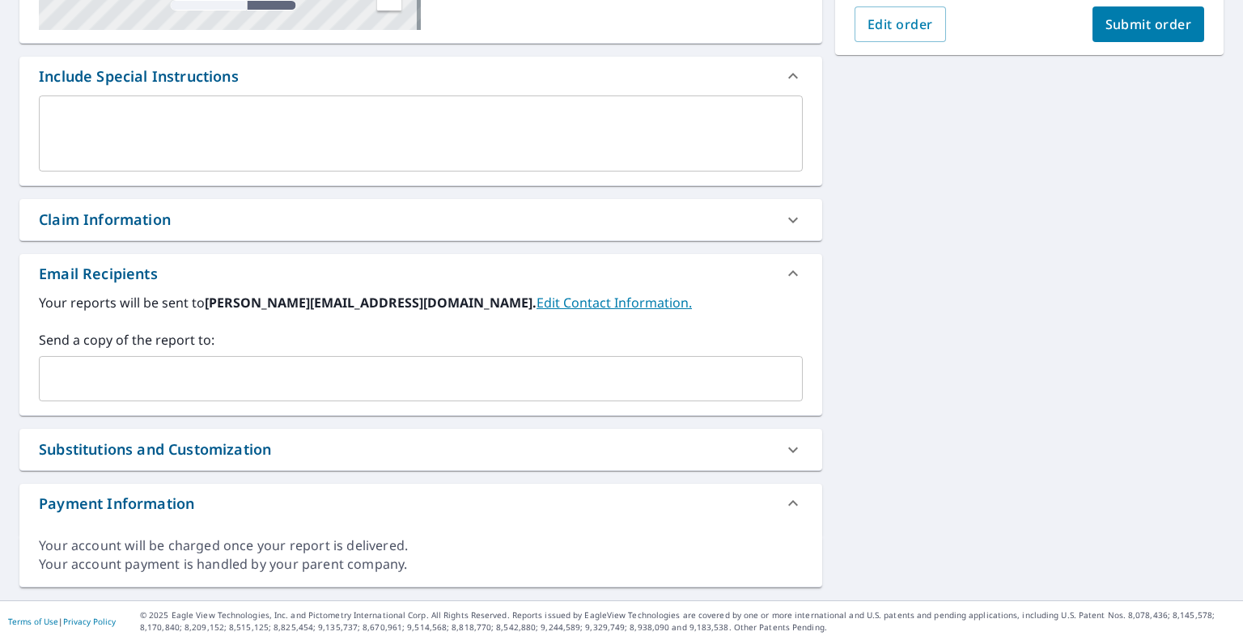
click at [225, 395] on div "​" at bounding box center [421, 378] width 764 height 45
paste input "[PERSON_NAME][EMAIL_ADDRESS][DOMAIN_NAME]"
type input "[PERSON_NAME][EMAIL_ADDRESS][DOMAIN_NAME]"
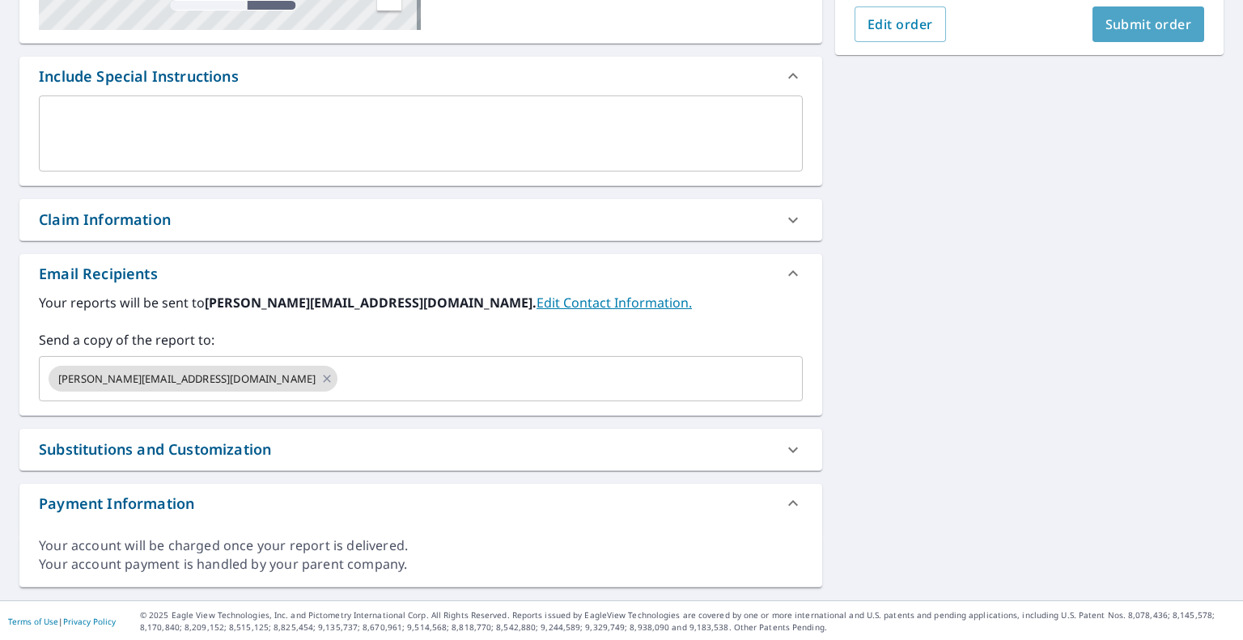
click at [1162, 22] on span "Submit order" at bounding box center [1149, 24] width 87 height 18
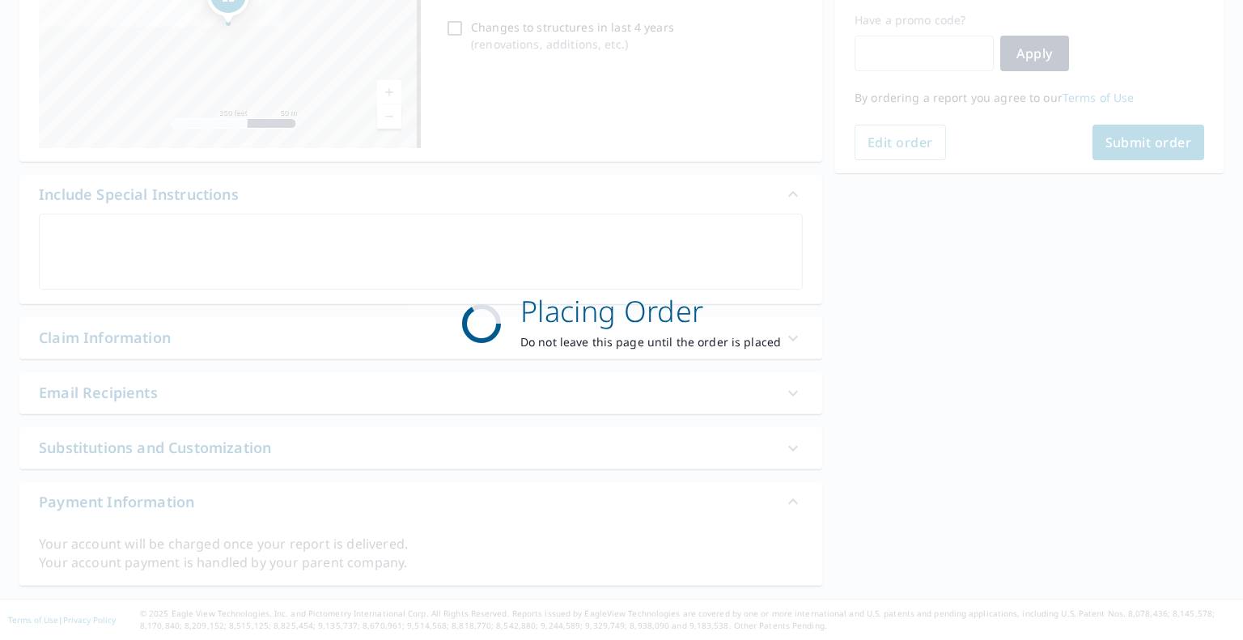
scroll to position [269, 0]
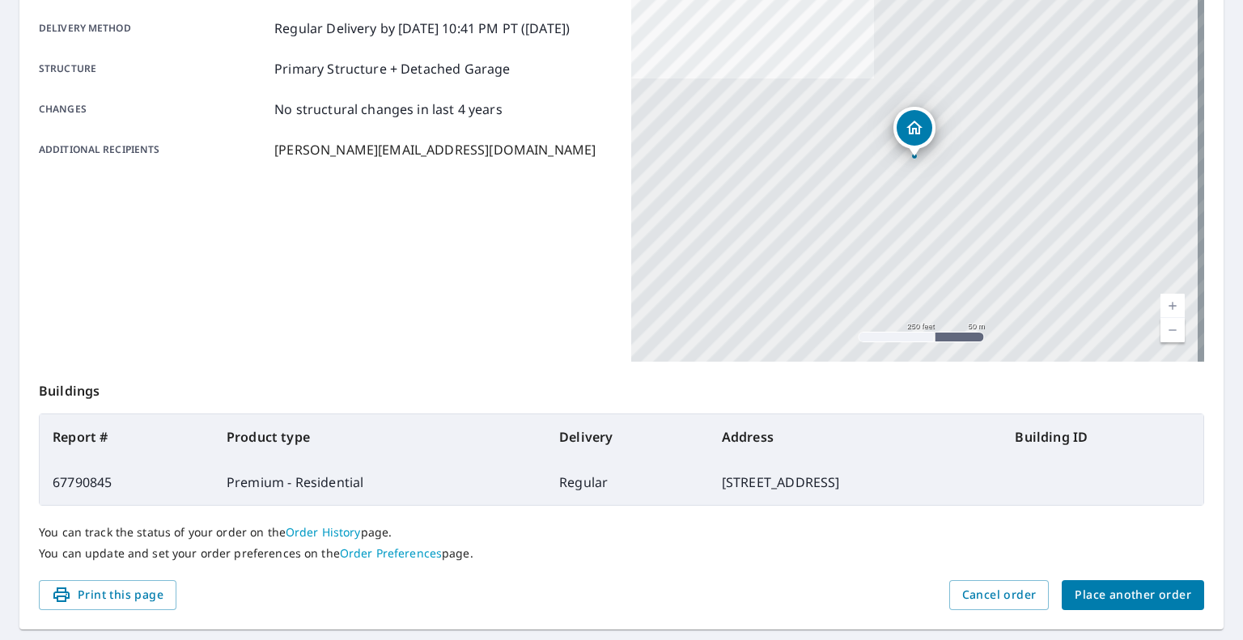
click at [1089, 599] on span "Place another order" at bounding box center [1133, 595] width 117 height 20
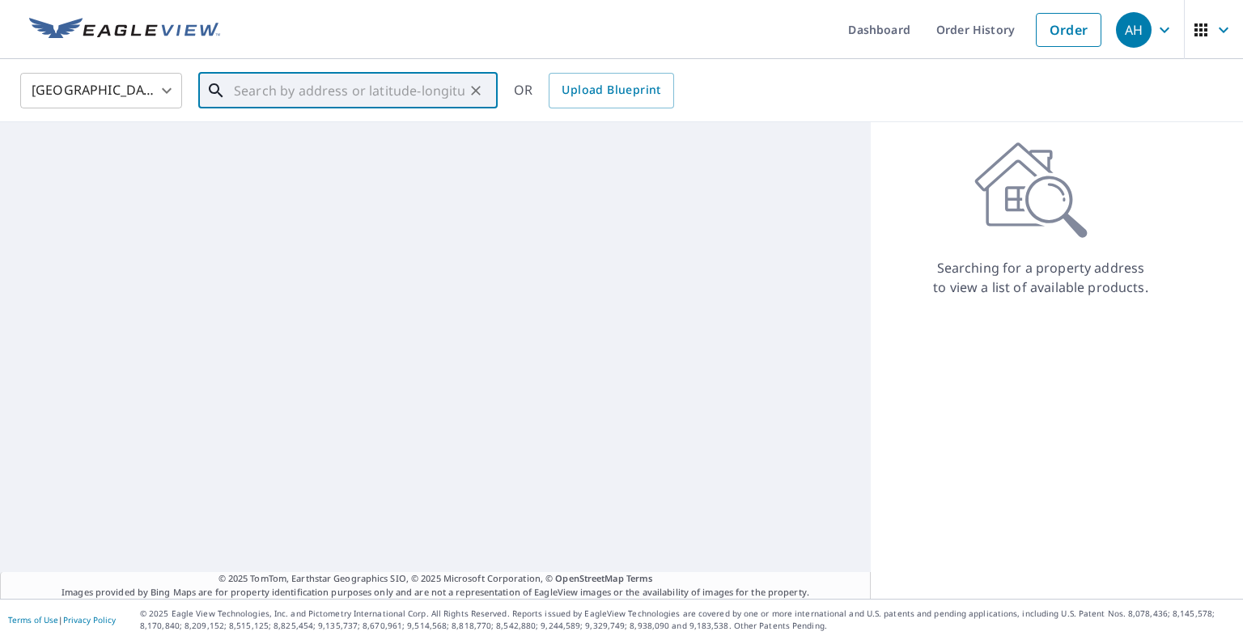
click at [357, 78] on input "text" at bounding box center [349, 90] width 231 height 45
paste input "[STREET_ADDRESS][PERSON_NAME]"
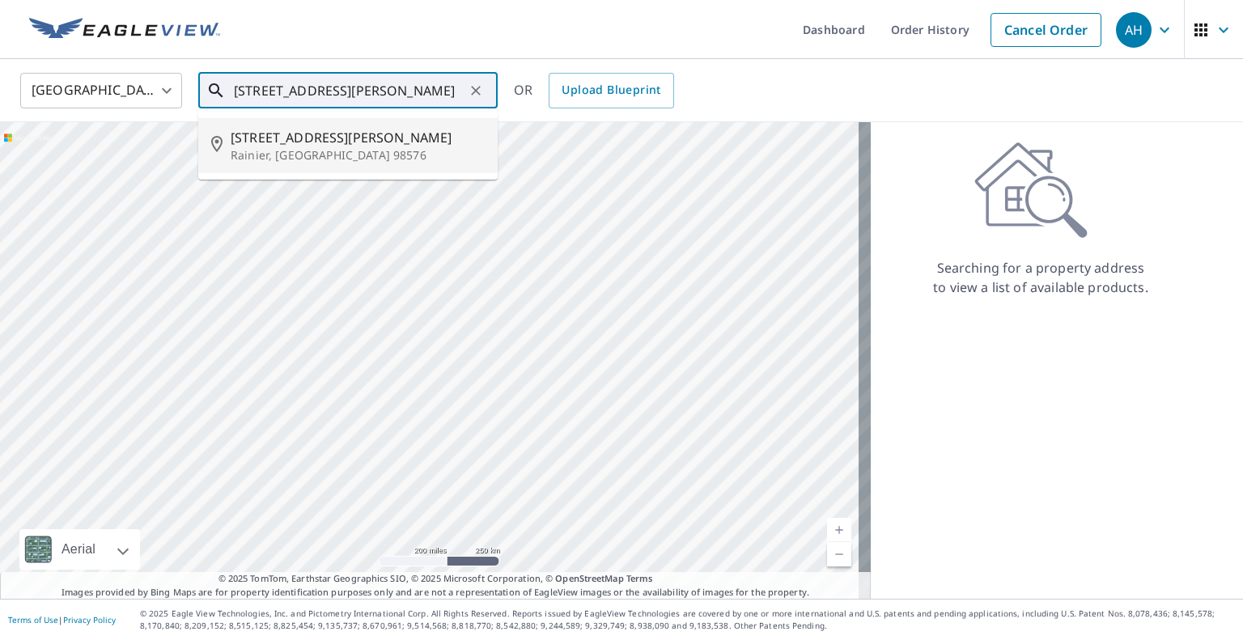
click at [280, 138] on span "[STREET_ADDRESS][PERSON_NAME]" at bounding box center [358, 137] width 254 height 19
type input "[STREET_ADDRESS][PERSON_NAME]"
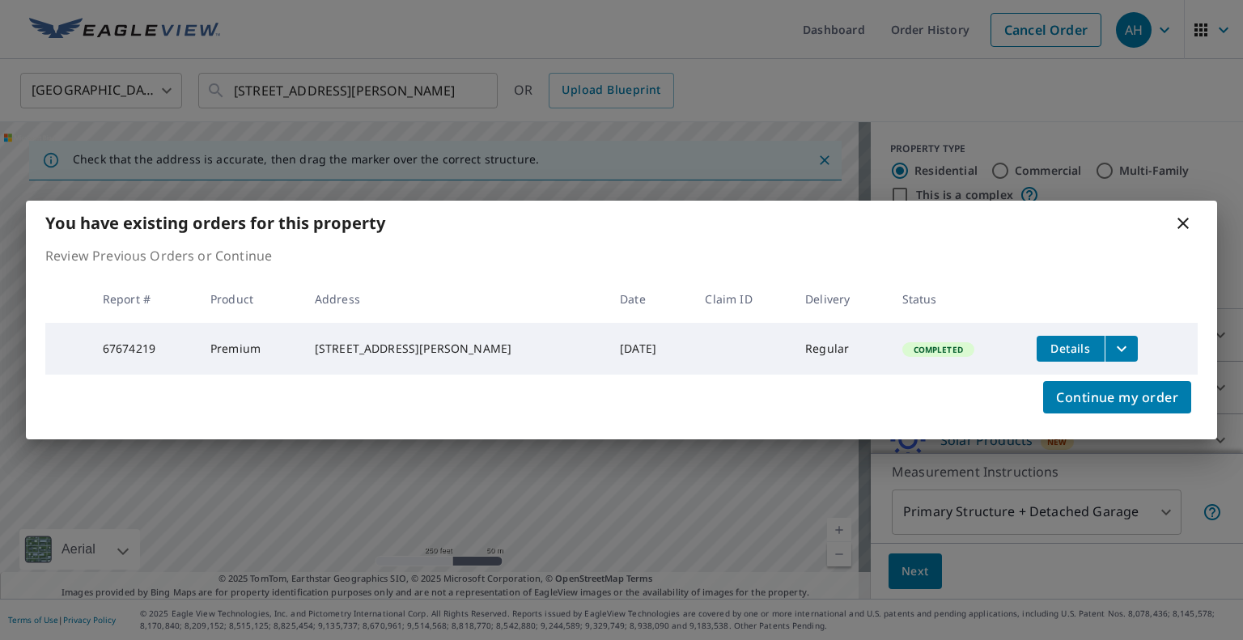
click at [1121, 349] on button "filesDropdownBtn-67674219" at bounding box center [1121, 349] width 33 height 26
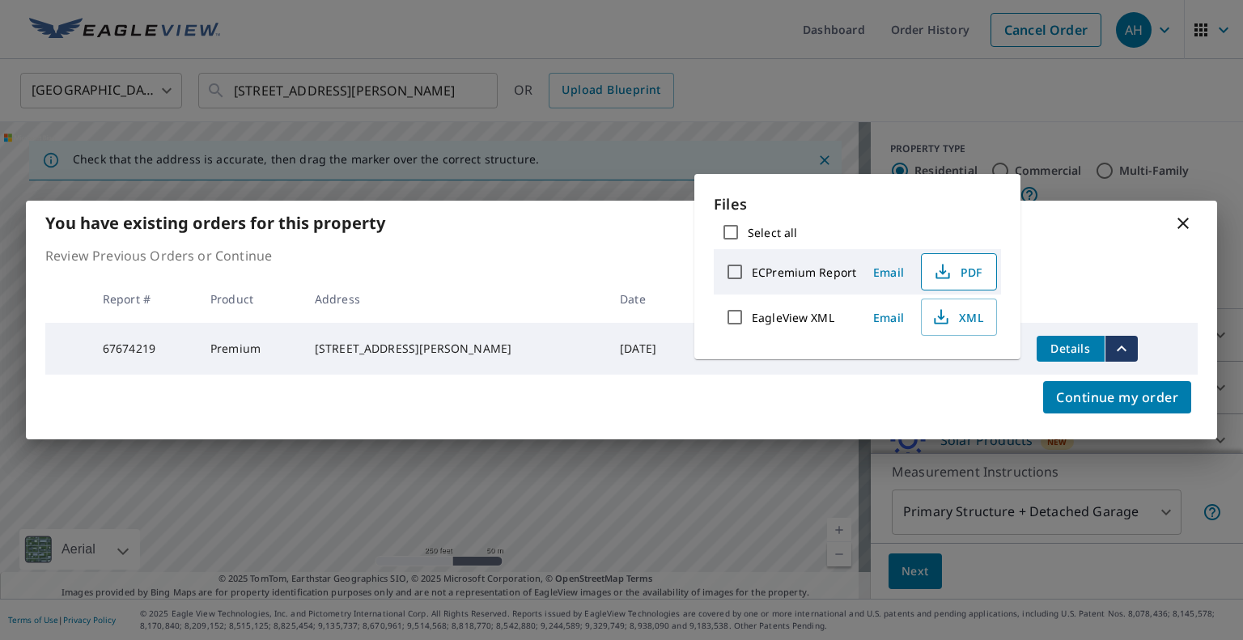
click at [969, 280] on span "PDF" at bounding box center [958, 271] width 52 height 19
click at [1185, 223] on icon at bounding box center [1183, 223] width 11 height 11
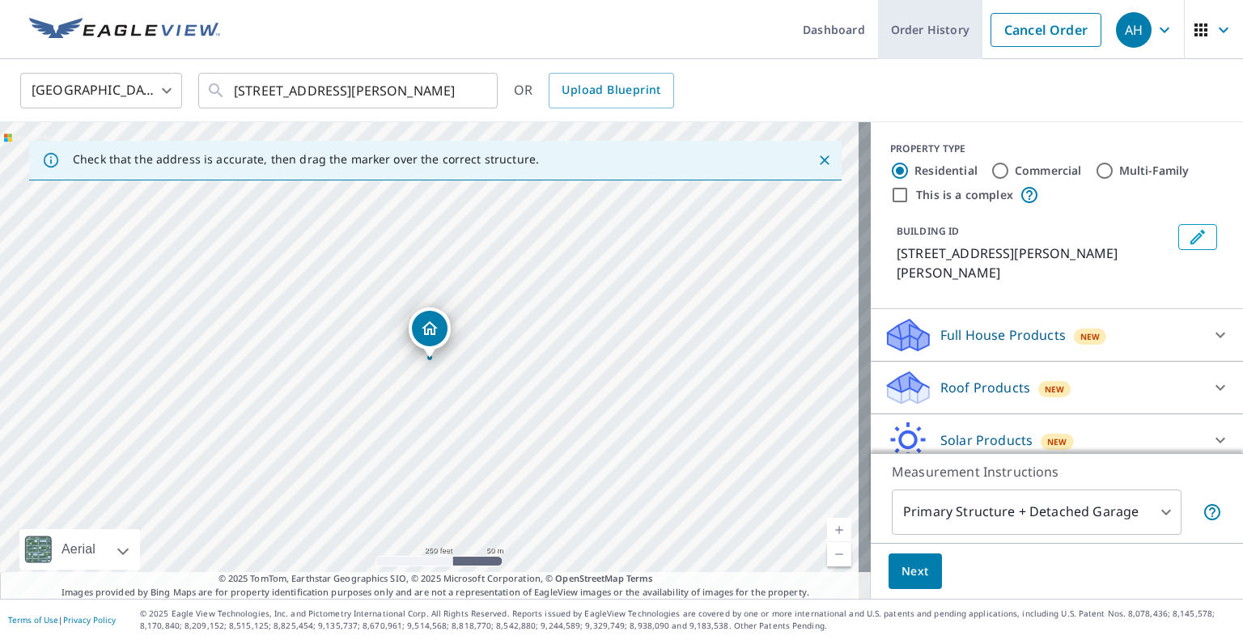
click at [1006, 15] on link "Cancel Order" at bounding box center [1046, 30] width 111 height 34
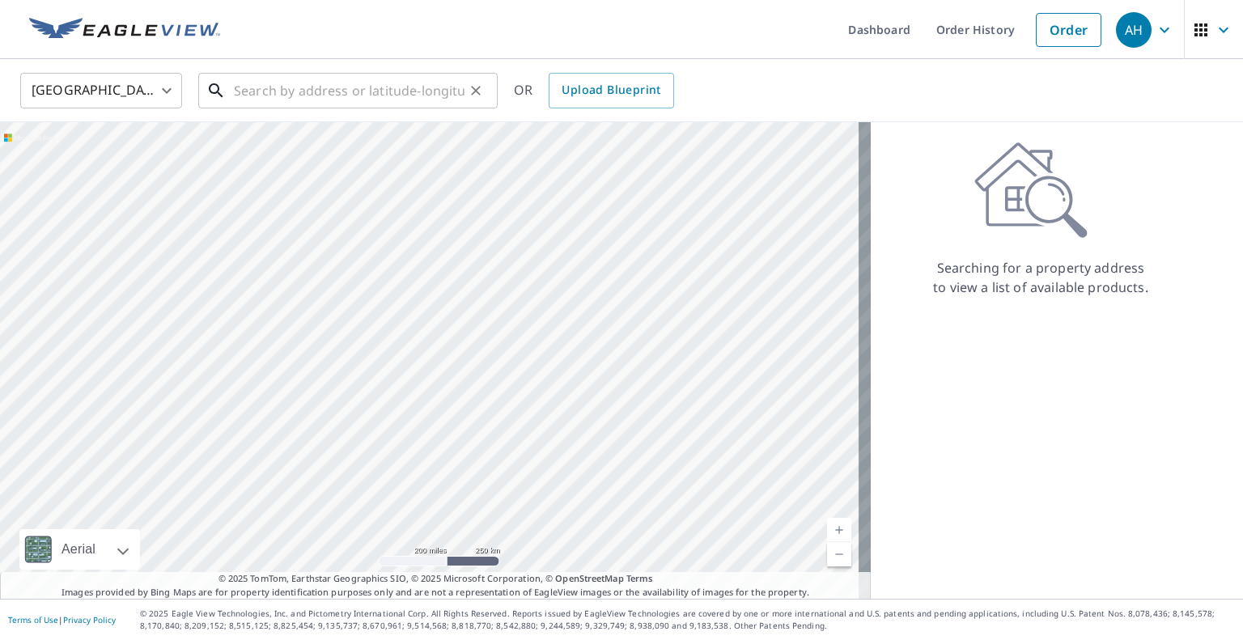
click at [409, 100] on input "text" at bounding box center [349, 90] width 231 height 45
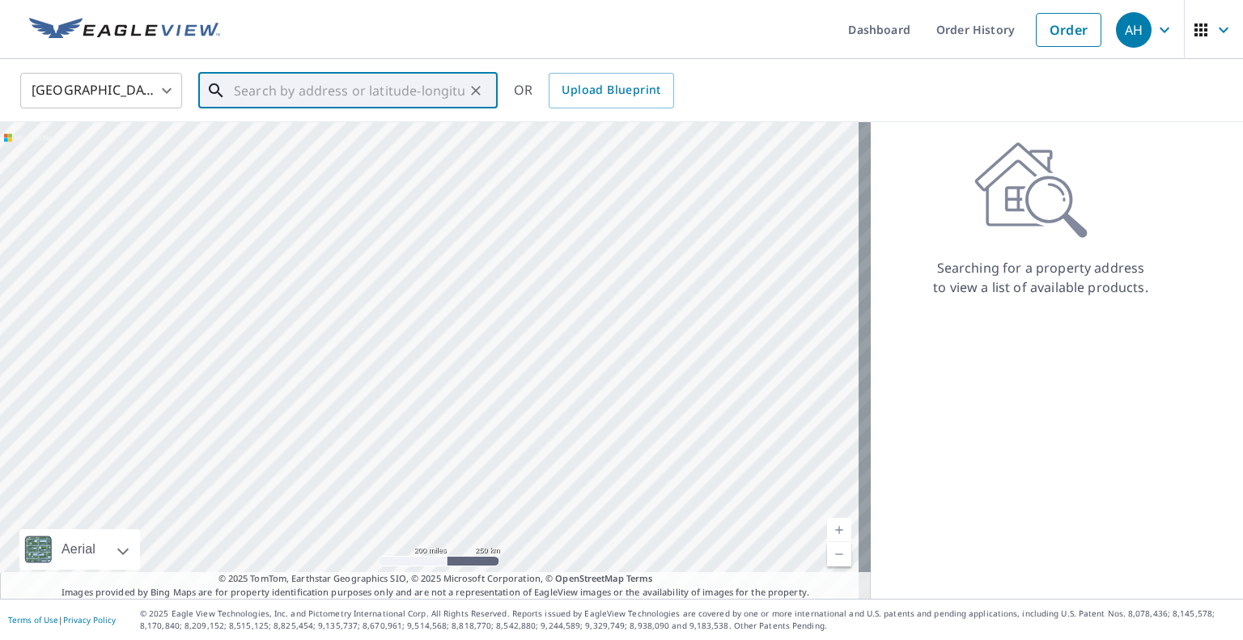
paste input "[STREET_ADDRESS]"
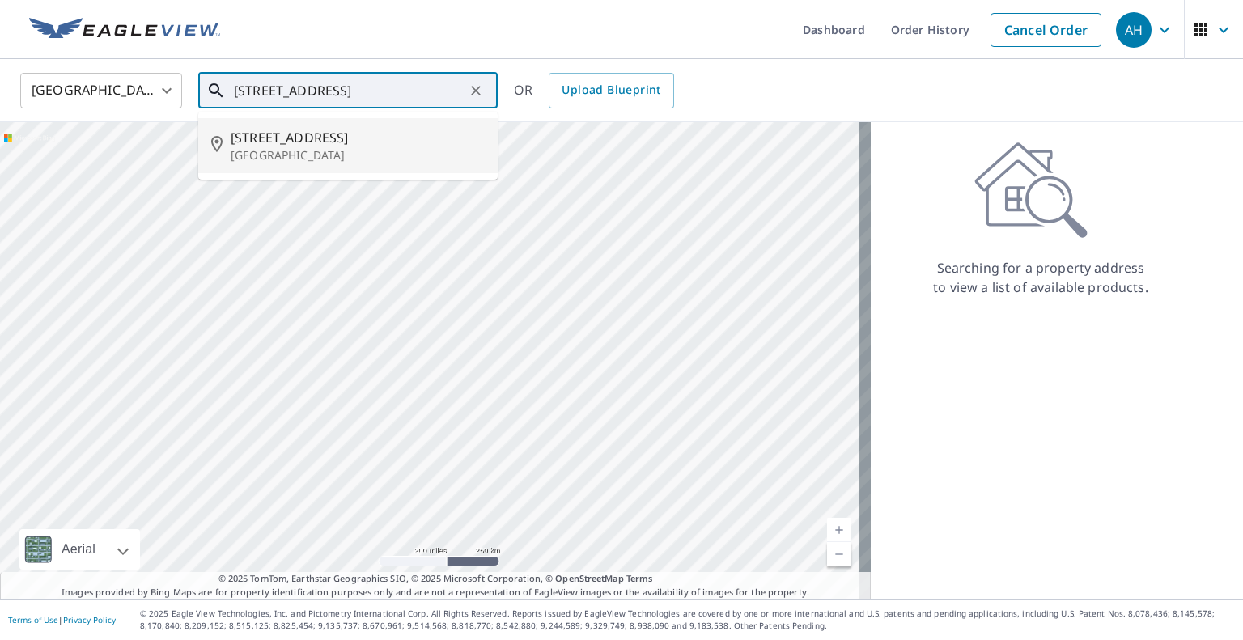
click at [323, 155] on p "[GEOGRAPHIC_DATA]" at bounding box center [358, 155] width 254 height 16
type input "[STREET_ADDRESS]"
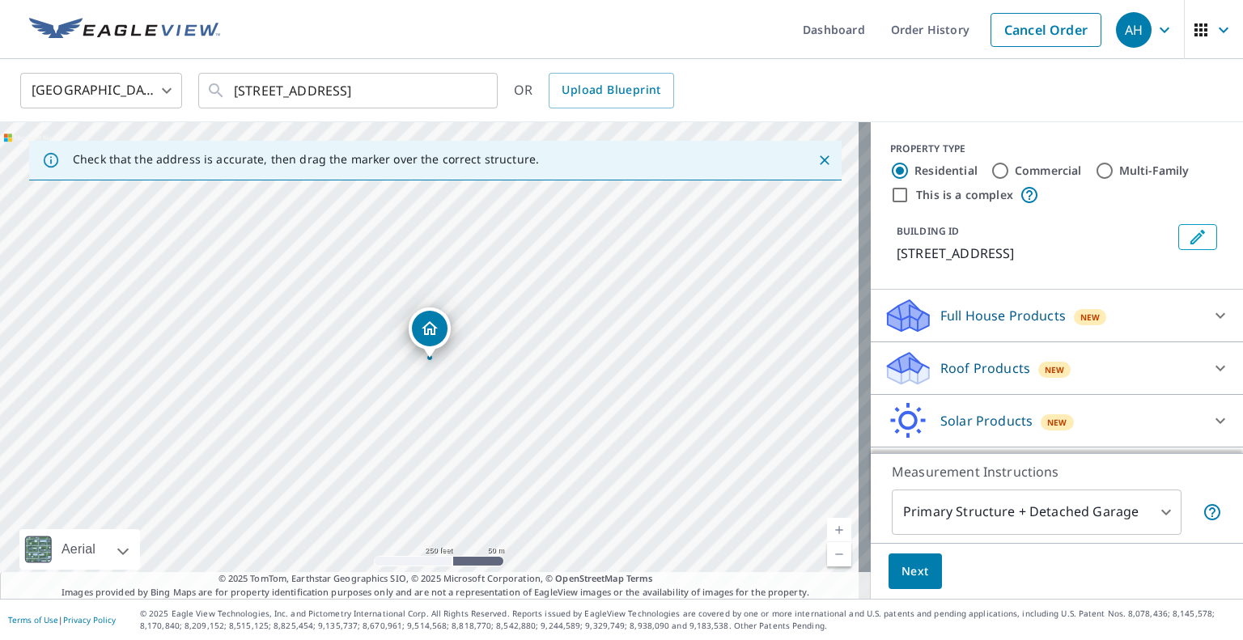
drag, startPoint x: 943, startPoint y: 388, endPoint x: 927, endPoint y: 394, distance: 17.4
click at [943, 388] on div "Roof Products New Premium QuickSquares™ Gutter Bid Perfect™" at bounding box center [1057, 368] width 372 height 53
click at [902, 363] on icon at bounding box center [908, 363] width 41 height 20
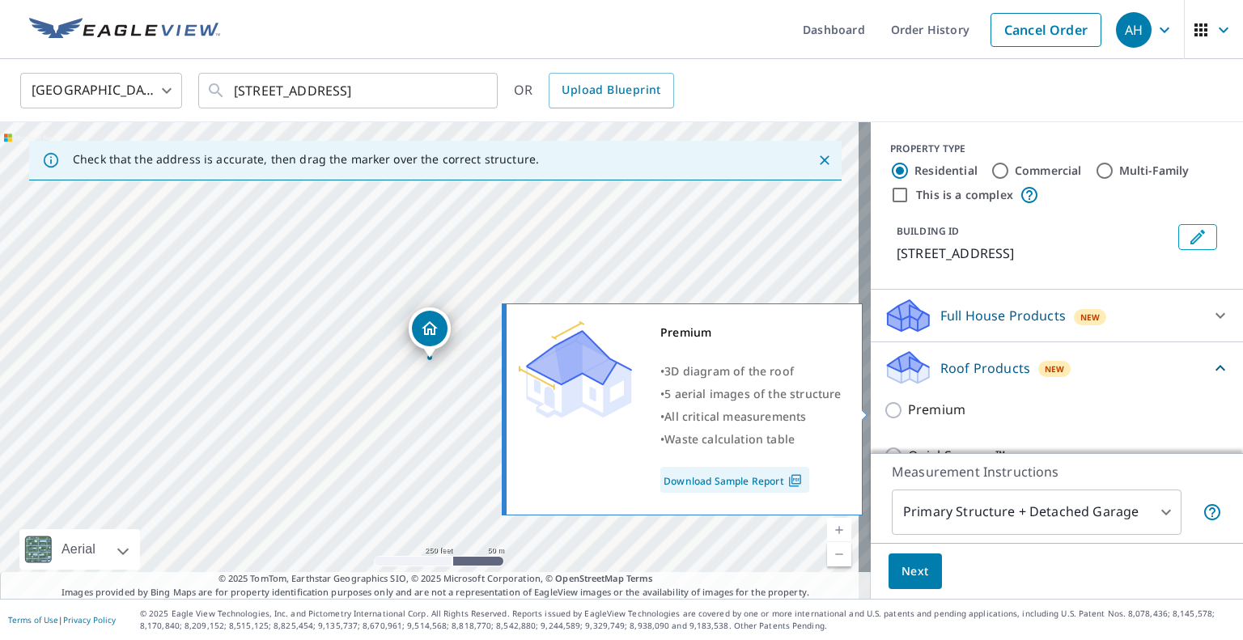
click at [871, 411] on div "Premium • 3D diagram of the roof • 5 aerial images of the structure • All criti…" at bounding box center [689, 410] width 371 height 222
click at [885, 414] on input "Premium" at bounding box center [896, 410] width 24 height 19
checkbox input "true"
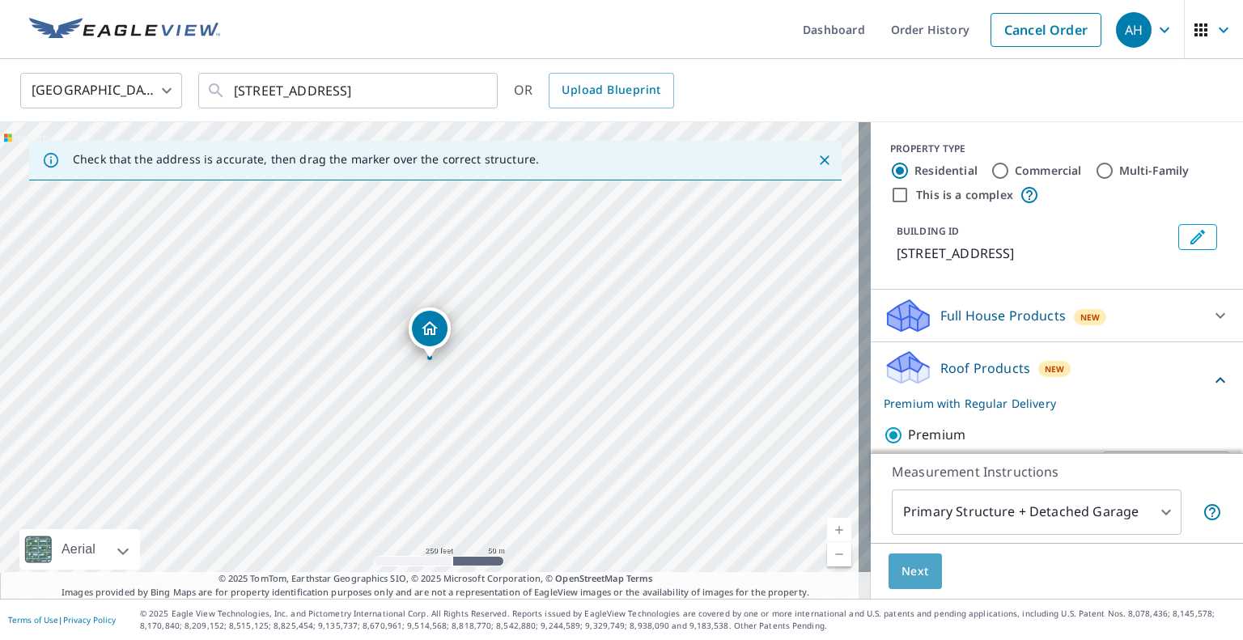
click at [903, 569] on span "Next" at bounding box center [916, 572] width 28 height 20
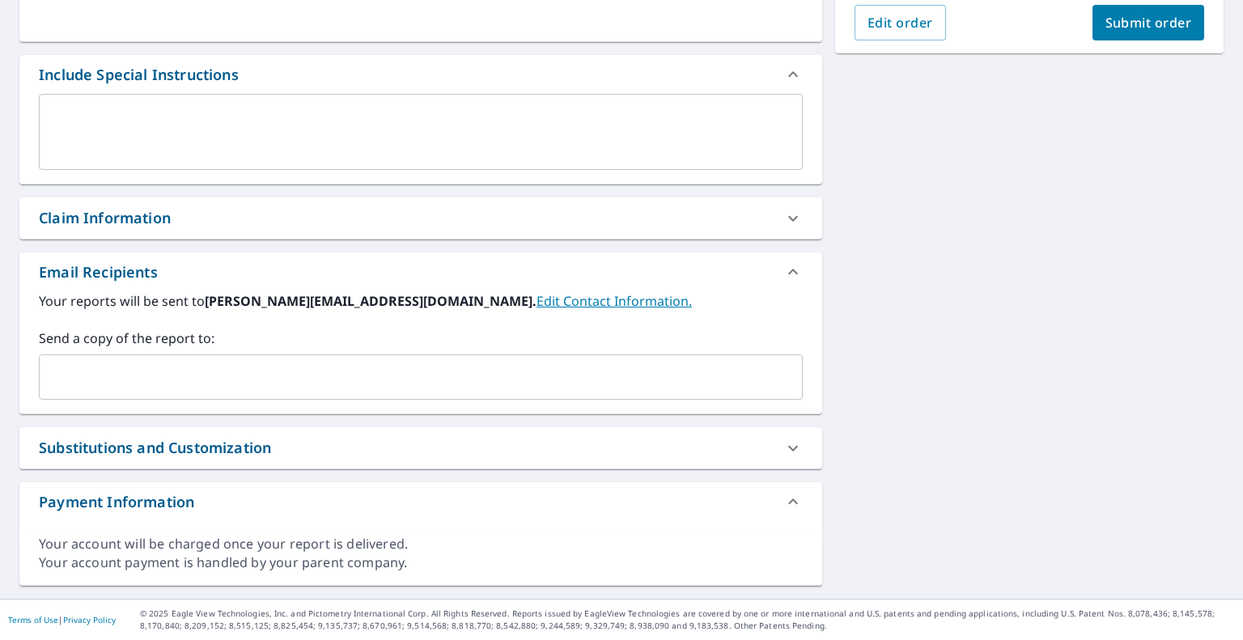
scroll to position [388, 0]
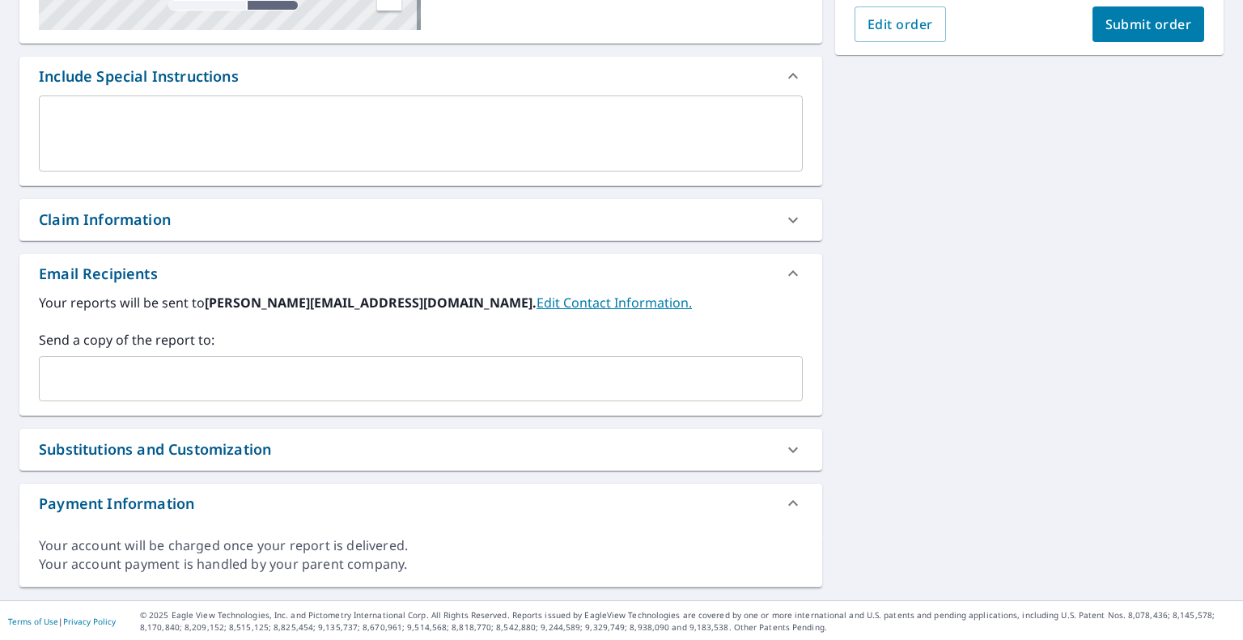
click at [186, 401] on div "Your reports will be sent to [PERSON_NAME][EMAIL_ADDRESS][DOMAIN_NAME]. Edit Co…" at bounding box center [420, 354] width 803 height 122
click at [189, 382] on input "text" at bounding box center [408, 378] width 725 height 31
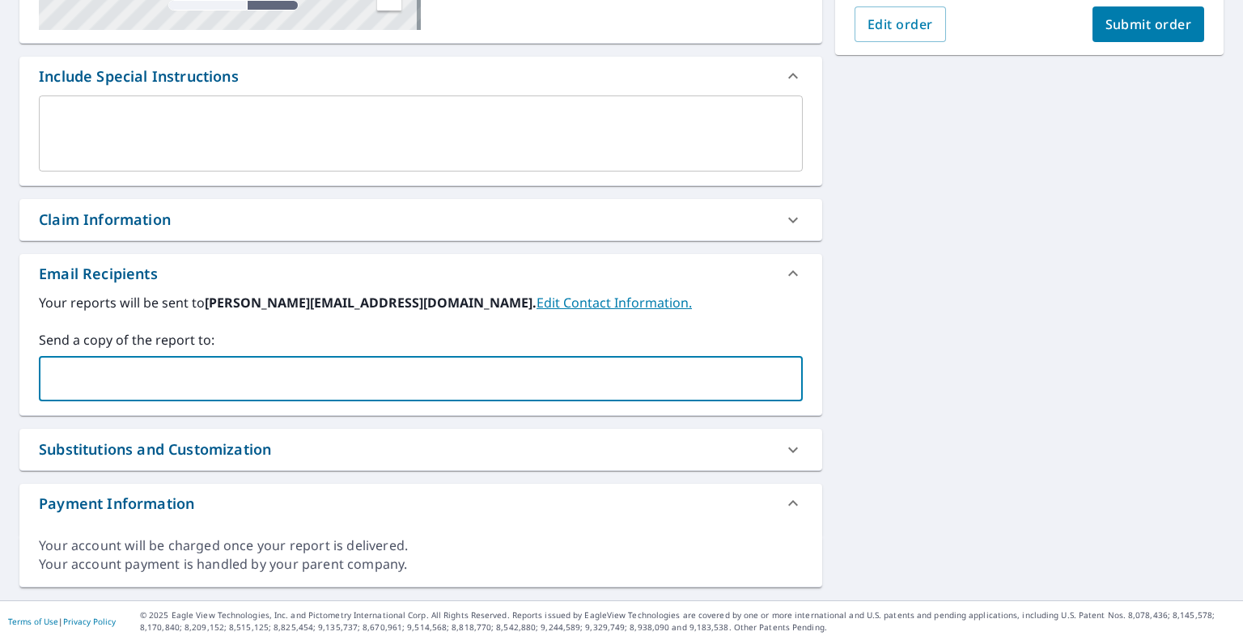
click at [164, 388] on input "text" at bounding box center [408, 378] width 725 height 31
paste input "[EMAIL_ADDRESS][DOMAIN_NAME]"
type input "[EMAIL_ADDRESS][DOMAIN_NAME]"
click at [1106, 21] on span "Submit order" at bounding box center [1149, 24] width 87 height 18
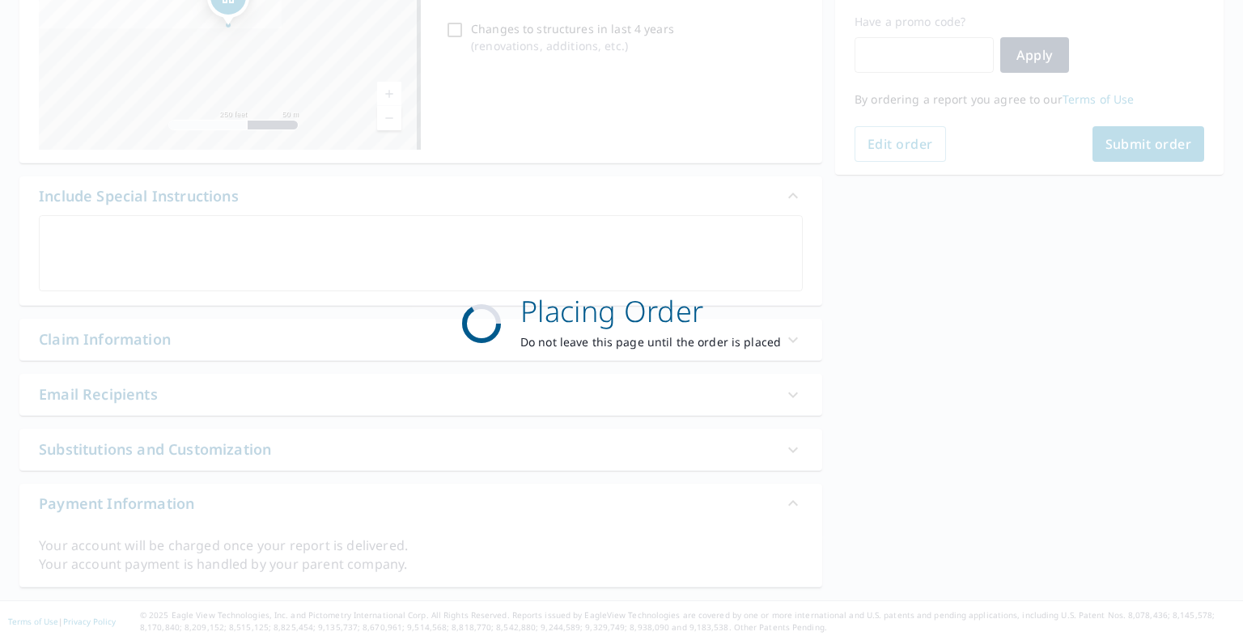
scroll to position [269, 0]
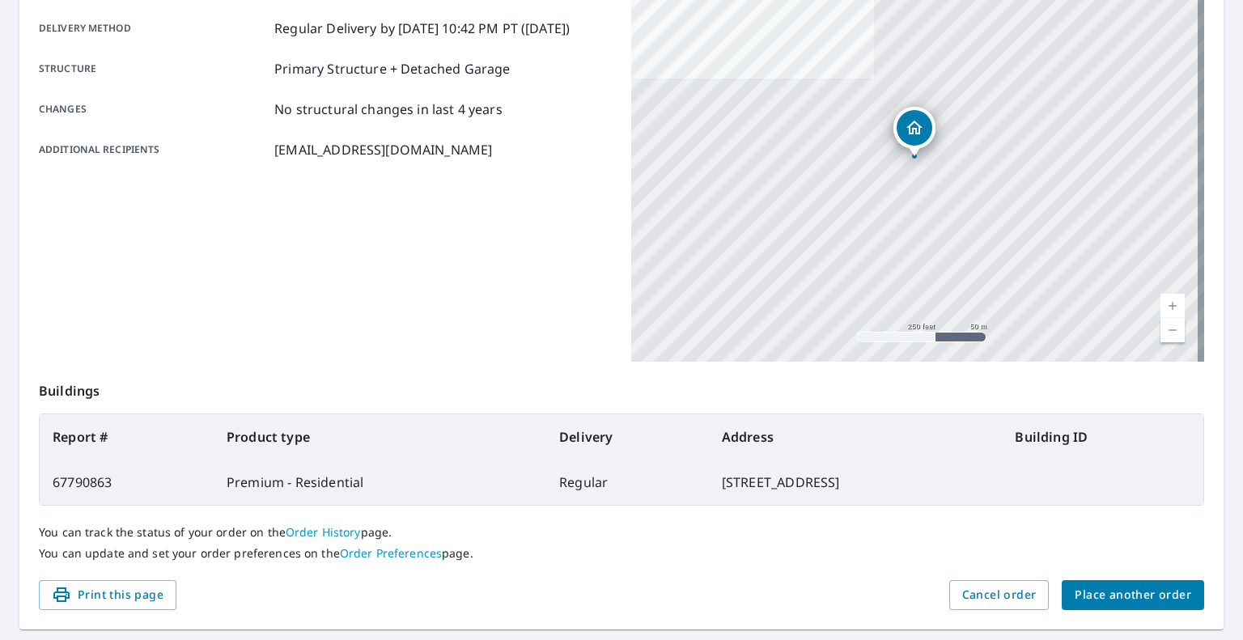
click at [1102, 594] on span "Place another order" at bounding box center [1133, 595] width 117 height 20
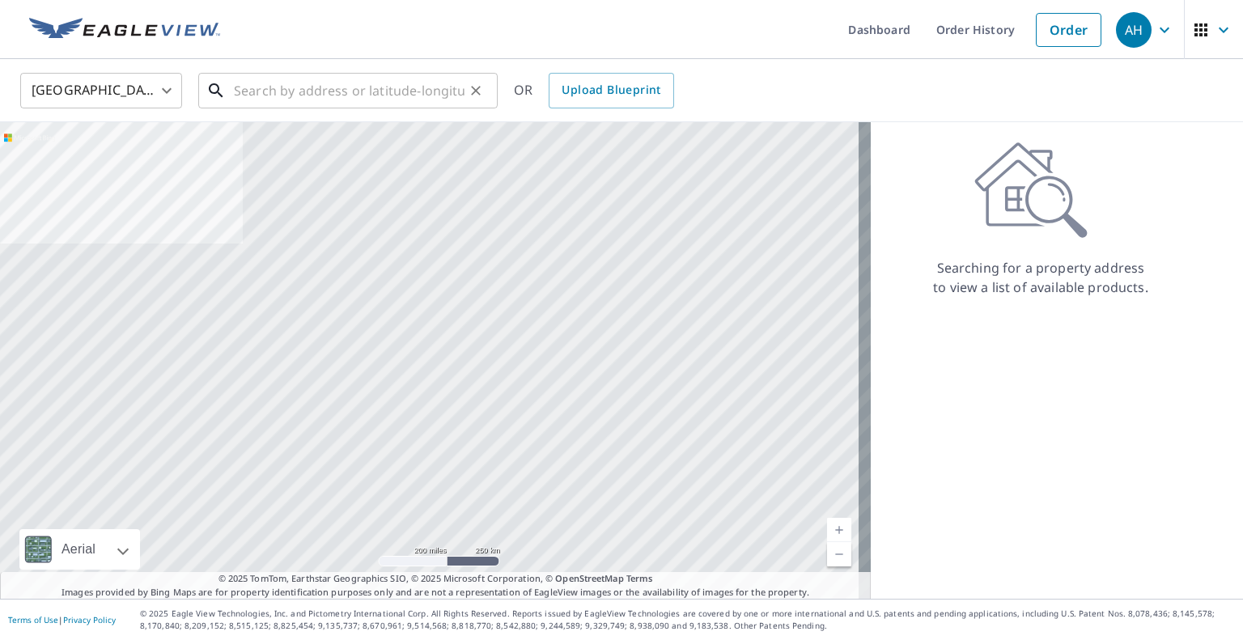
click at [345, 88] on input "text" at bounding box center [349, 90] width 231 height 45
paste input "[STREET_ADDRESS]"
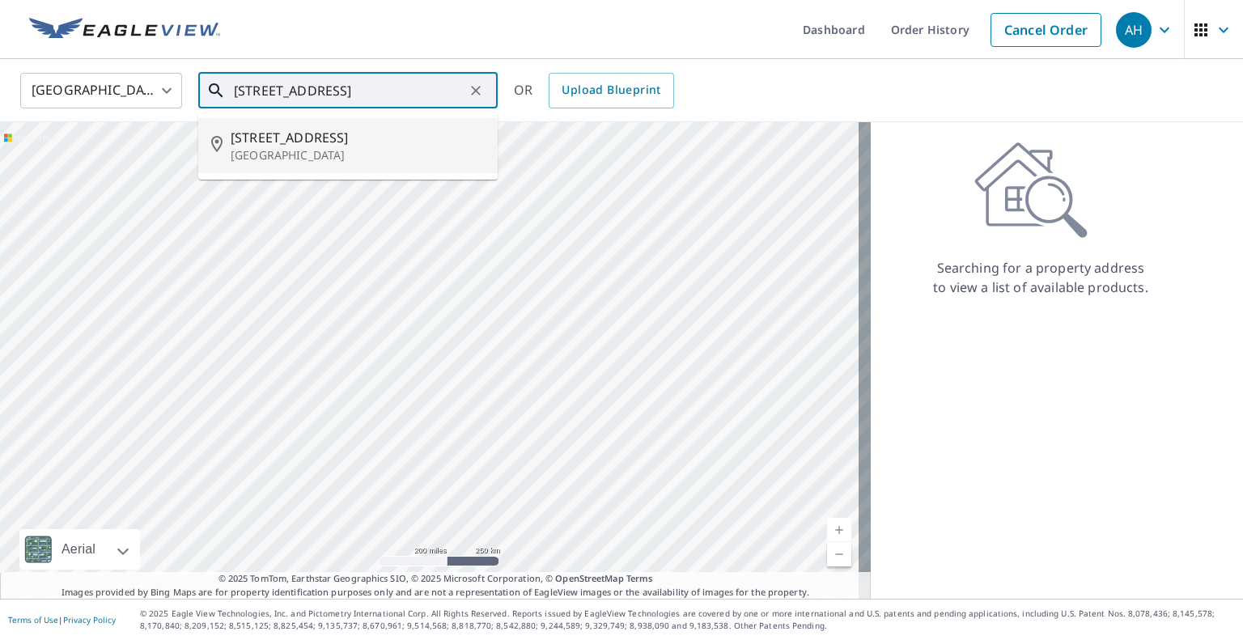
click at [308, 150] on p "[GEOGRAPHIC_DATA]" at bounding box center [358, 155] width 254 height 16
type input "[STREET_ADDRESS]"
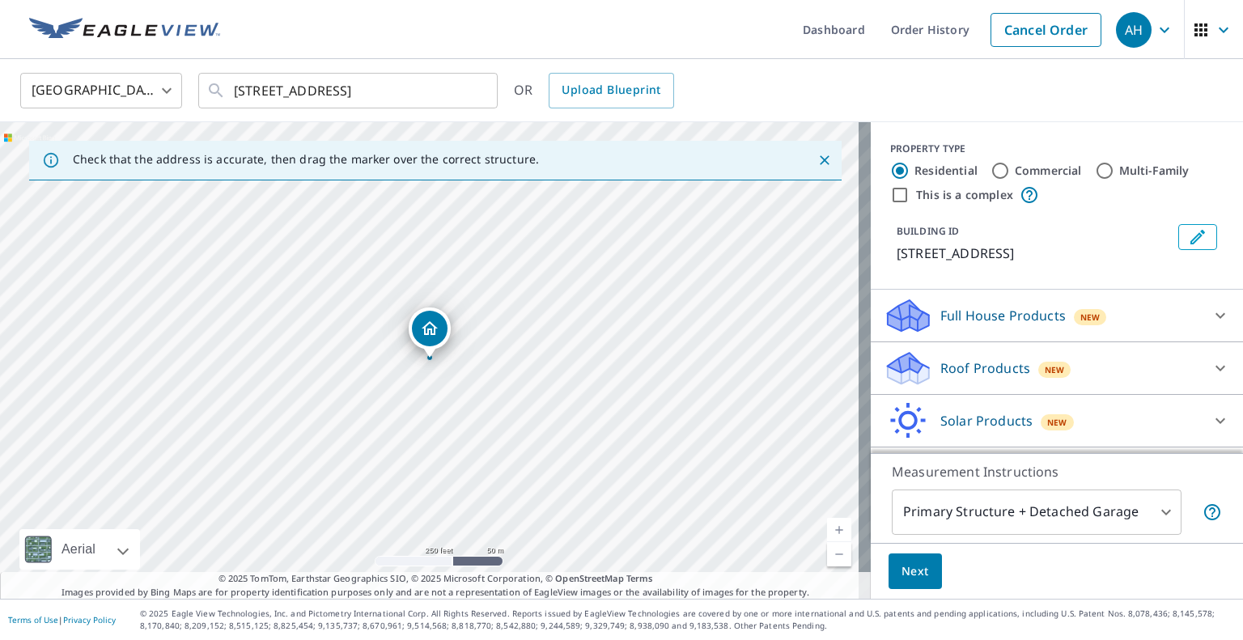
click at [943, 378] on p "Roof Products" at bounding box center [985, 368] width 90 height 19
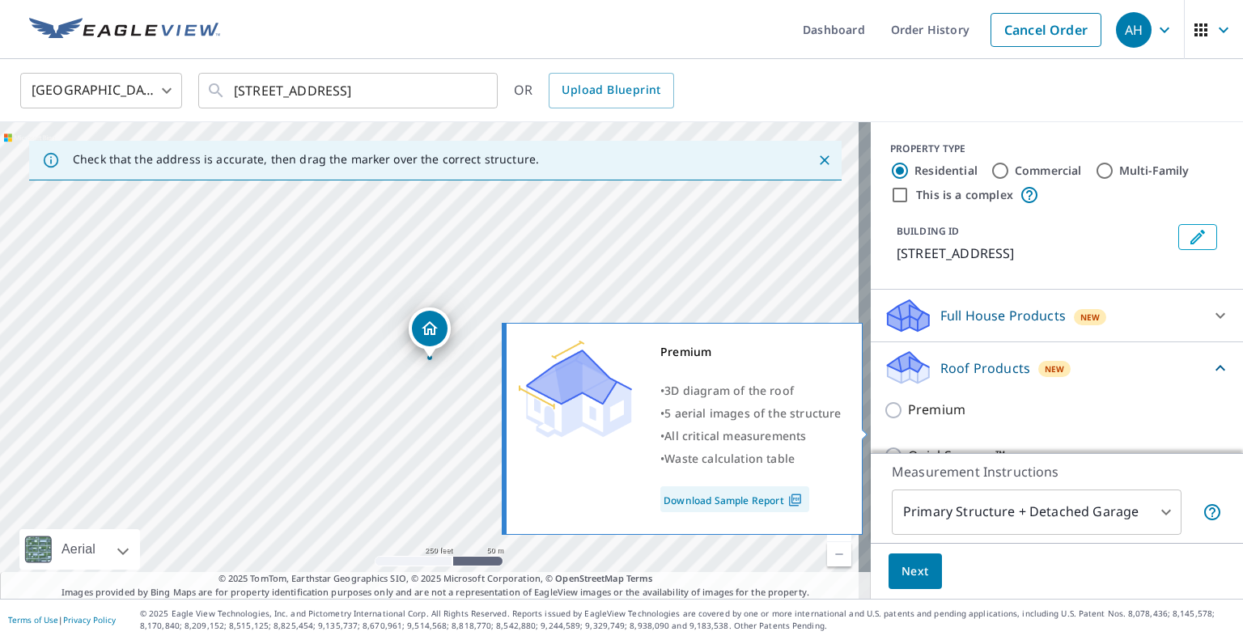
drag, startPoint x: 890, startPoint y: 435, endPoint x: 890, endPoint y: 469, distance: 33.2
click at [890, 420] on input "Premium" at bounding box center [896, 410] width 24 height 19
checkbox input "true"
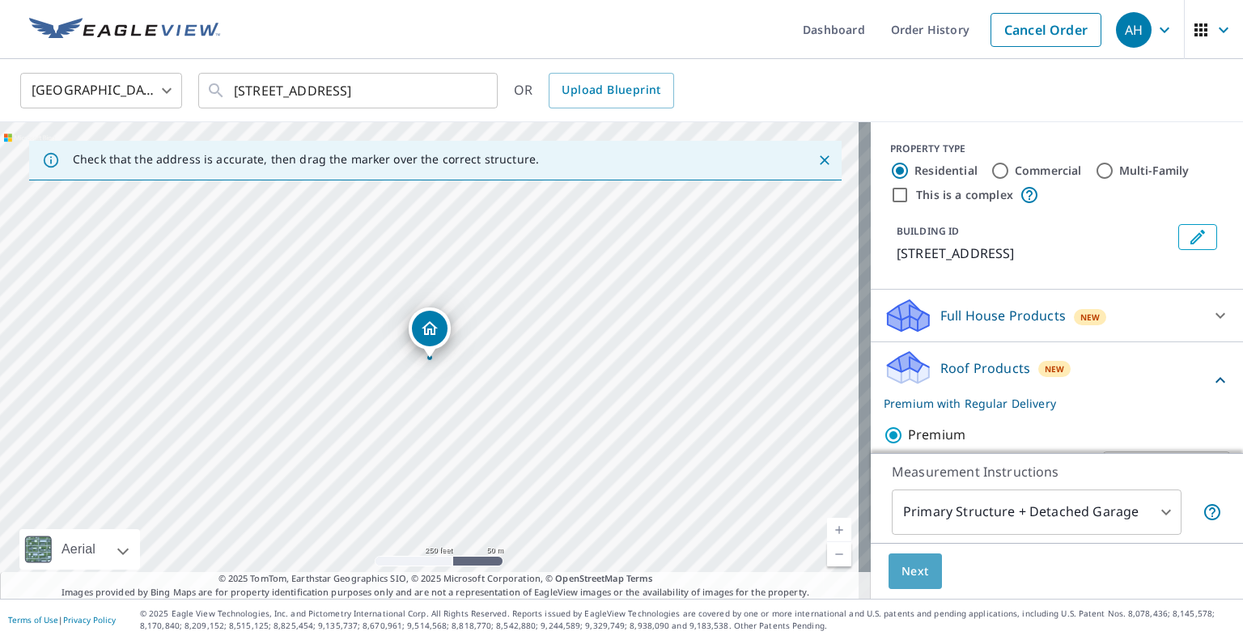
click at [902, 560] on button "Next" at bounding box center [915, 572] width 53 height 36
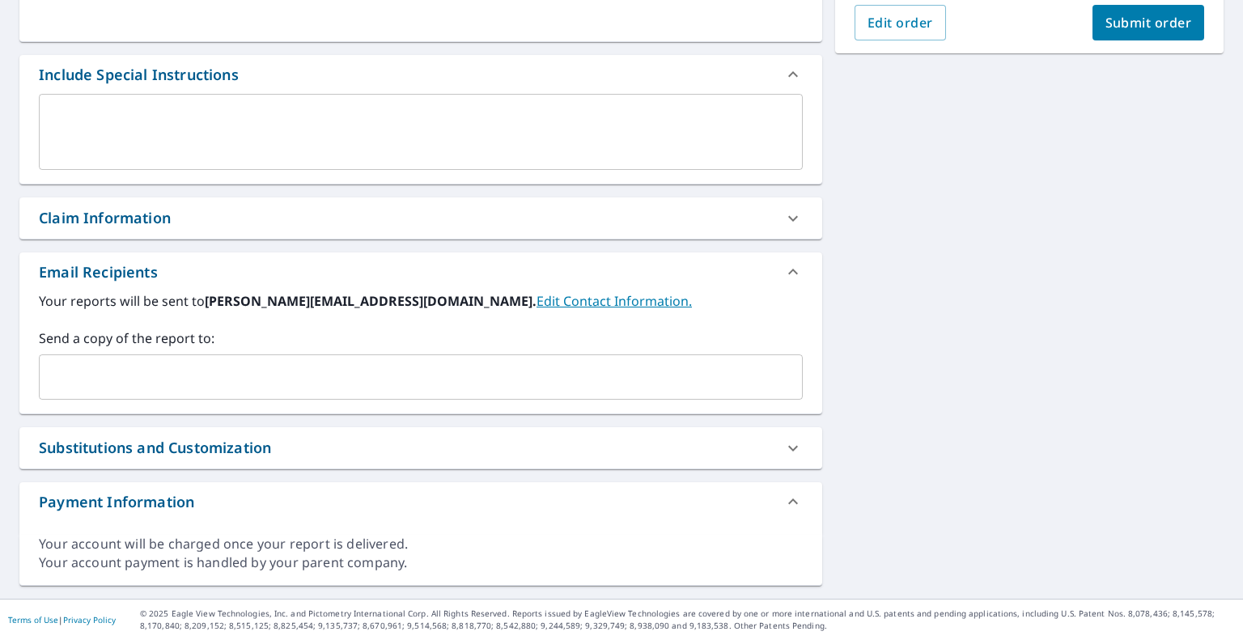
scroll to position [388, 0]
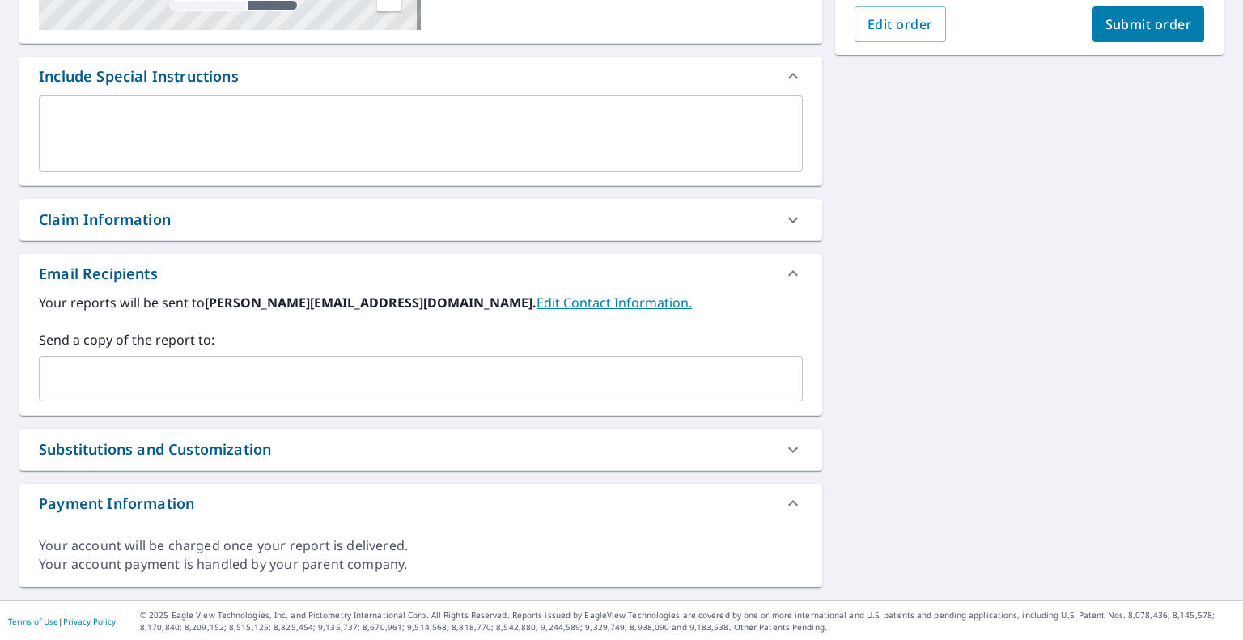
click at [248, 364] on input "text" at bounding box center [408, 378] width 725 height 31
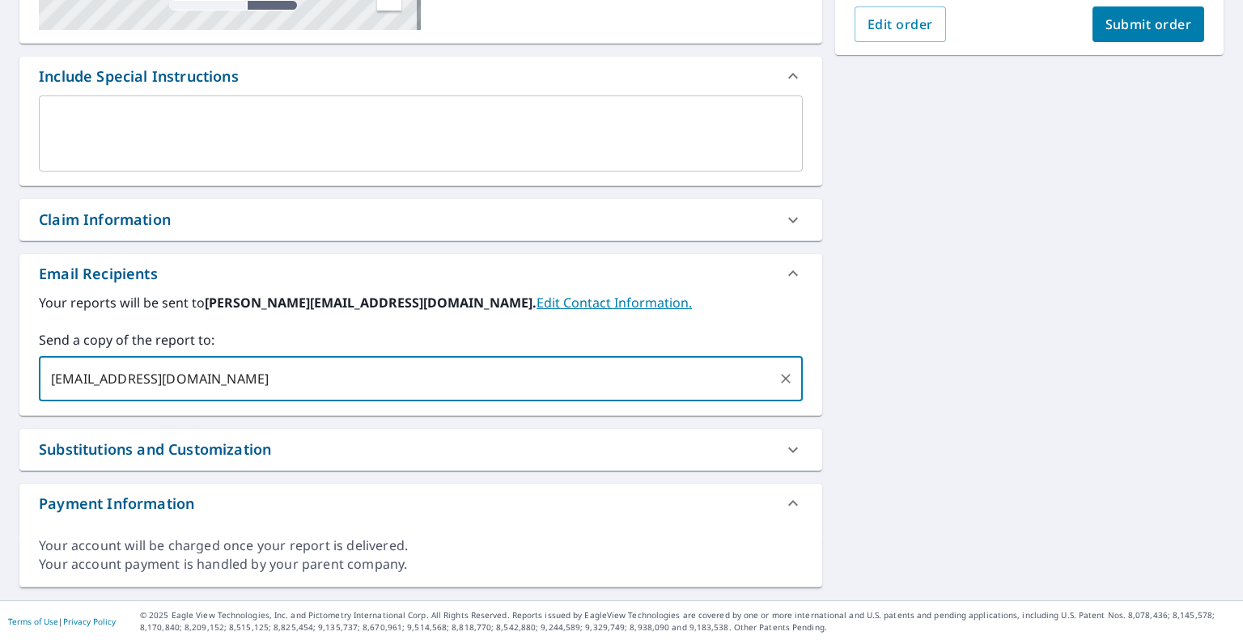
type input "[EMAIL_ADDRESS][DOMAIN_NAME]"
click at [1096, 12] on button "Submit order" at bounding box center [1149, 24] width 112 height 36
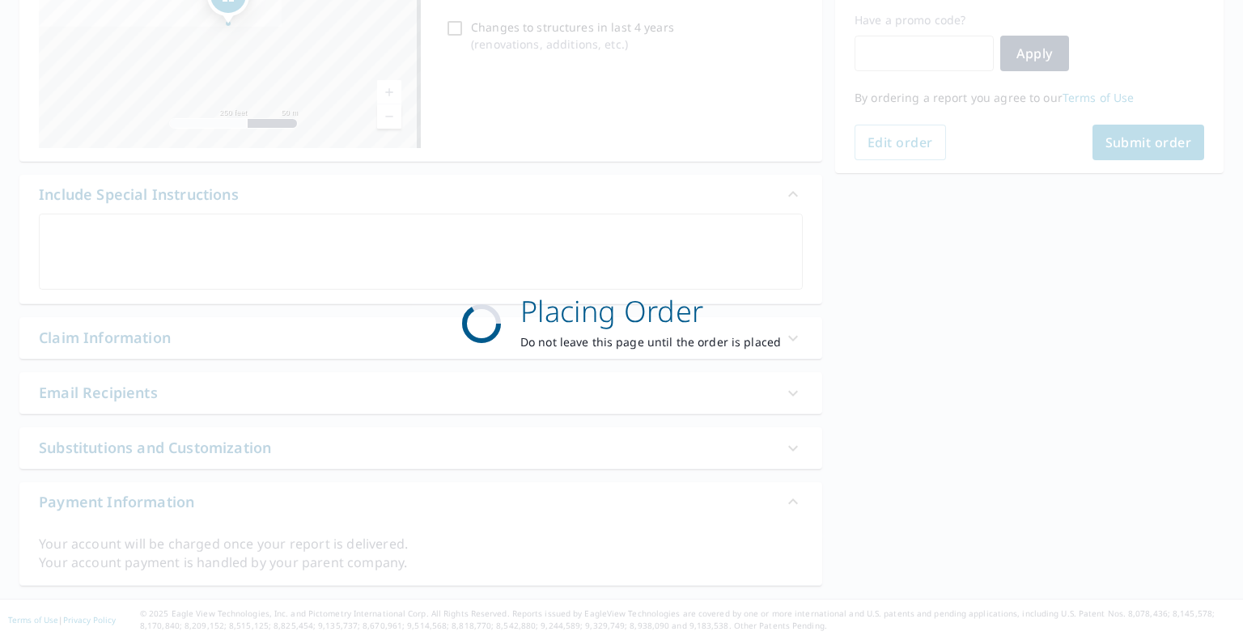
scroll to position [269, 0]
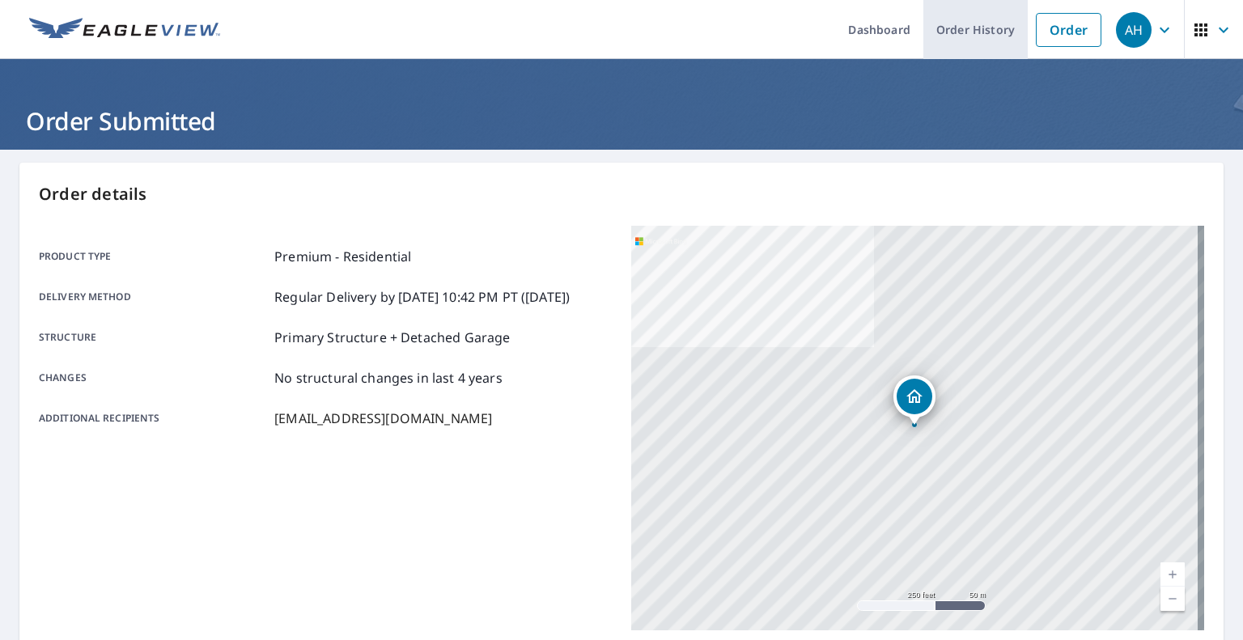
click at [958, 23] on link "Order History" at bounding box center [975, 29] width 104 height 59
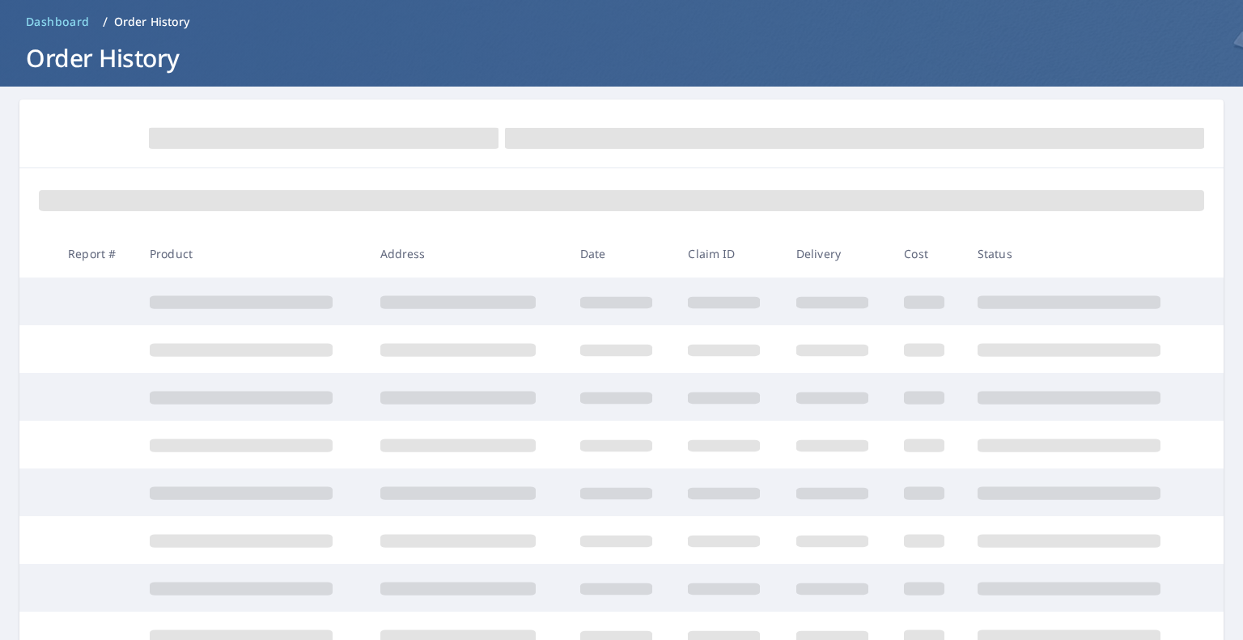
scroll to position [243, 0]
